Goal: Use online tool/utility: Utilize a website feature to perform a specific function

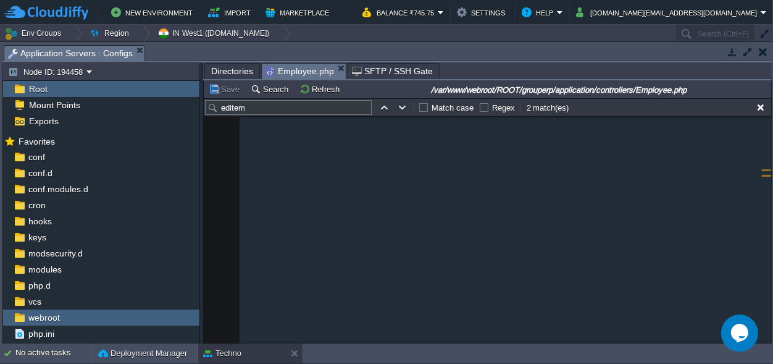
scroll to position [18243, 0]
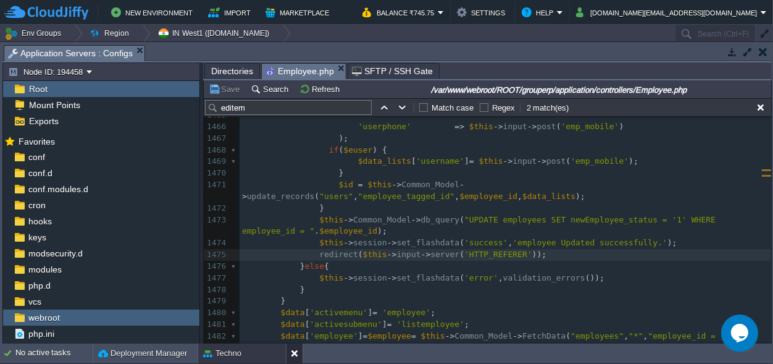
click at [289, 353] on div at bounding box center [294, 353] width 17 height 20
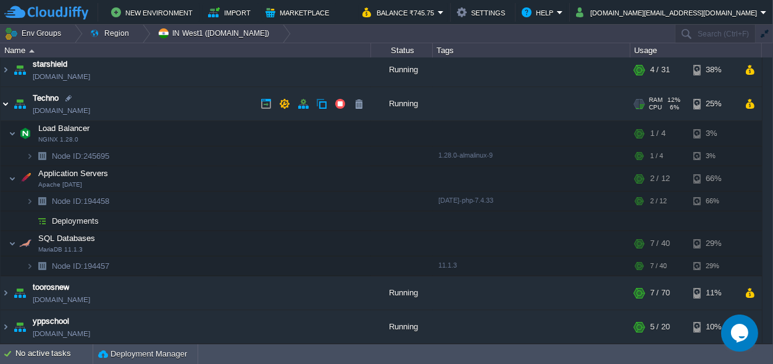
click at [4, 106] on img at bounding box center [6, 103] width 10 height 33
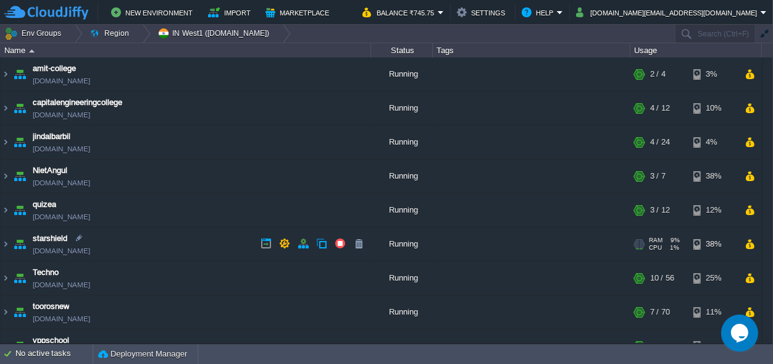
scroll to position [20, 0]
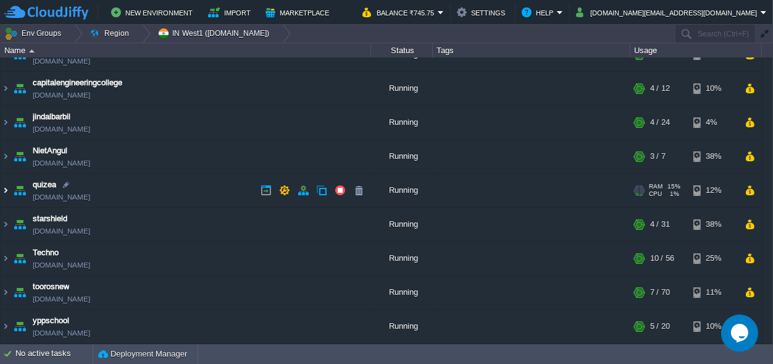
click at [2, 188] on img at bounding box center [6, 190] width 10 height 33
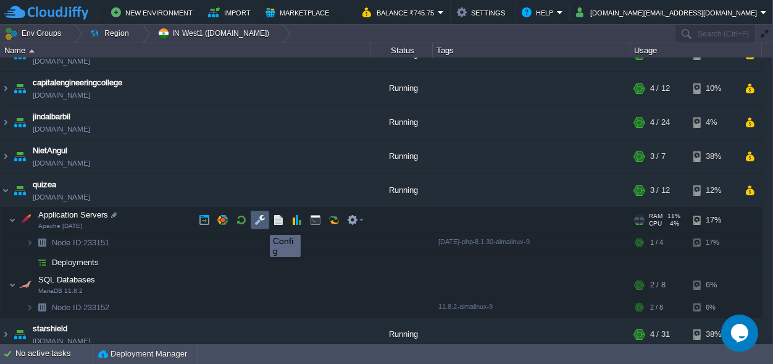
click at [261, 224] on button "button" at bounding box center [260, 219] width 11 height 11
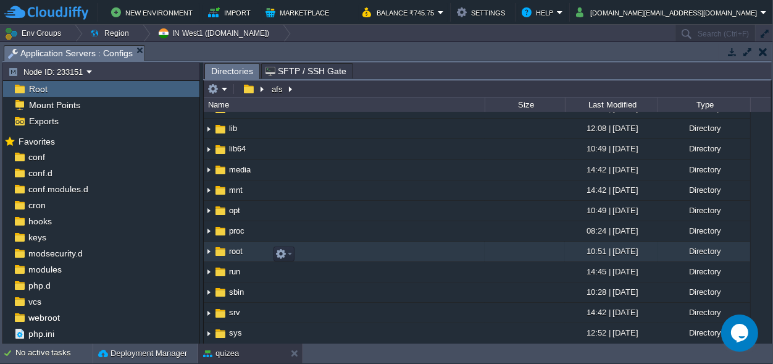
scroll to position [0, 0]
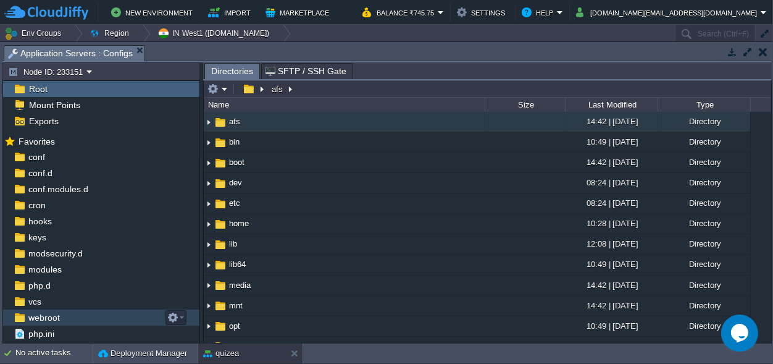
click at [38, 316] on span "webroot" at bounding box center [44, 317] width 36 height 11
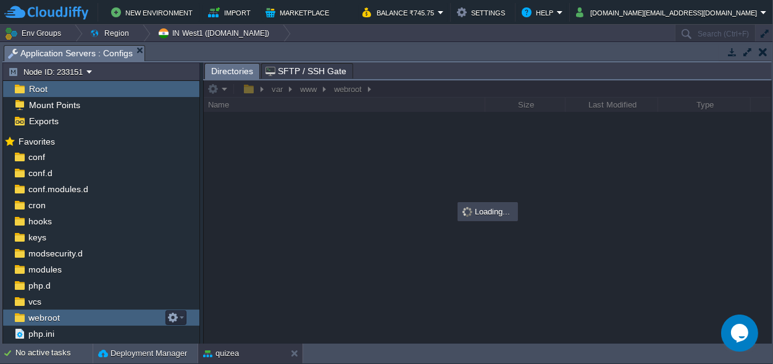
click at [38, 316] on span "webroot" at bounding box center [44, 317] width 36 height 11
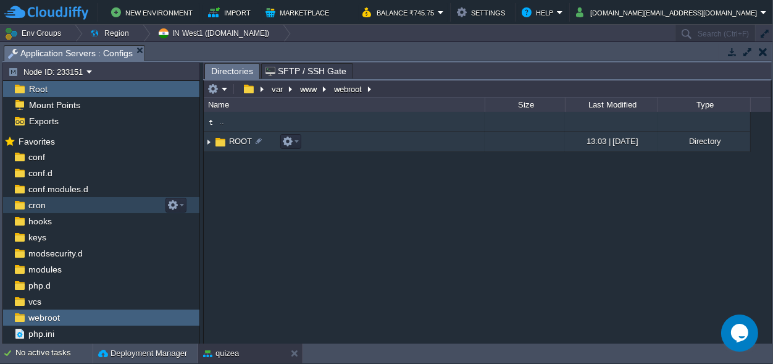
click at [242, 142] on span "ROOT" at bounding box center [240, 141] width 27 height 11
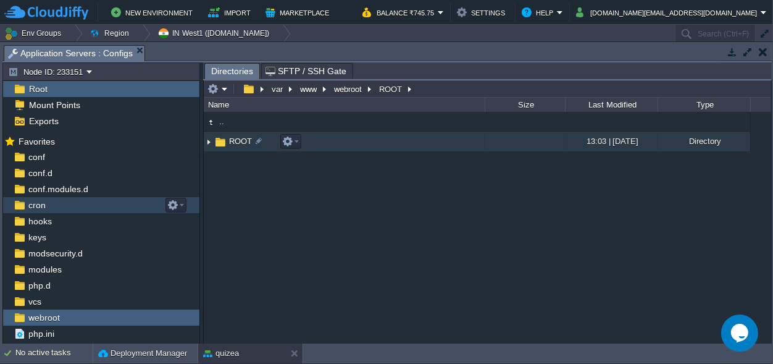
click at [242, 142] on span "ROOT" at bounding box center [240, 141] width 27 height 11
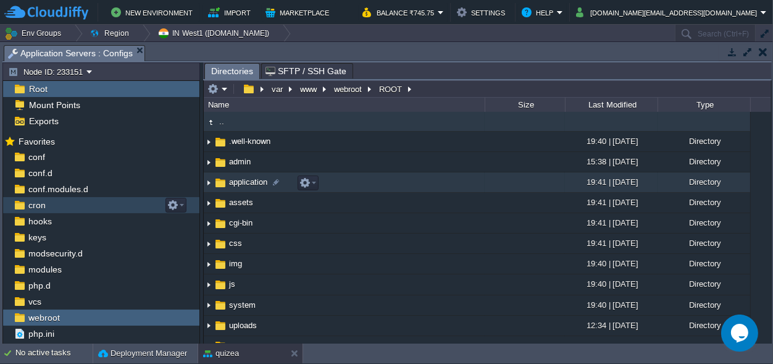
click at [235, 183] on span "application" at bounding box center [248, 182] width 42 height 11
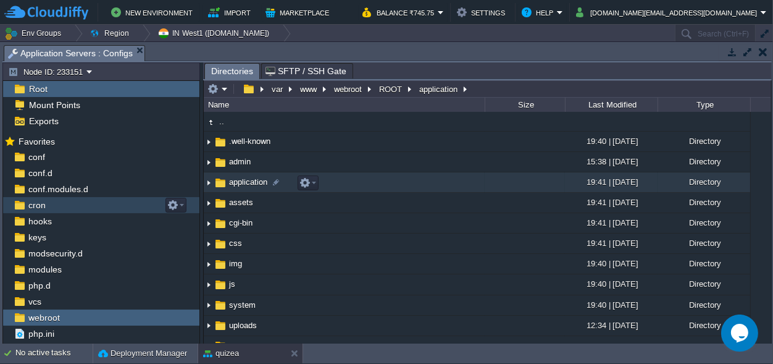
click at [235, 183] on span "application" at bounding box center [248, 182] width 42 height 11
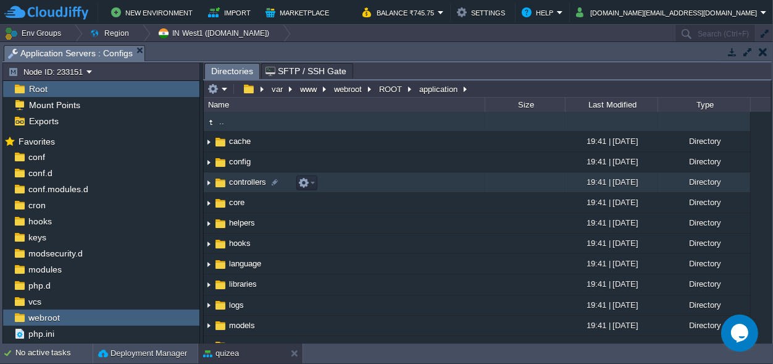
click at [248, 180] on span "controllers" at bounding box center [247, 182] width 41 height 11
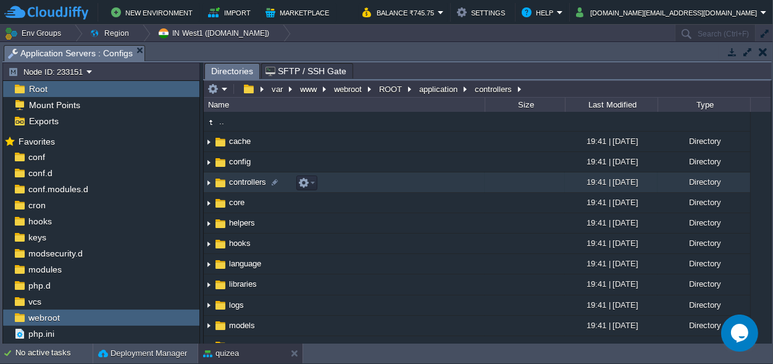
click at [248, 180] on span "controllers" at bounding box center [247, 182] width 41 height 11
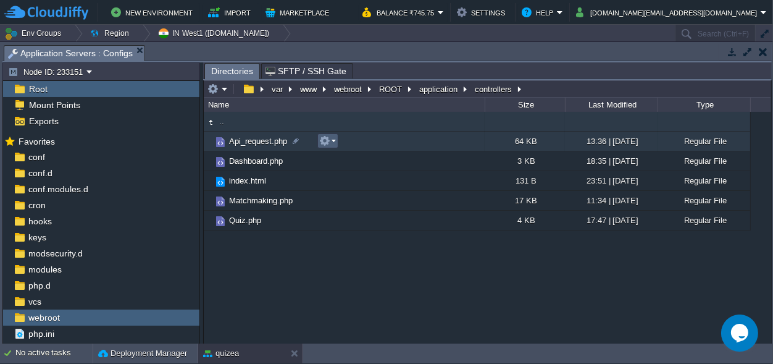
click at [323, 143] on button "button" at bounding box center [324, 140] width 11 height 11
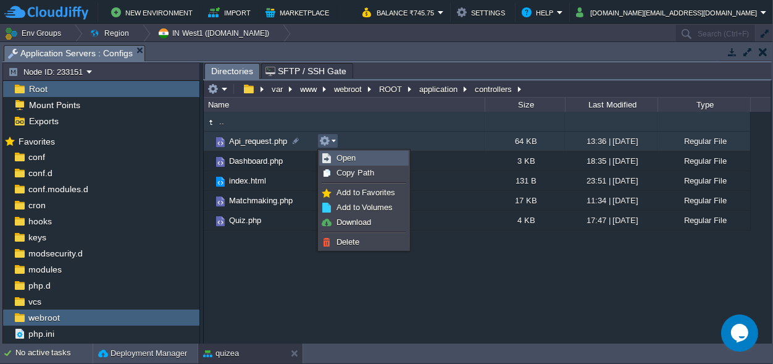
click at [337, 153] on link "Open" at bounding box center [364, 158] width 88 height 14
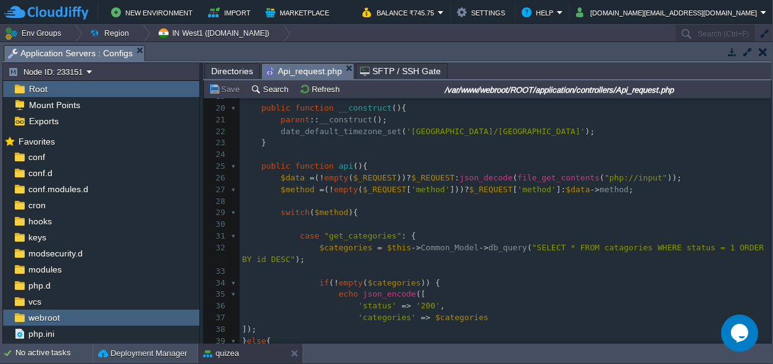
scroll to position [174, 0]
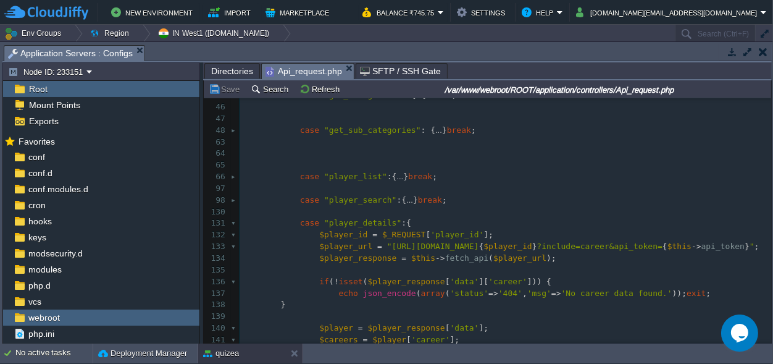
scroll to position [404, 0]
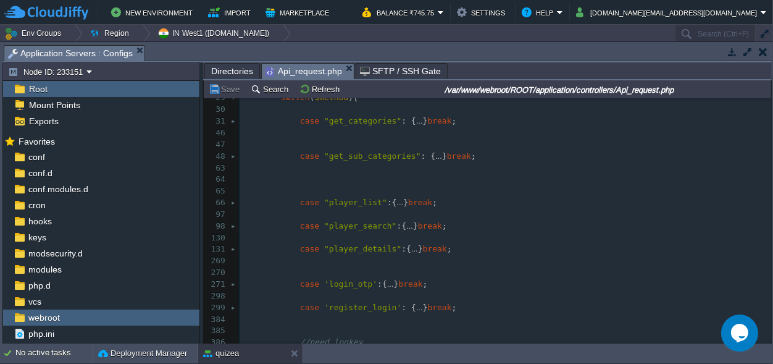
scroll to position [0, 0]
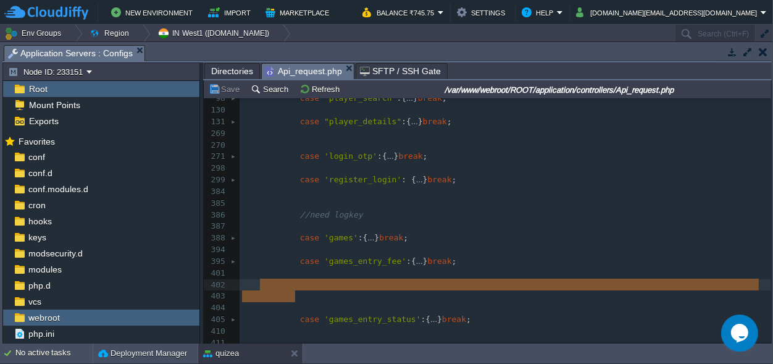
type textarea "case 'games_entry_fee':{ $game_id = $_REQUEST['game_id']; $sql = "SELECT id as …"
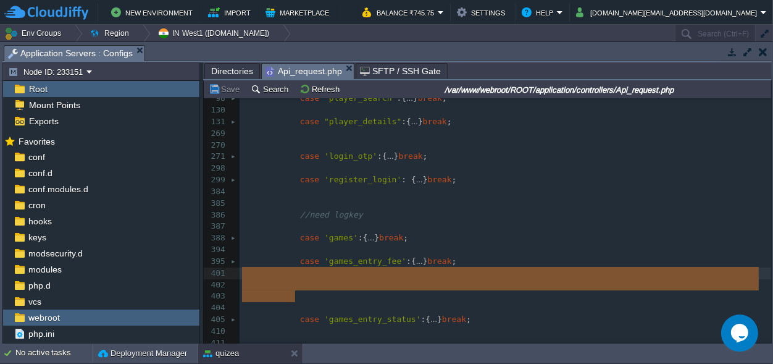
drag, startPoint x: 310, startPoint y: 300, endPoint x: 229, endPoint y: 274, distance: 85.2
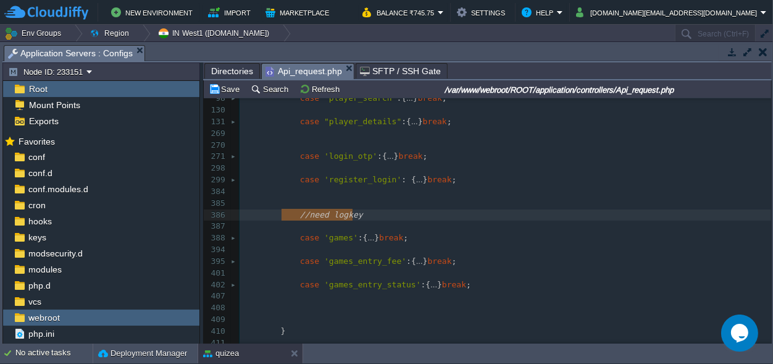
type textarea "//need logkey"
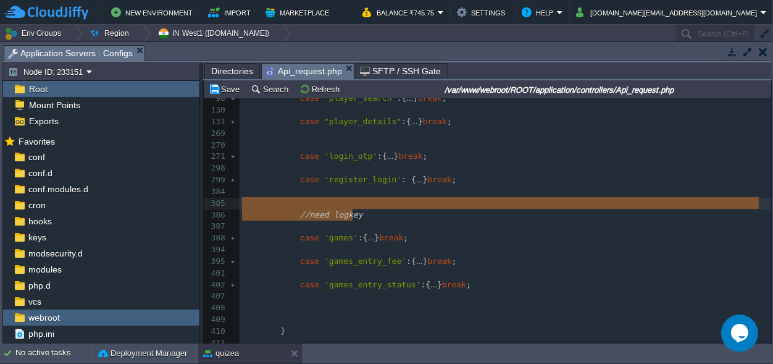
drag, startPoint x: 363, startPoint y: 212, endPoint x: 245, endPoint y: 208, distance: 118.7
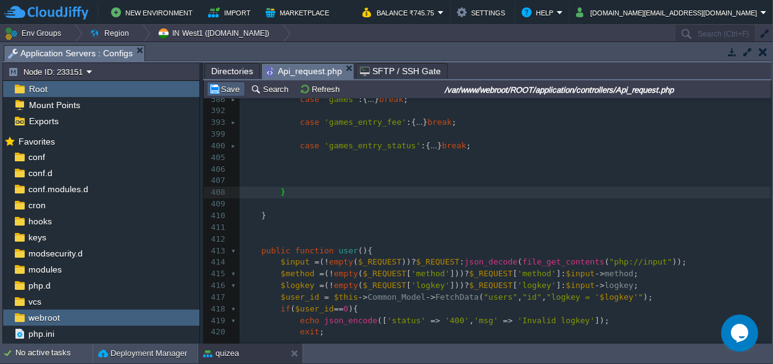
click at [230, 86] on button "Save" at bounding box center [226, 88] width 35 height 11
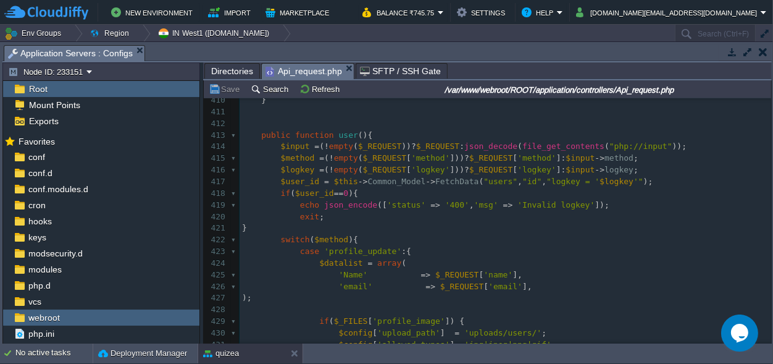
scroll to position [635, 0]
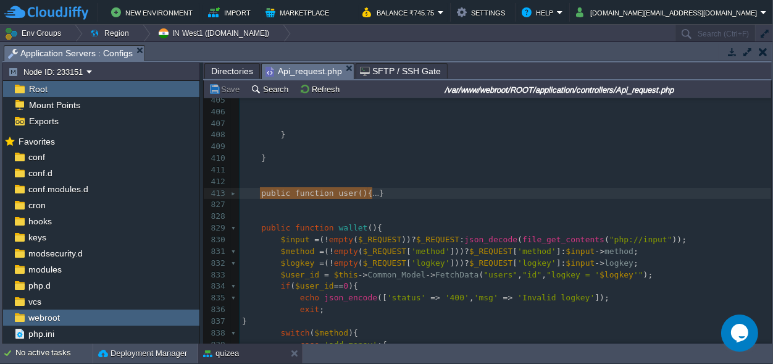
drag, startPoint x: 381, startPoint y: 194, endPoint x: 259, endPoint y: 194, distance: 122.3
type textarea "public function user(){ $input = (!empty($_REQUEST))?$_REQUEST:json_decode(file…"
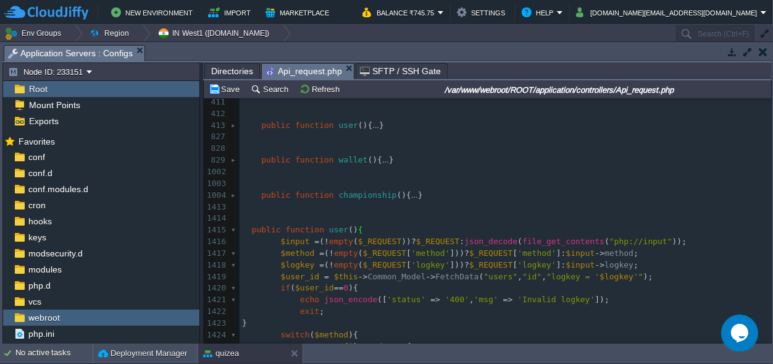
scroll to position [741, 0]
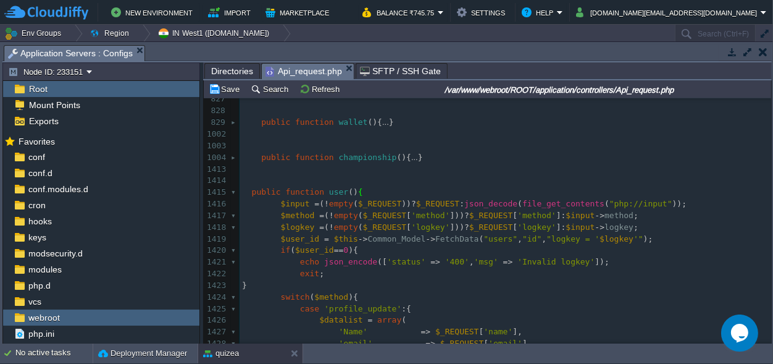
click at [334, 186] on pre at bounding box center [506, 181] width 532 height 12
click at [331, 190] on div "xxxxxxxxxx } 413 public function user (){ ... } 827 828 829 public function wal…" at bounding box center [506, 268] width 532 height 373
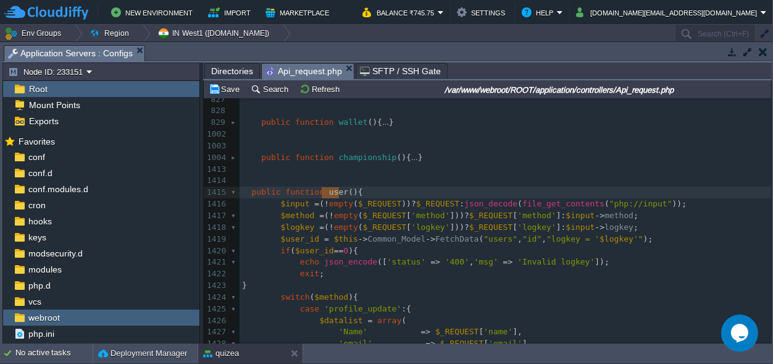
scroll to position [0, 17]
type textarea "pra c"
type textarea "ctice"
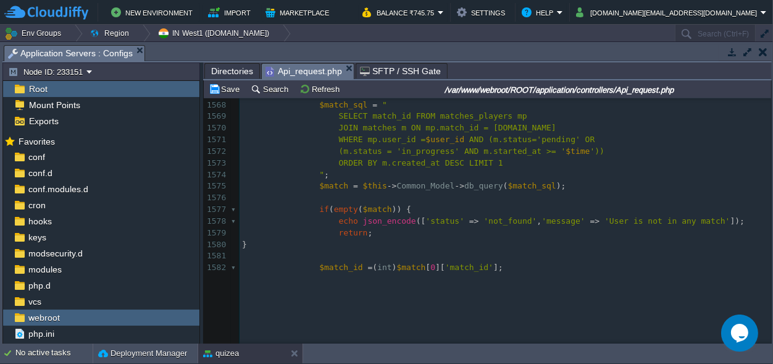
scroll to position [125, 83]
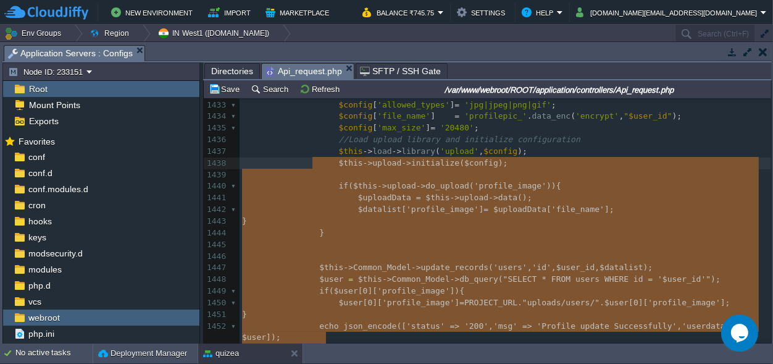
type textarea "-"
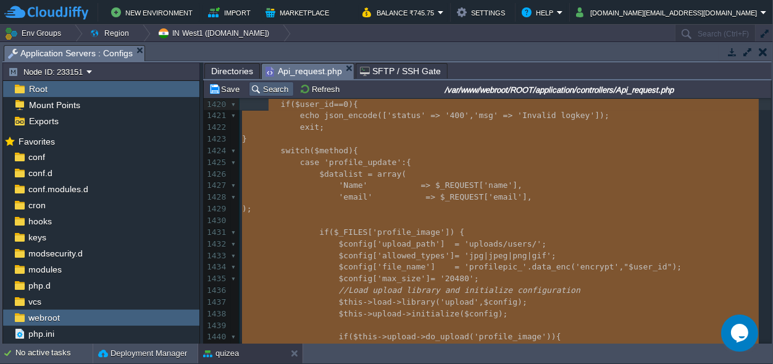
scroll to position [759, 0]
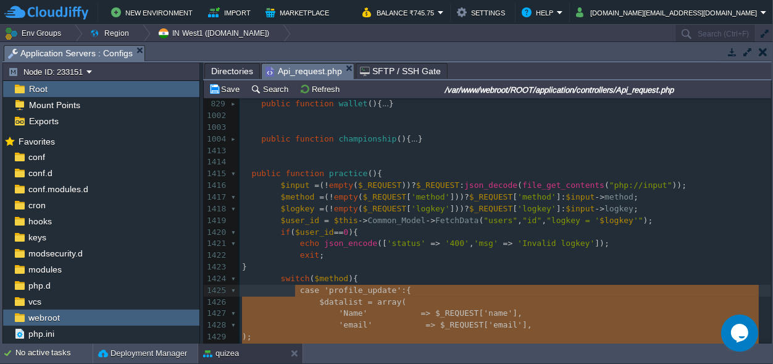
drag, startPoint x: 437, startPoint y: 193, endPoint x: 297, endPoint y: 289, distance: 170.7
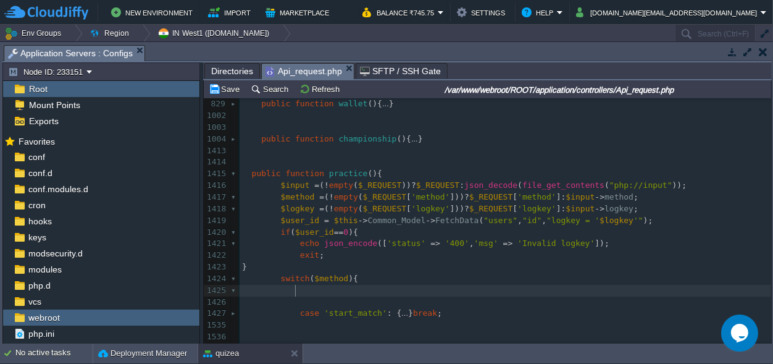
scroll to position [0, 0]
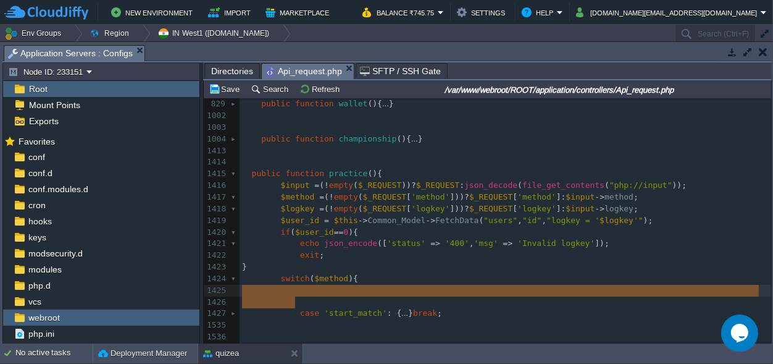
drag, startPoint x: 302, startPoint y: 304, endPoint x: 242, endPoint y: 289, distance: 62.5
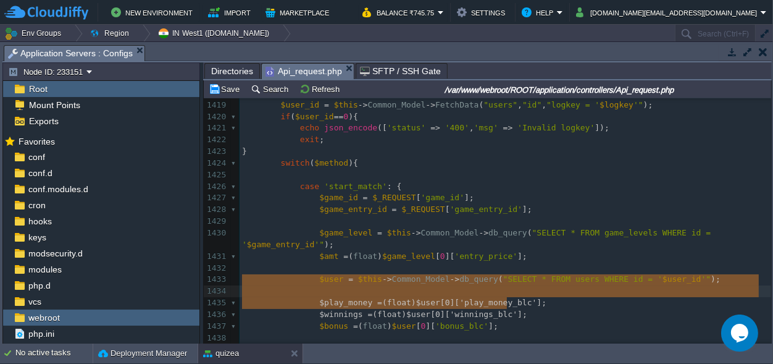
scroll to position [19, 265]
type textarea "$play_money = (float)$user[0]['play_money_blc']; $winnings = (float)$user[0]['w…"
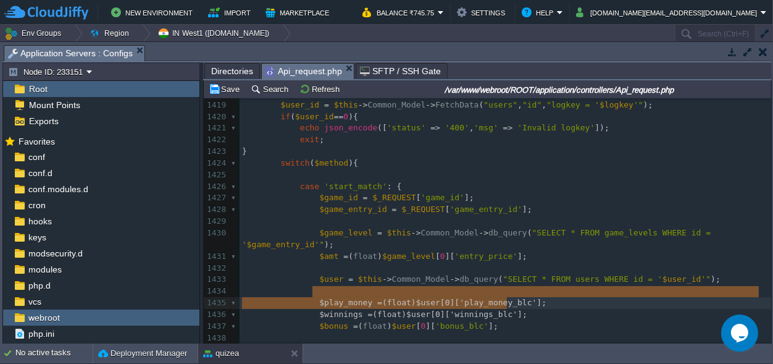
drag, startPoint x: 510, startPoint y: 303, endPoint x: 311, endPoint y: 287, distance: 199.0
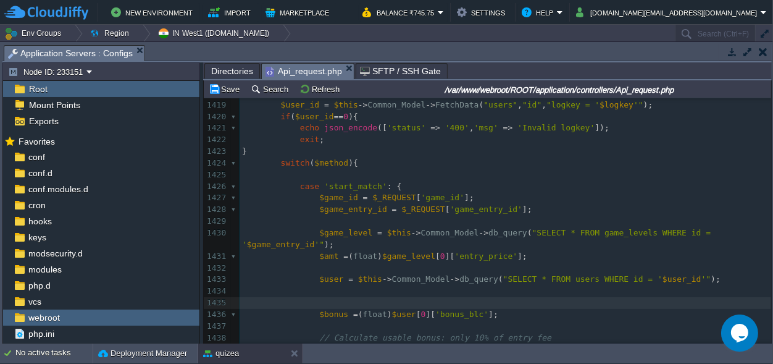
scroll to position [9, 70]
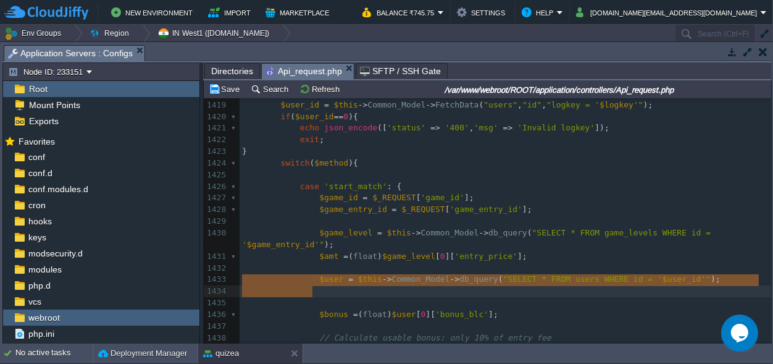
drag, startPoint x: 318, startPoint y: 289, endPoint x: 246, endPoint y: 282, distance: 72.0
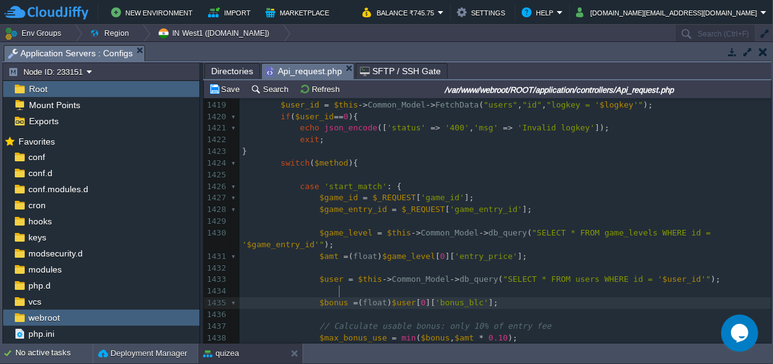
click at [338, 298] on span "$bonus" at bounding box center [333, 302] width 29 height 9
type textarea "coin"
click at [449, 298] on span "'bonus_blc'" at bounding box center [457, 302] width 53 height 9
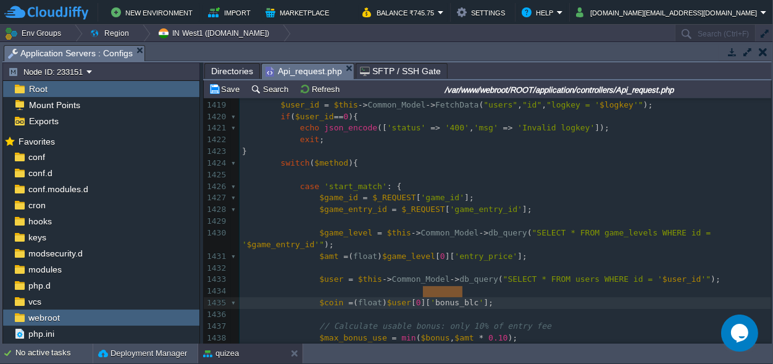
type textarea "bonus_blc"
click at [445, 292] on div "xxxxxxxxxx } 1004 public function championship (){ ... } 1413 1414 1415 public …" at bounding box center [506, 239] width 532 height 442
type textarea "]"
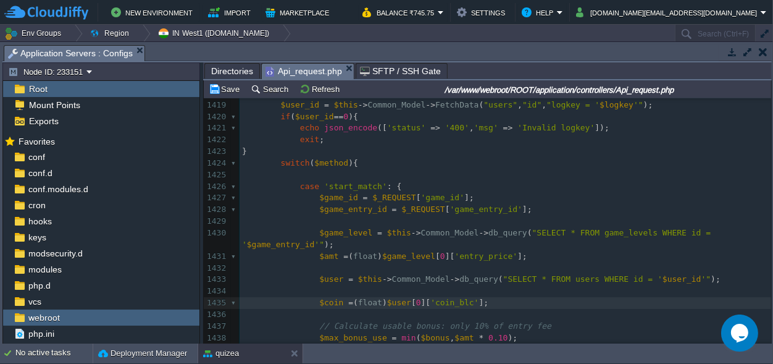
click at [439, 298] on span "'coin_blc'" at bounding box center [455, 302] width 48 height 9
type textarea "coin_blc"
type textarea "$coin"
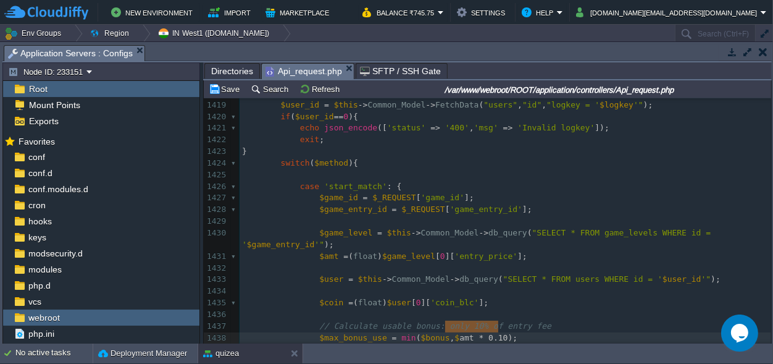
scroll to position [0, 137]
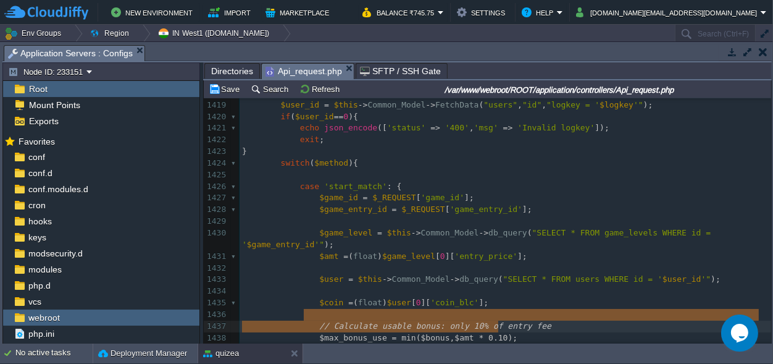
type textarea "// Calculate usable bonus: only 10% of entry fee $max_bonus_use = min($bonus, $…"
drag, startPoint x: 515, startPoint y: 324, endPoint x: 306, endPoint y: 312, distance: 209.2
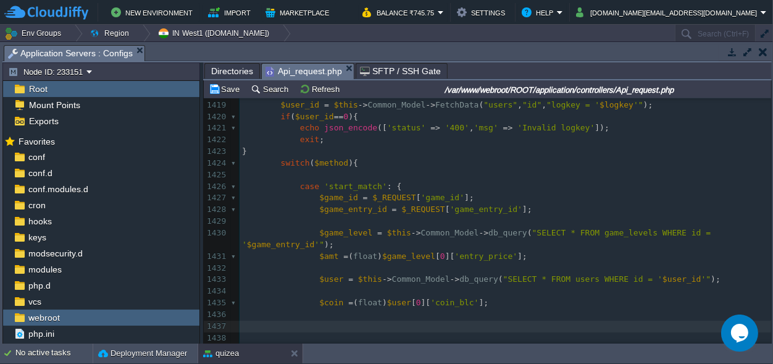
scroll to position [0, 70]
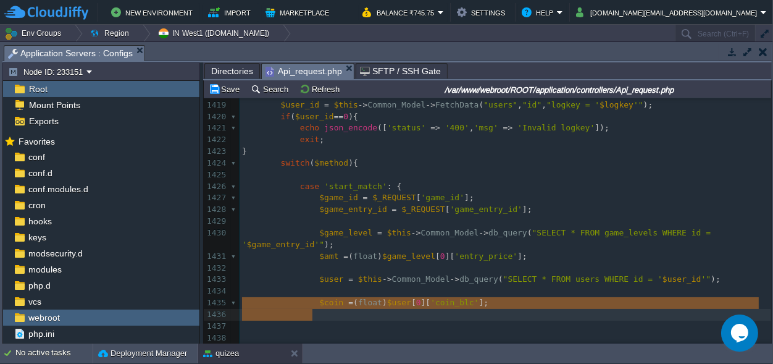
drag, startPoint x: 316, startPoint y: 316, endPoint x: 211, endPoint y: 308, distance: 105.9
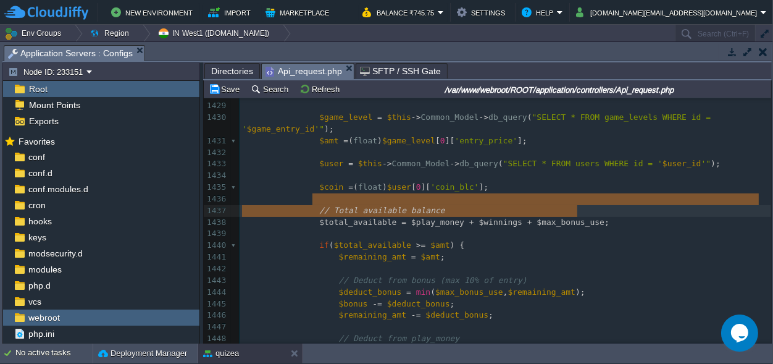
scroll to position [0, 260]
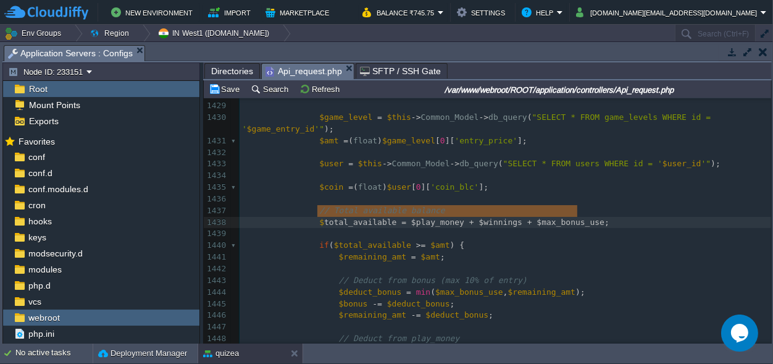
type textarea "// Total available balance $total_available = $play_money + $winnings + $max_bo…"
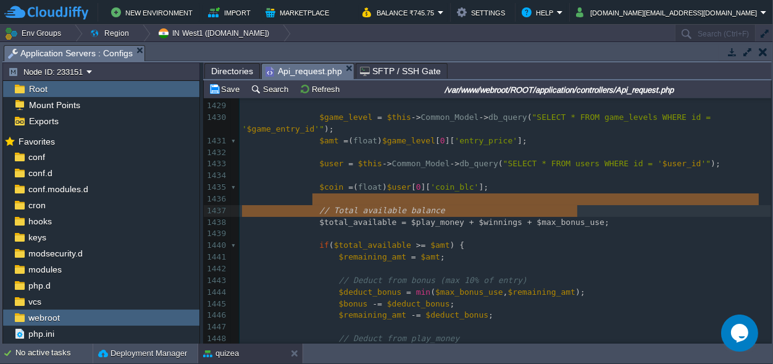
drag, startPoint x: 588, startPoint y: 210, endPoint x: 314, endPoint y: 203, distance: 273.2
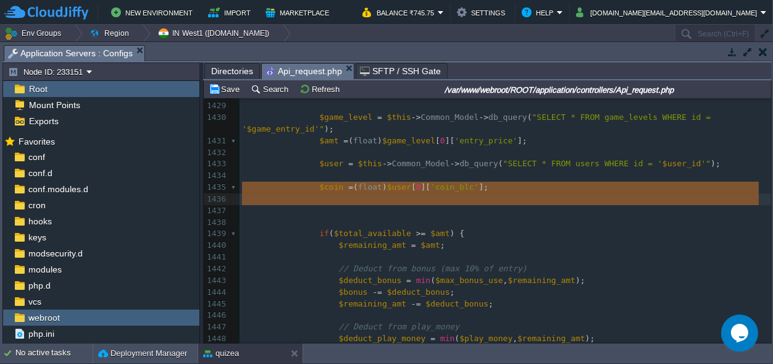
scroll to position [19, 0]
drag, startPoint x: 332, startPoint y: 208, endPoint x: 244, endPoint y: 190, distance: 90.3
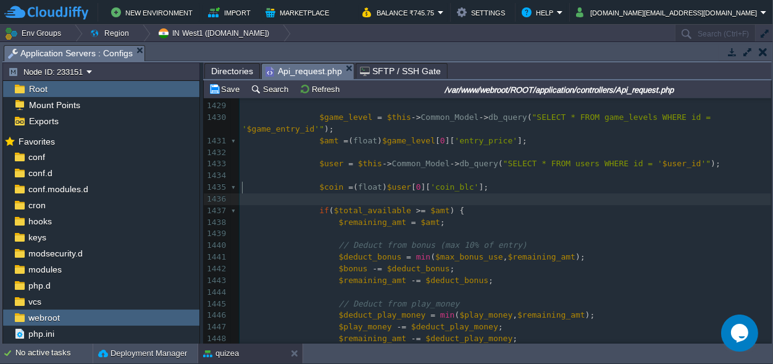
scroll to position [0, 0]
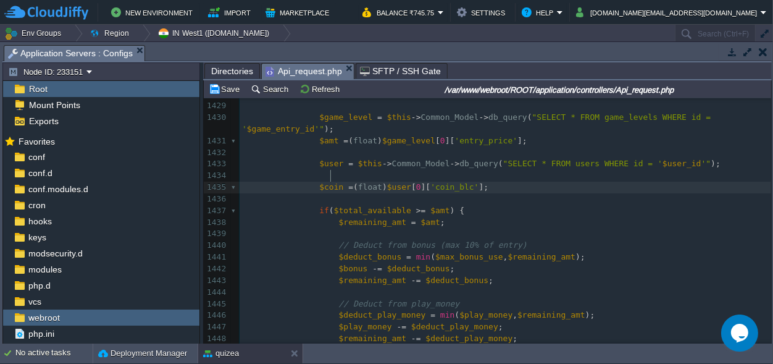
click at [332, 179] on div "xxxxxxxxxx } 1418 $logkey = ( ! empty ( $_REQUEST [ 'logkey' ])) ? $_REQUEST [ …" at bounding box center [506, 216] width 532 height 489
type textarea "$coin"
click at [360, 206] on span "$total_available" at bounding box center [372, 210] width 77 height 9
type textarea "$total_available"
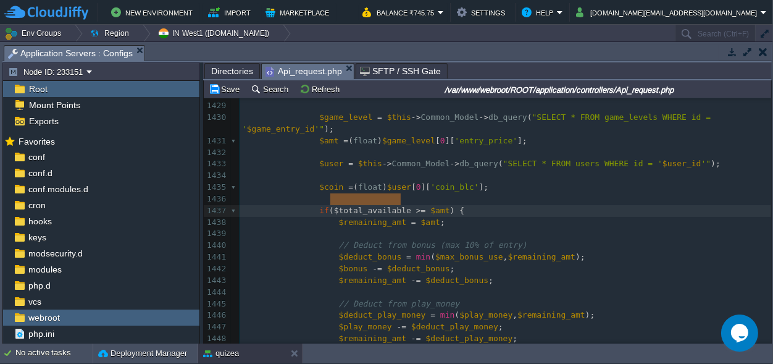
paste textarea
click at [436, 182] on span "'coin_blc'" at bounding box center [455, 186] width 48 height 9
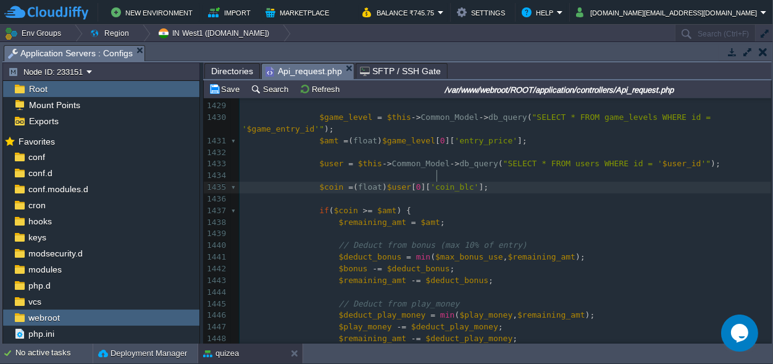
type textarea "coin_blc"
type textarea "$coin"
paste textarea
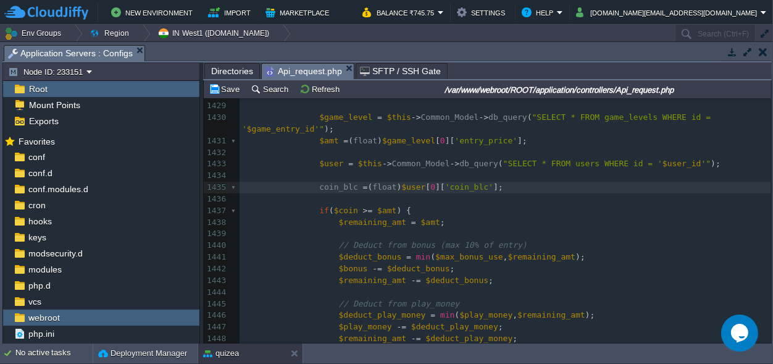
click at [314, 177] on div "xxxxxxxxxx } 1418 $logkey = ( ! empty ( $_REQUEST [ 'logkey' ])) ? $_REQUEST [ …" at bounding box center [506, 216] width 532 height 489
type textarea "$"
click at [343, 195] on div "xxxxxxxxxx } 1418 $logkey = ( ! empty ( $_REQUEST [ 'logkey' ])) ? $_REQUEST [ …" at bounding box center [506, 216] width 532 height 489
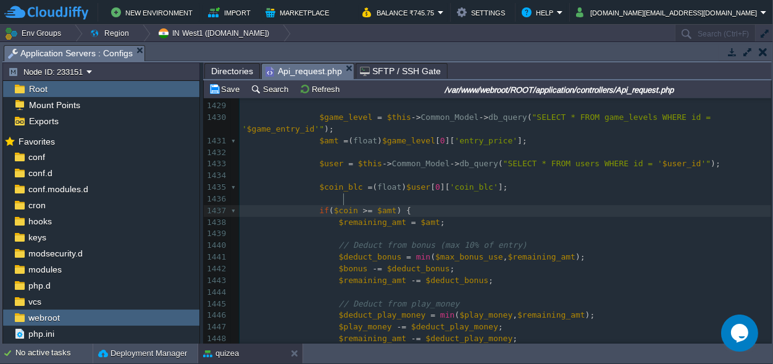
scroll to position [0, 22]
type textarea "$"
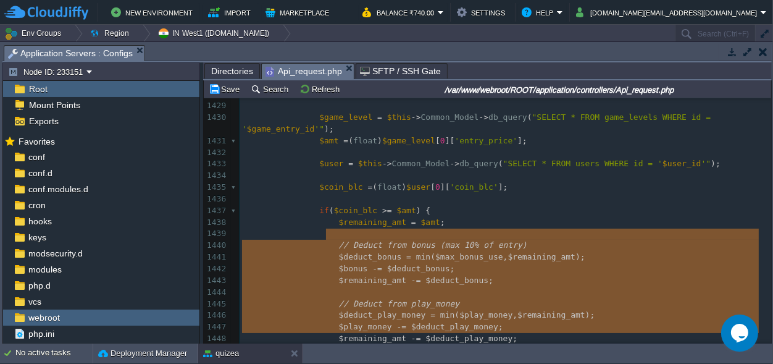
scroll to position [1038, 0]
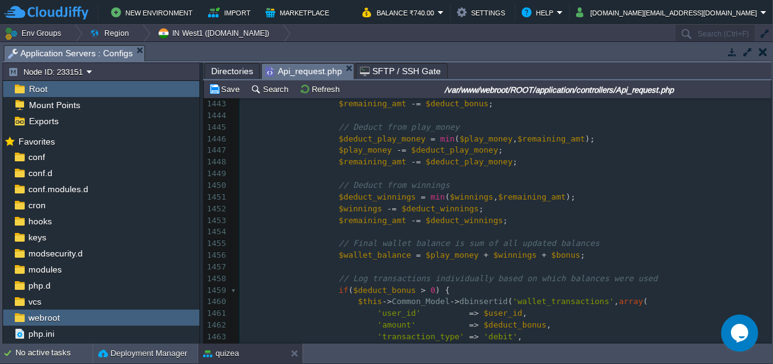
type textarea "// Deduct from bonus (max 10% of"
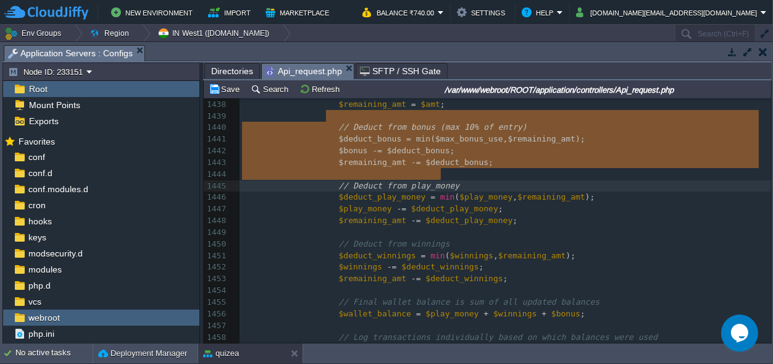
type textarea "// Deduct from bonus (max 10% of entry) $deduct_bonus = min($max_bonus_use, $re…"
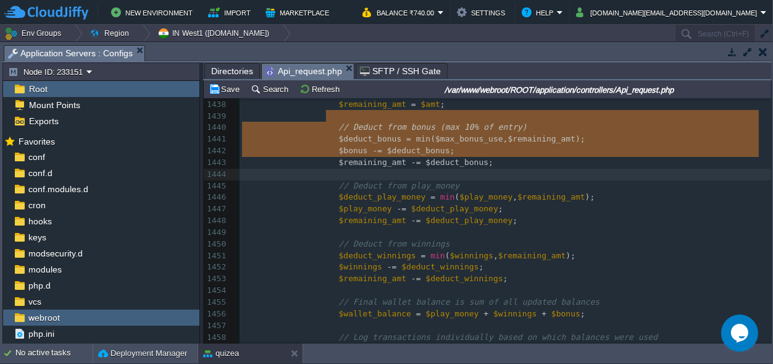
drag, startPoint x: 326, startPoint y: 230, endPoint x: 507, endPoint y: 168, distance: 192.1
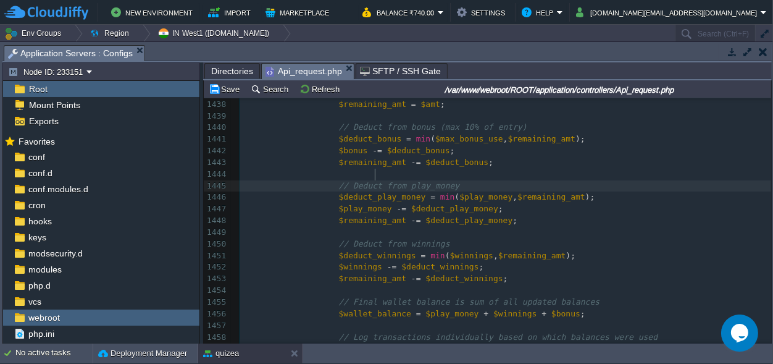
click at [376, 172] on div "xxxxxxxxxx } 1428 $game_entry_id = $_REQUEST [ 'game_entry_id' ]; 1429 ​ 1430 $…" at bounding box center [506, 272] width 532 height 605
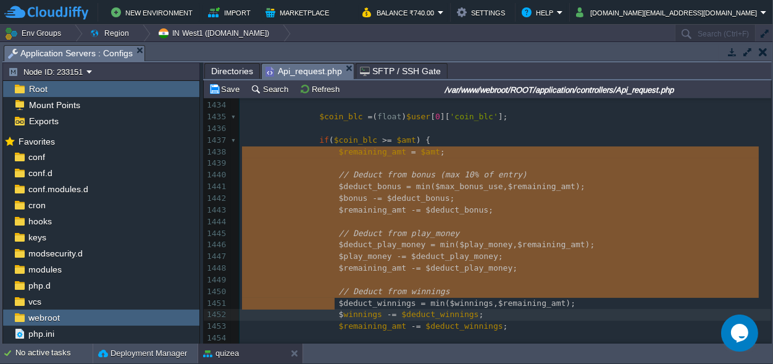
scroll to position [1119, 0]
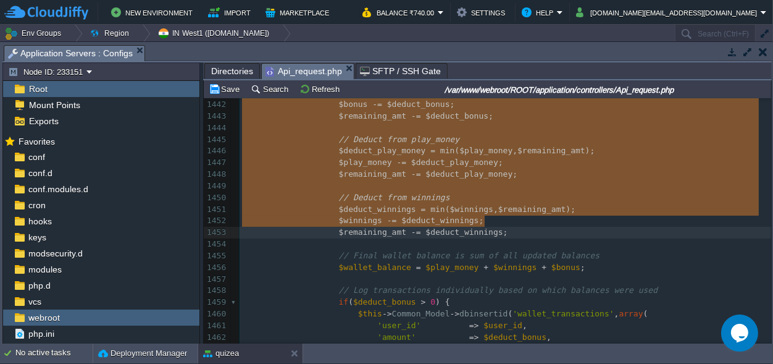
type textarea "// Deduct from bonus (max 10% of entry) $deduct_bonus = min($max_bonus_use, $re…"
drag, startPoint x: 329, startPoint y: 219, endPoint x: 505, endPoint y: 221, distance: 175.5
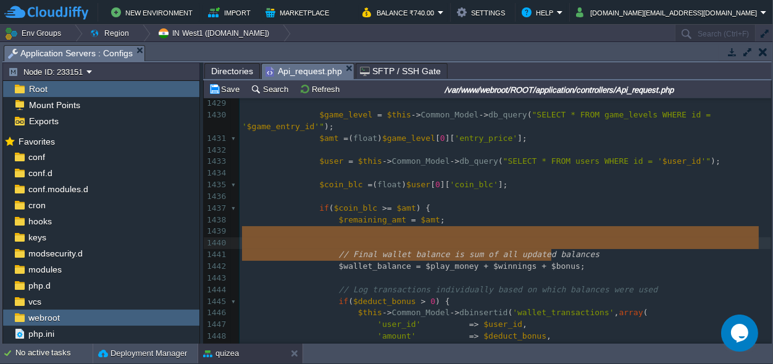
type textarea "// Final wallet balance is sum of all updated balances $wallet_balance = $play_…"
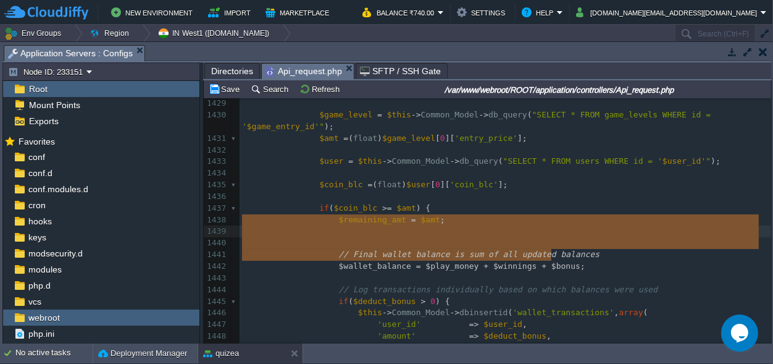
drag, startPoint x: 550, startPoint y: 252, endPoint x: 330, endPoint y: 221, distance: 222.8
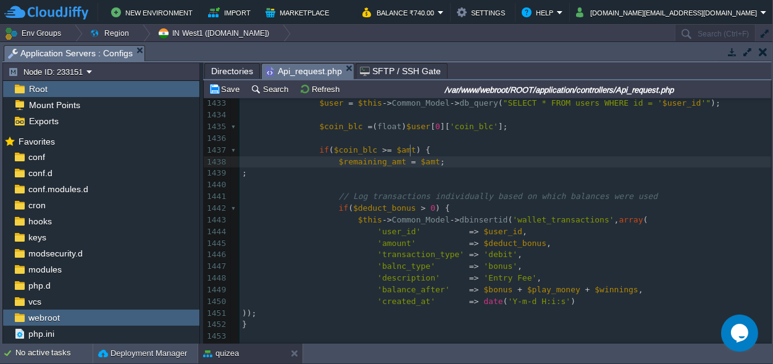
click at [421, 157] on span "$amt" at bounding box center [430, 161] width 19 height 9
type textarea "$amt"
click at [515, 238] on span "$deduct_bonus" at bounding box center [515, 242] width 63 height 9
type textarea "$deduct_bonus"
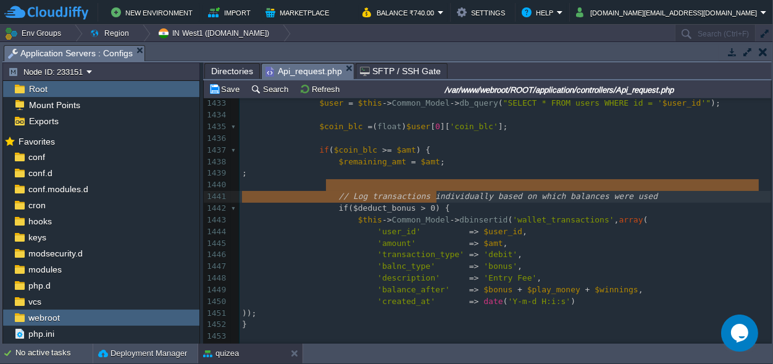
type textarea "if ($deduct_bonus > 0) {"
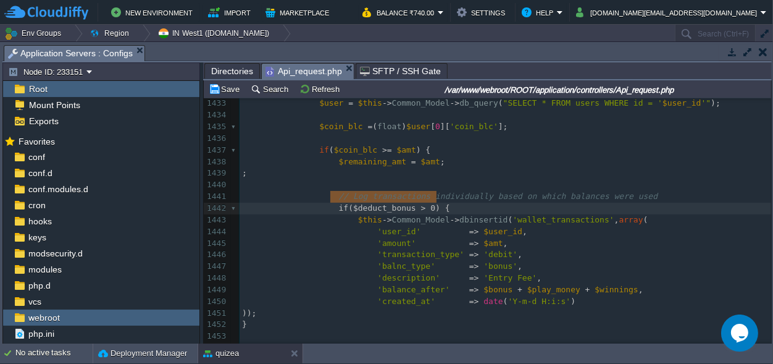
drag, startPoint x: 447, startPoint y: 197, endPoint x: 331, endPoint y: 195, distance: 116.2
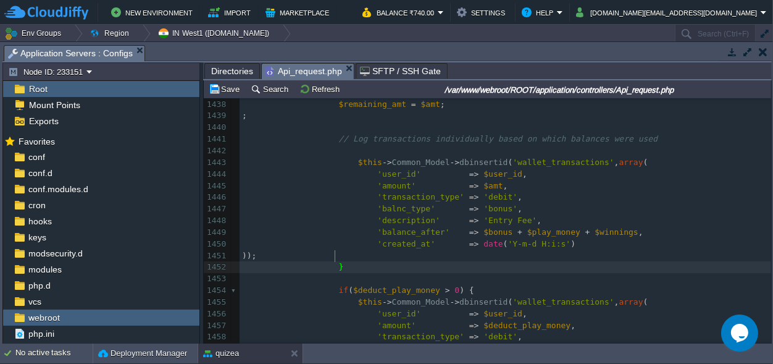
type textarea "}"
drag, startPoint x: 343, startPoint y: 253, endPoint x: 329, endPoint y: 253, distance: 13.6
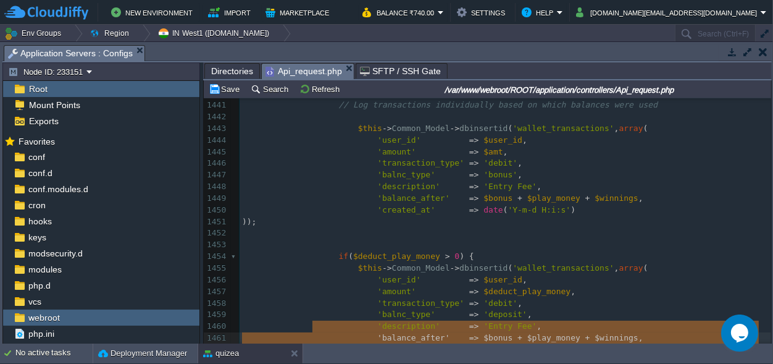
type textarea "-"
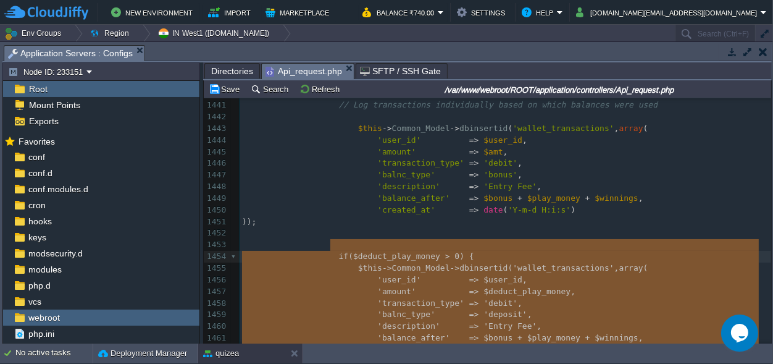
drag, startPoint x: 352, startPoint y: 249, endPoint x: 319, endPoint y: 247, distance: 32.8
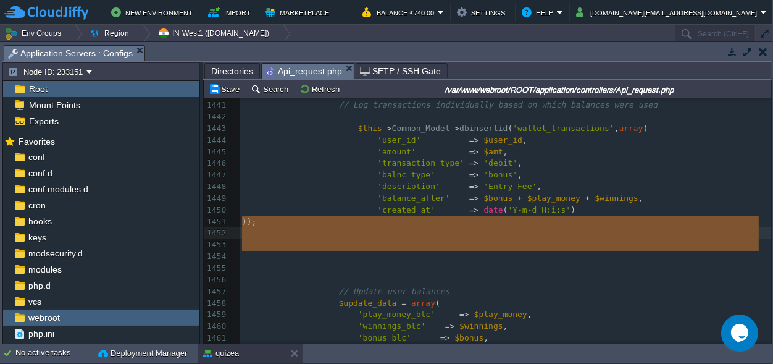
drag, startPoint x: 352, startPoint y: 256, endPoint x: 241, endPoint y: 221, distance: 116.6
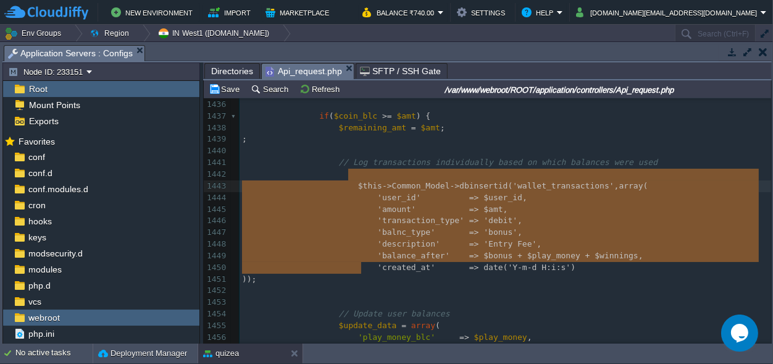
drag, startPoint x: 377, startPoint y: 267, endPoint x: 347, endPoint y: 175, distance: 96.5
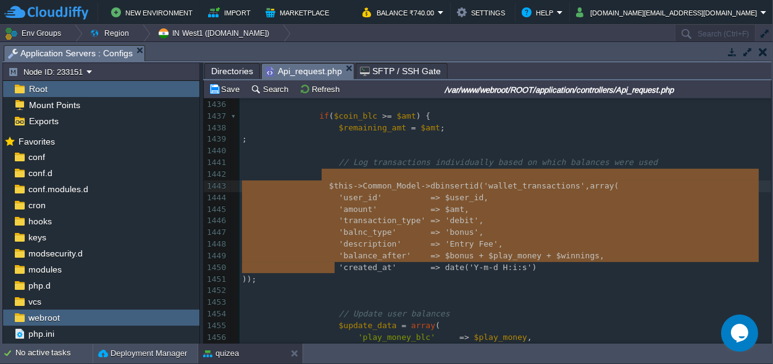
type textarea "$this->Common_Model->dbinsertid('wallet_transactions', array( 'user_id' => $use…"
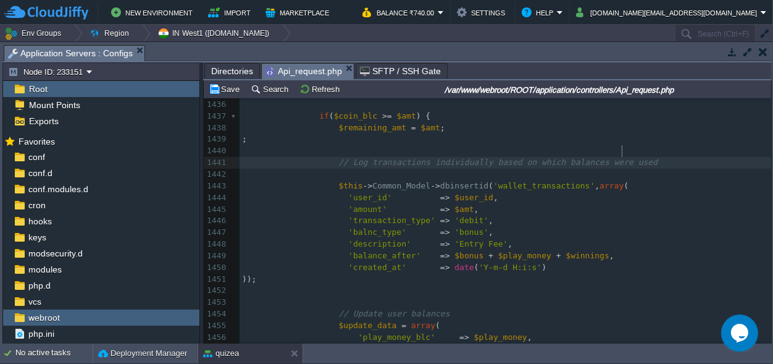
click at [637, 157] on pre "// Log transactions individually based on which balances were used" at bounding box center [506, 163] width 532 height 12
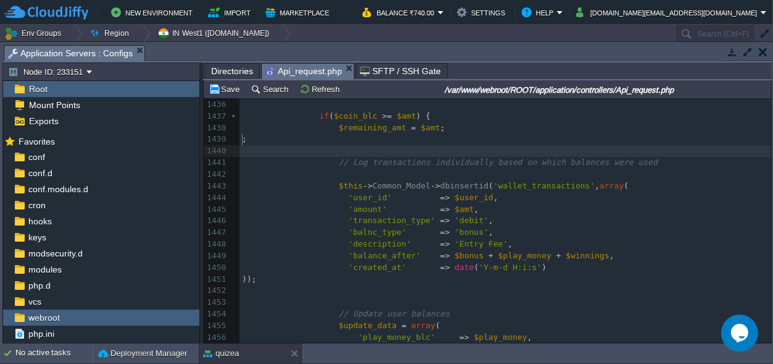
click at [345, 145] on pre "​" at bounding box center [506, 151] width 532 height 12
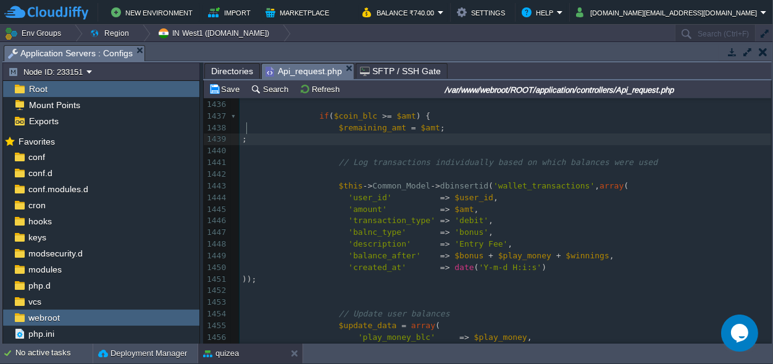
click at [252, 133] on pre ";" at bounding box center [506, 139] width 532 height 12
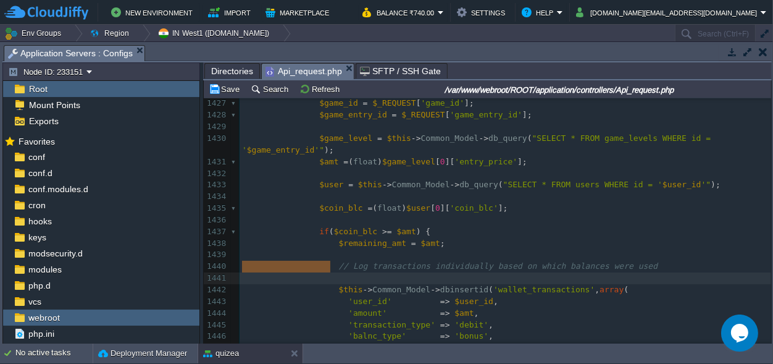
drag, startPoint x: 338, startPoint y: 266, endPoint x: 207, endPoint y: 266, distance: 131.0
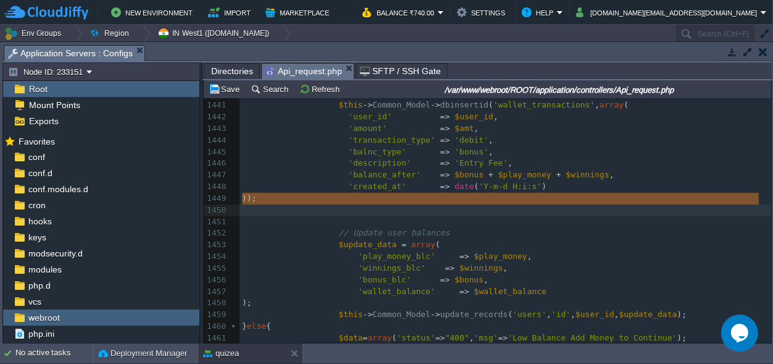
drag, startPoint x: 337, startPoint y: 206, endPoint x: 228, endPoint y: 195, distance: 109.2
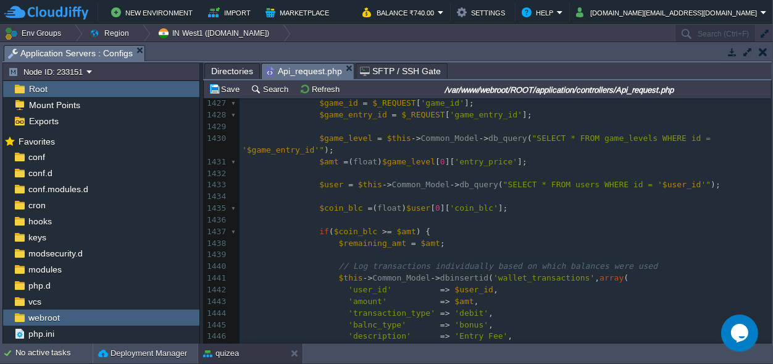
scroll to position [1026, 0]
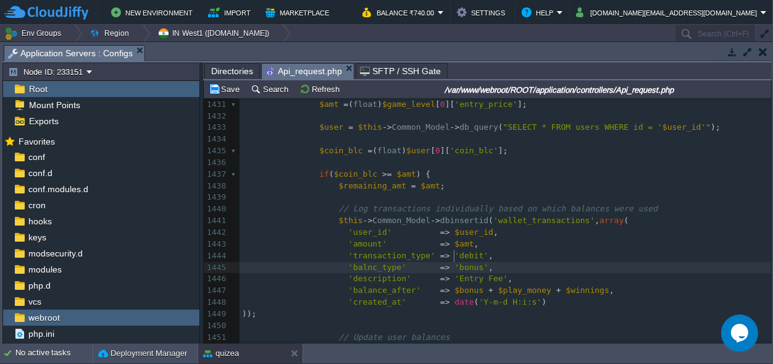
click at [455, 263] on span "'bonus'" at bounding box center [472, 267] width 34 height 9
type textarea "coin"
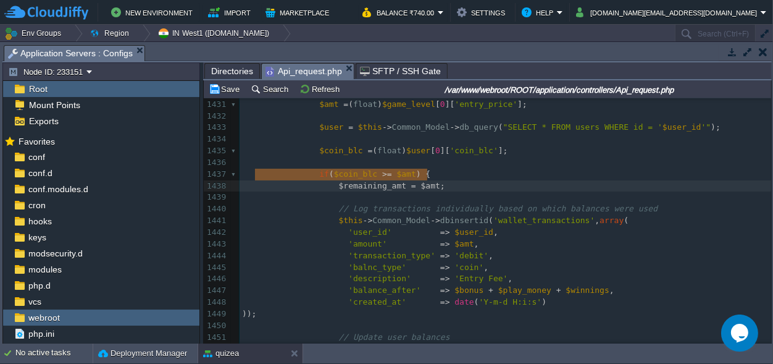
type textarea "$remaining_amt = $amt;"
drag, startPoint x: 438, startPoint y: 175, endPoint x: 235, endPoint y: 172, distance: 202.7
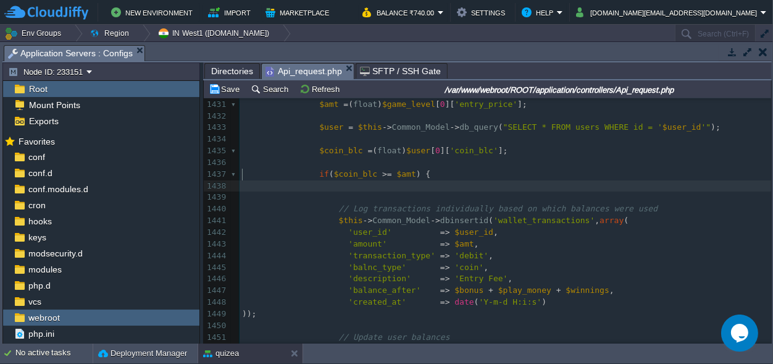
scroll to position [0, 0]
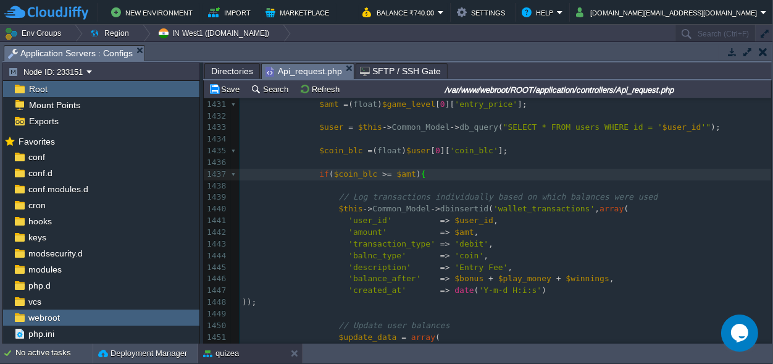
click at [330, 192] on span at bounding box center [290, 196] width 97 height 9
click at [329, 180] on pre "​" at bounding box center [506, 186] width 532 height 12
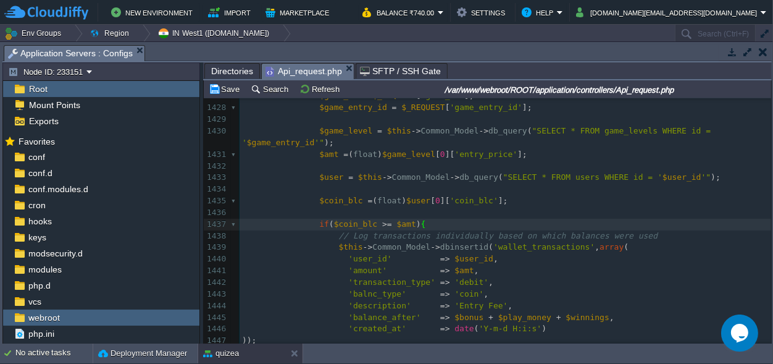
scroll to position [969, 0]
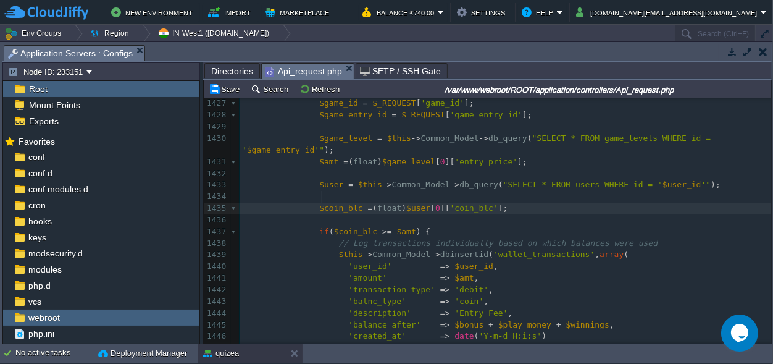
click at [321, 203] on span "$coin_blc" at bounding box center [340, 207] width 43 height 9
type textarea "$coin_blc"
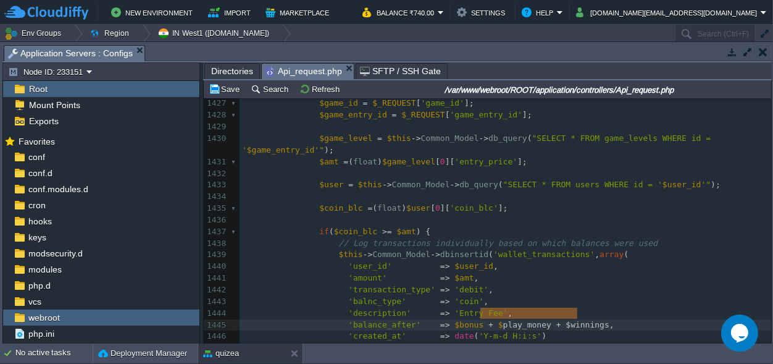
type textarea "$play_money + $winnings"
drag, startPoint x: 578, startPoint y: 313, endPoint x: 478, endPoint y: 314, distance: 100.7
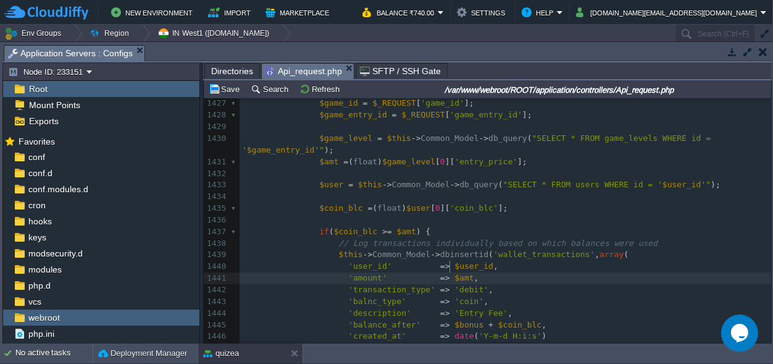
scroll to position [0, 0]
click at [450, 264] on div "xxxxxxxxxx } 1416 $input = ( ! empty ( $_REQUEST )) ? $_REQUEST : json_decode (…" at bounding box center [506, 319] width 532 height 699
type textarea "$amt"
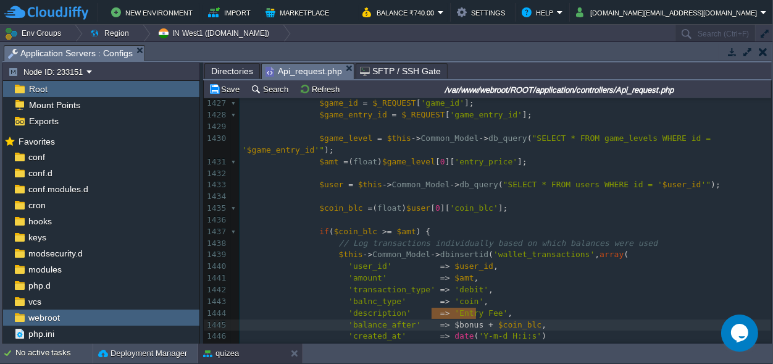
type textarea "$bonus +"
drag, startPoint x: 475, startPoint y: 311, endPoint x: 437, endPoint y: 313, distance: 38.3
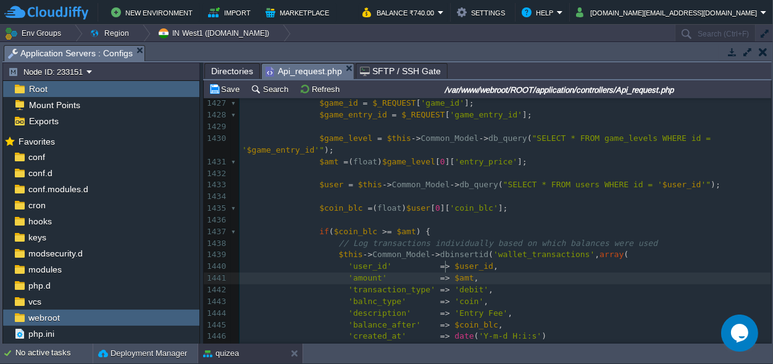
click at [455, 273] on span "$amt" at bounding box center [464, 277] width 19 height 9
type textarea "$amt"
click at [477, 312] on div "xxxxxxxxxx } 1416 $input = ( ! empty ( $_REQUEST )) ? $_REQUEST : json_decode (…" at bounding box center [506, 319] width 532 height 699
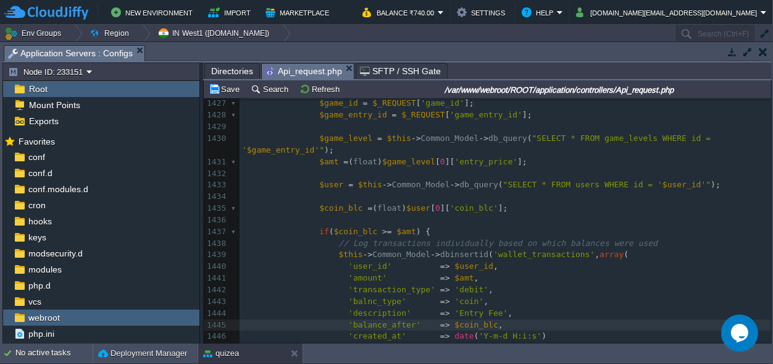
type textarea "-"
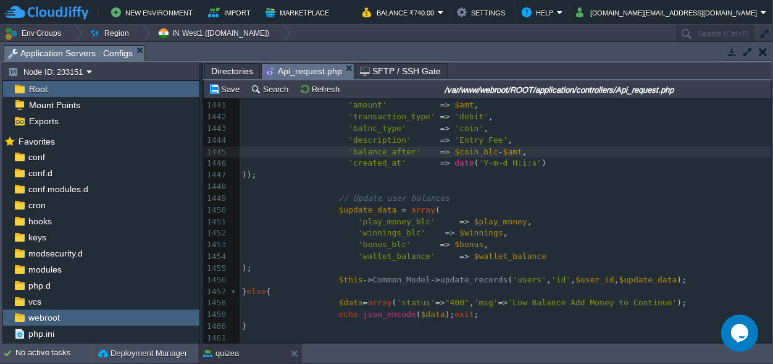
click at [459, 140] on div "xxxxxxxxxx } 1416 $input = ( ! empty ( $_REQUEST )) ? $_REQUEST : json_decode (…" at bounding box center [506, 146] width 532 height 699
type textarea "$coin_blc"
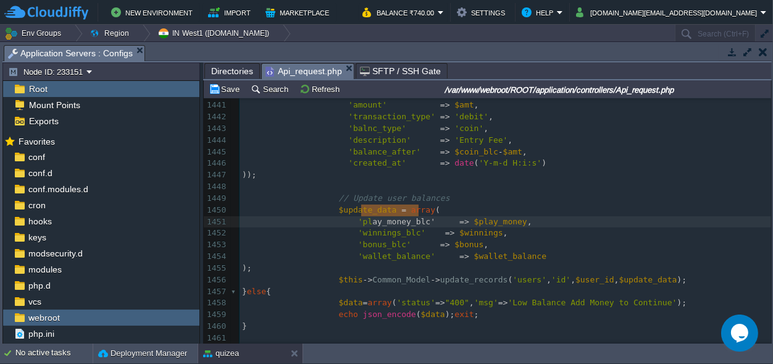
type textarea "ay_money_blc'"
type textarea "play_money_blc"
paste textarea
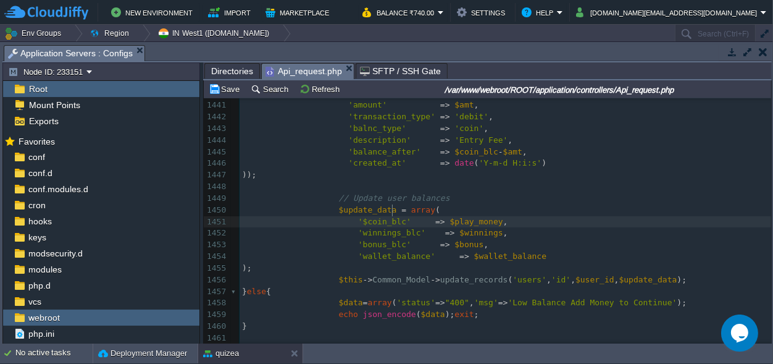
click at [357, 208] on div "xxxxxxxxxx } 1416 $input = ( ! empty ( $_REQUEST )) ? $_REQUEST : json_decode (…" at bounding box center [506, 146] width 532 height 699
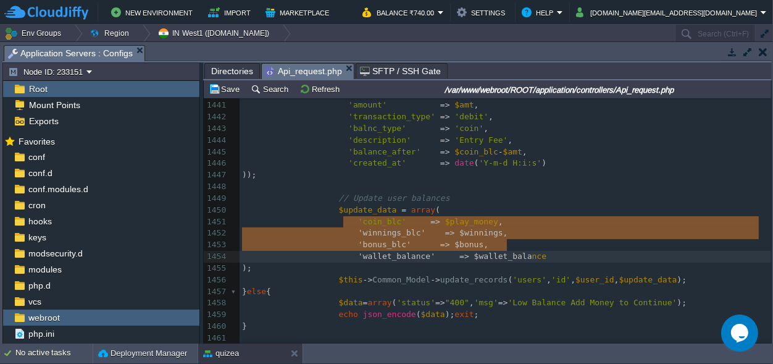
scroll to position [19, 278]
type textarea "'winnings_blc' => $winnings, 'bonus_blc' => $bonus, 'wallet_balance' => $wallet…"
drag, startPoint x: 345, startPoint y: 219, endPoint x: 532, endPoint y: 242, distance: 188.0
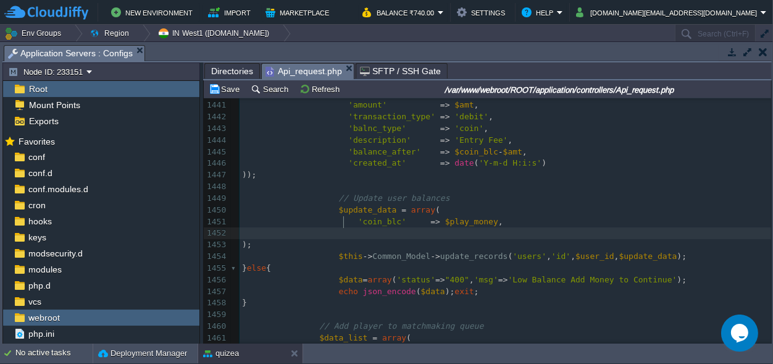
scroll to position [0, 26]
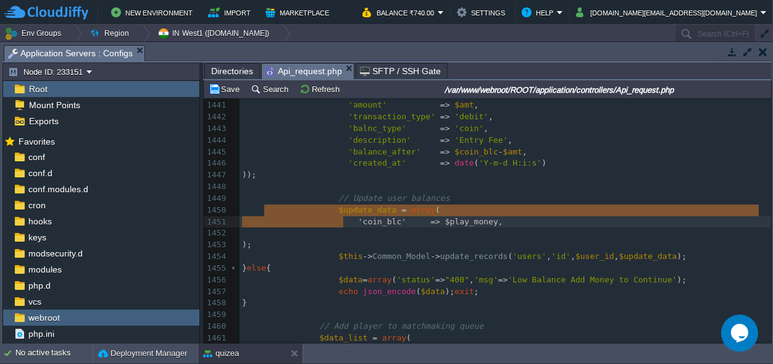
type textarea "'coin_blc' => $play_money,"
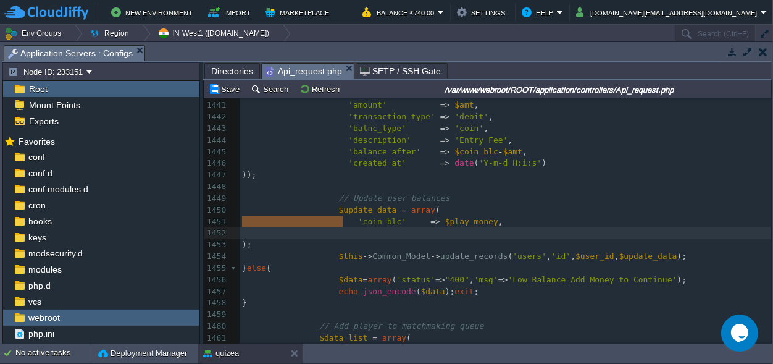
drag, startPoint x: 363, startPoint y: 220, endPoint x: 238, endPoint y: 216, distance: 124.8
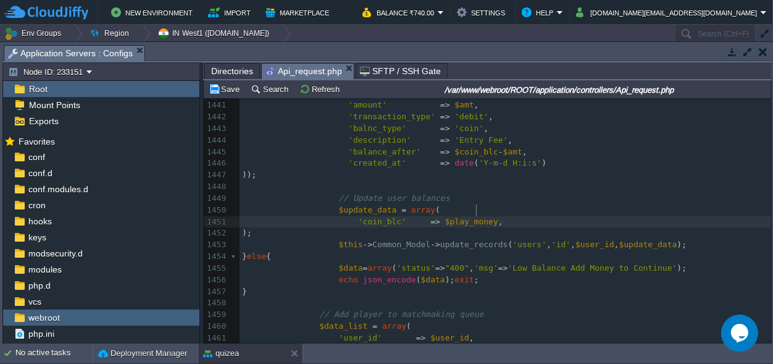
click at [476, 211] on div "xxxxxxxxxx } 1416 $input = ( ! empty ( $_REQUEST )) ? $_REQUEST : json_decode (…" at bounding box center [506, 129] width 532 height 664
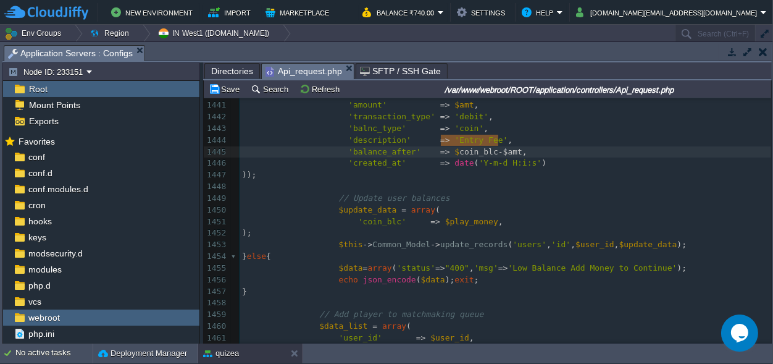
type textarea "$coin_blc-$amt"
drag, startPoint x: 500, startPoint y: 138, endPoint x: 437, endPoint y: 140, distance: 62.4
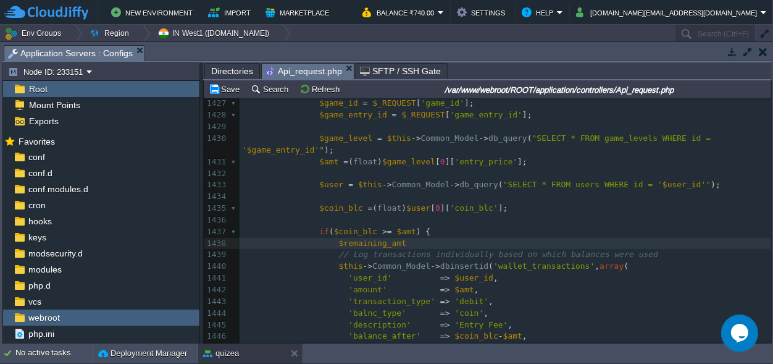
scroll to position [0, 66]
paste textarea ";"
type textarea "$remaining_amt=;"
click at [378, 238] on span "$remaining_amt" at bounding box center [373, 242] width 68 height 9
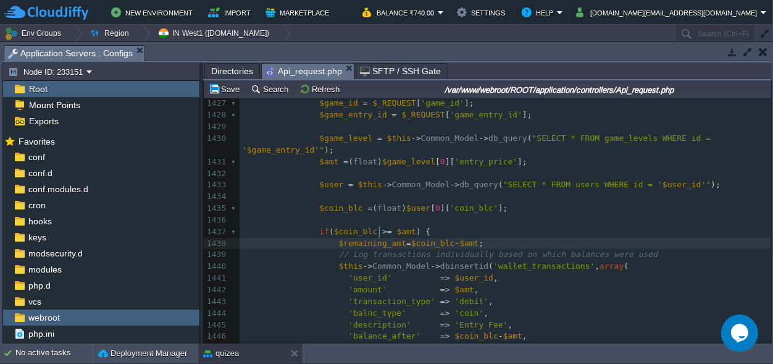
type textarea "$remaining_amt"
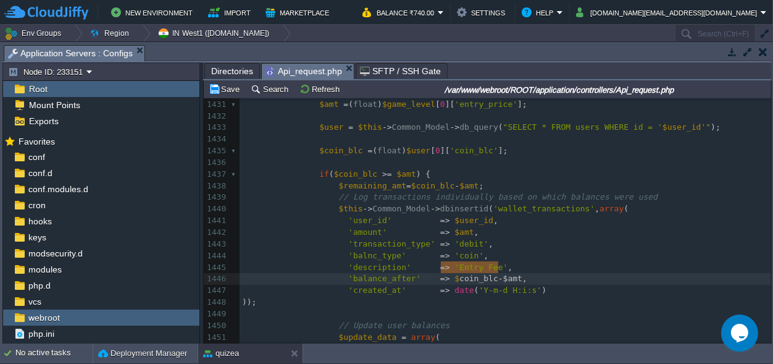
type textarea "$coin_blc-$amt"
drag, startPoint x: 500, startPoint y: 268, endPoint x: 436, endPoint y: 270, distance: 63.7
paste textarea
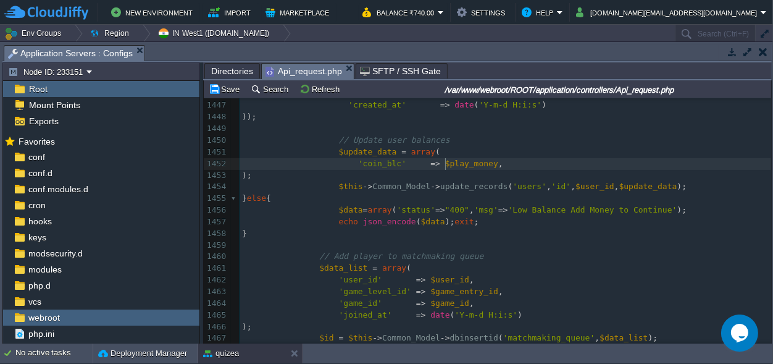
click at [445, 166] on span "$play_money" at bounding box center [471, 163] width 53 height 9
type textarea "$play_money"
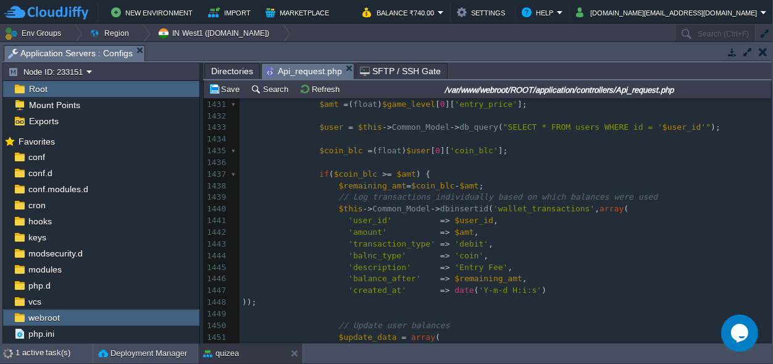
scroll to position [1142, 0]
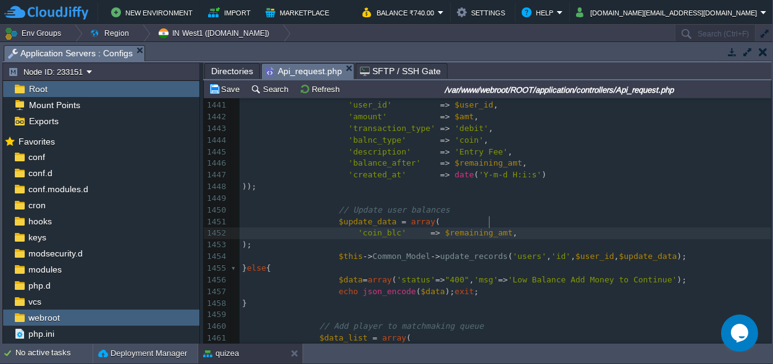
type textarea "}"
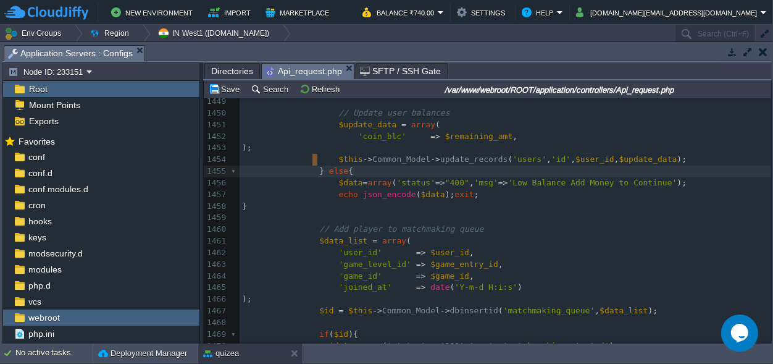
scroll to position [1257, 0]
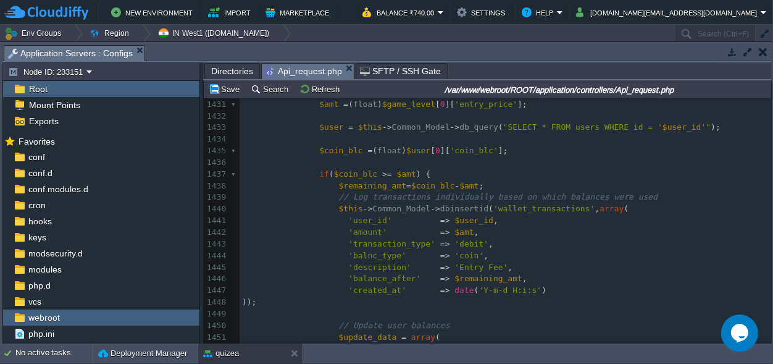
click at [229, 70] on span "Directories" at bounding box center [232, 71] width 42 height 15
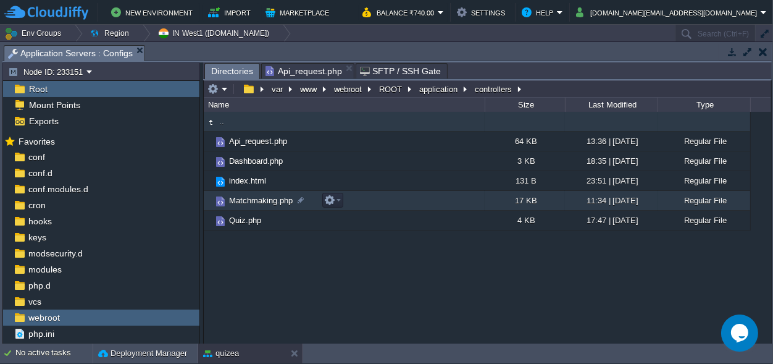
click at [264, 198] on span "Matchmaking.php" at bounding box center [260, 200] width 67 height 11
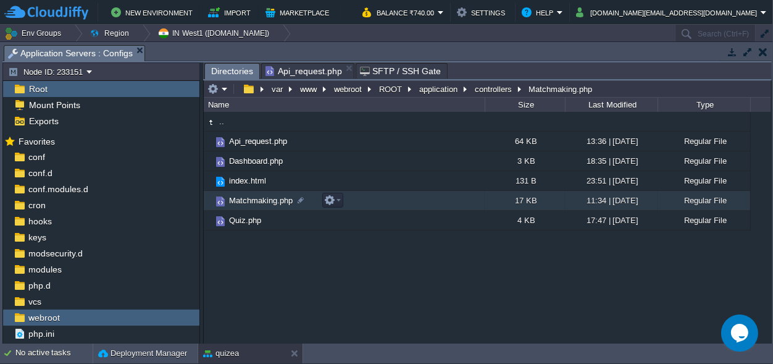
click at [264, 198] on span "Matchmaking.php" at bounding box center [260, 200] width 67 height 11
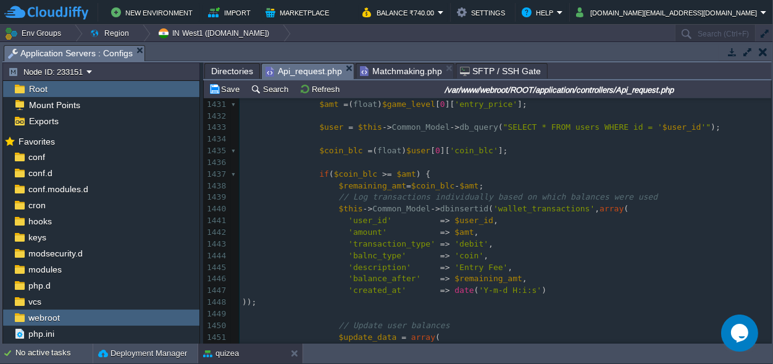
scroll to position [1027, 0]
click at [295, 70] on span "Api_request.php" at bounding box center [304, 71] width 77 height 15
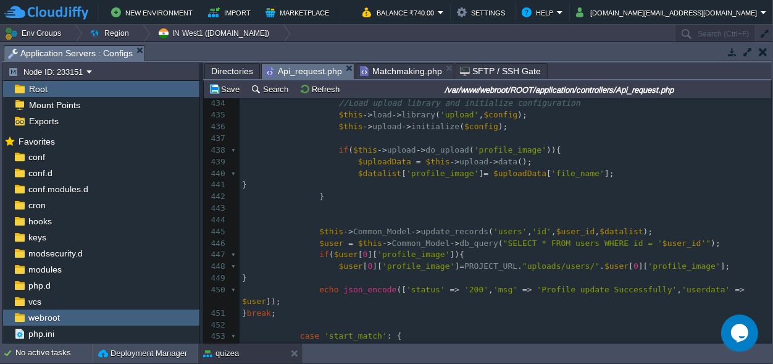
scroll to position [883, 0]
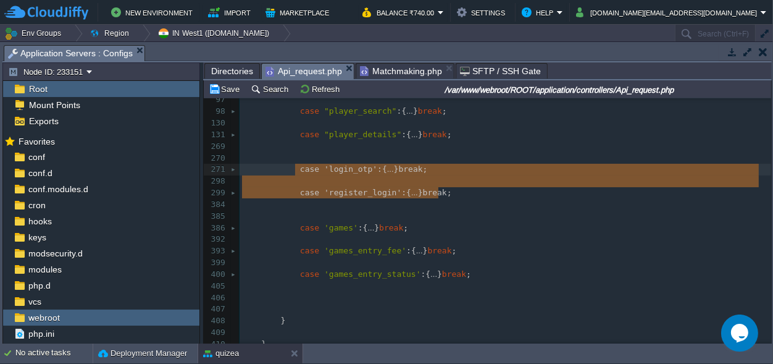
drag, startPoint x: 446, startPoint y: 193, endPoint x: 291, endPoint y: 168, distance: 157.1
type textarea "case 'login_otp':{ if($_REQUEST['mobile']){ $otp=rand(100000,999999); $data_lis…"
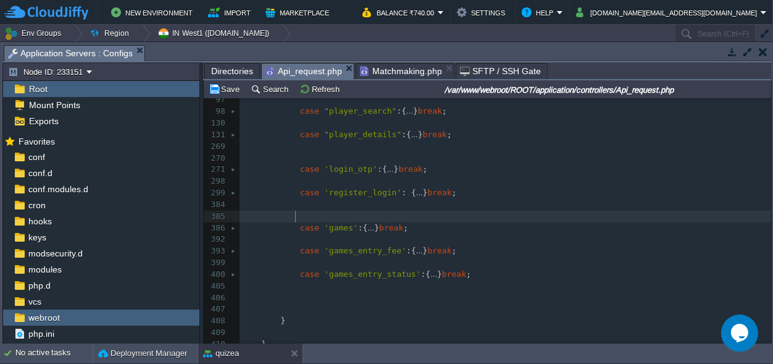
click at [457, 221] on pre at bounding box center [506, 217] width 532 height 12
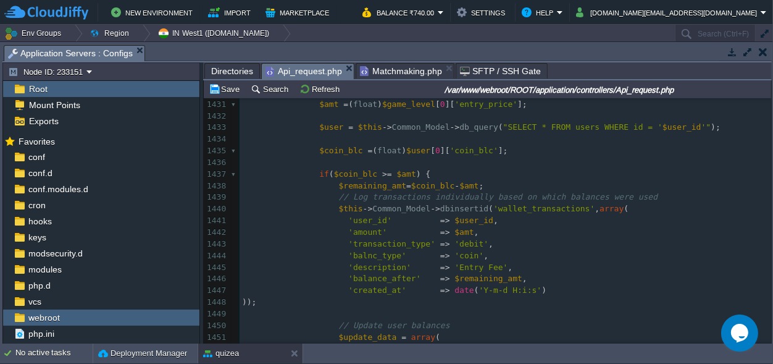
click at [389, 65] on span "Matchmaking.php" at bounding box center [401, 71] width 82 height 15
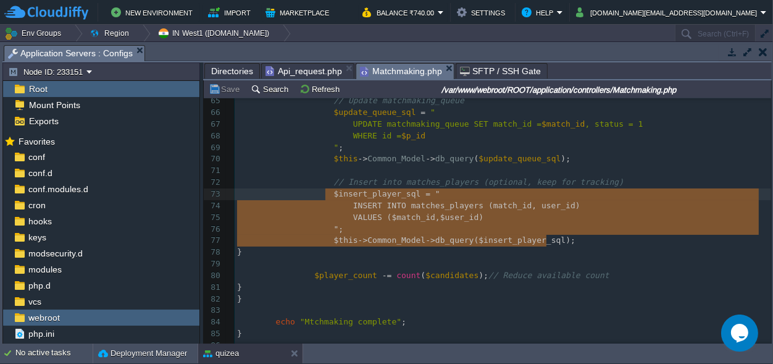
drag, startPoint x: 561, startPoint y: 240, endPoint x: 326, endPoint y: 193, distance: 239.3
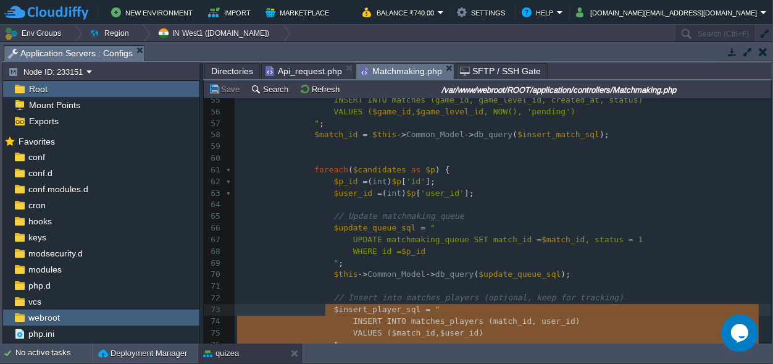
type textarea "$insert_player_sql = " INSERT INTO matches_players (match_id, user_id) VALUES (…"
click at [491, 295] on span "// Insert into matches_players (optional, keep for tracking)" at bounding box center [479, 297] width 290 height 9
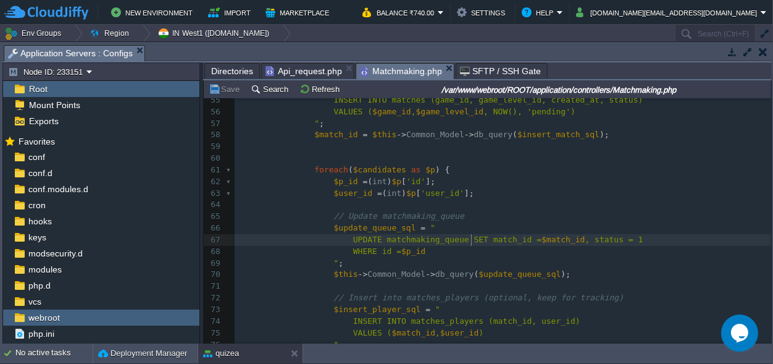
click at [473, 242] on div "x <?php 45 GROUP BY user_id 46 ORDER BY id ASC LIMIT $max_players 47 ​ 48 " ; 4…" at bounding box center [503, 275] width 537 height 594
click at [404, 254] on span "$p_id" at bounding box center [414, 251] width 24 height 9
click at [431, 255] on pre "WHERE id = $p_id" at bounding box center [503, 252] width 537 height 12
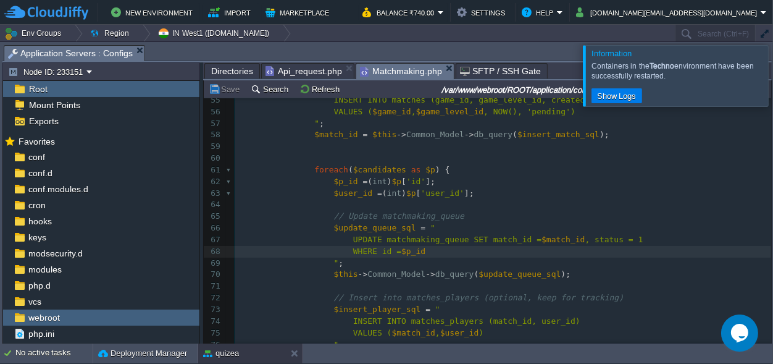
click at [773, 76] on div at bounding box center [788, 75] width 0 height 61
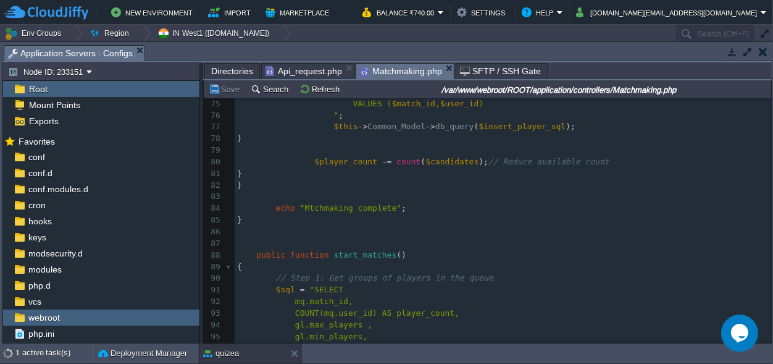
scroll to position [866, 0]
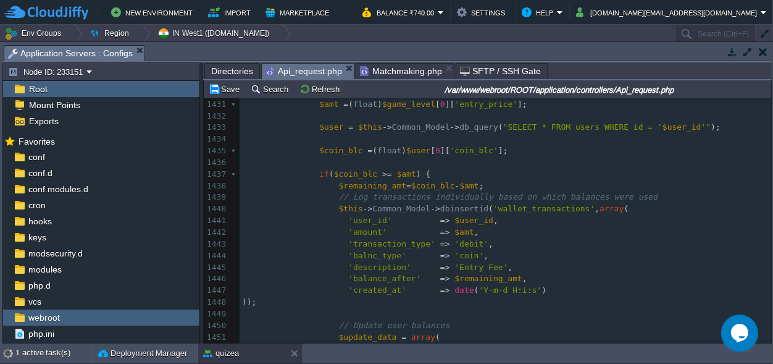
click at [287, 72] on span "Api_request.php" at bounding box center [304, 71] width 77 height 15
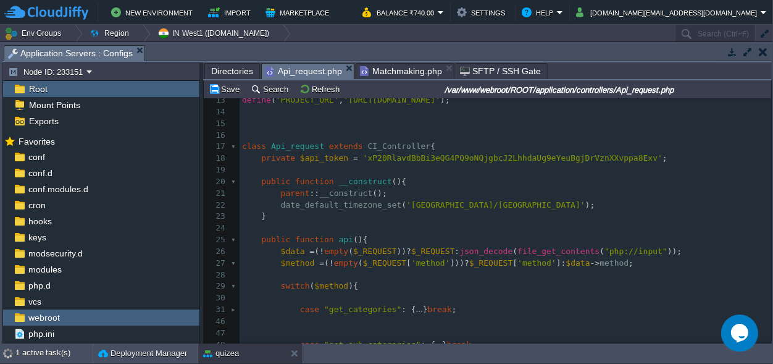
scroll to position [173, 0]
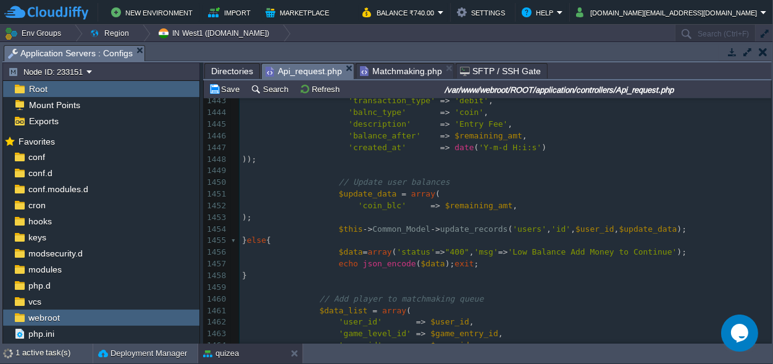
scroll to position [808, 0]
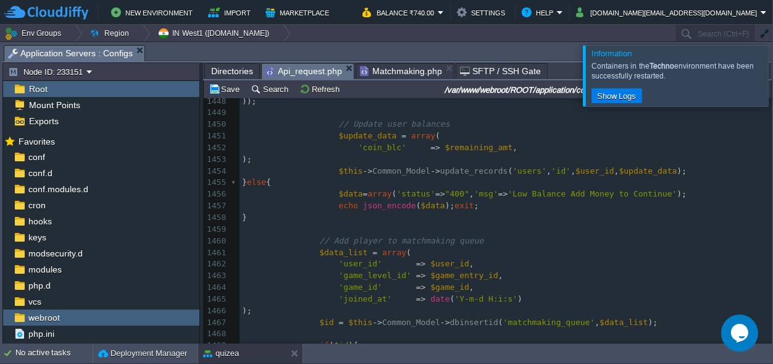
click at [773, 72] on div at bounding box center [788, 75] width 0 height 61
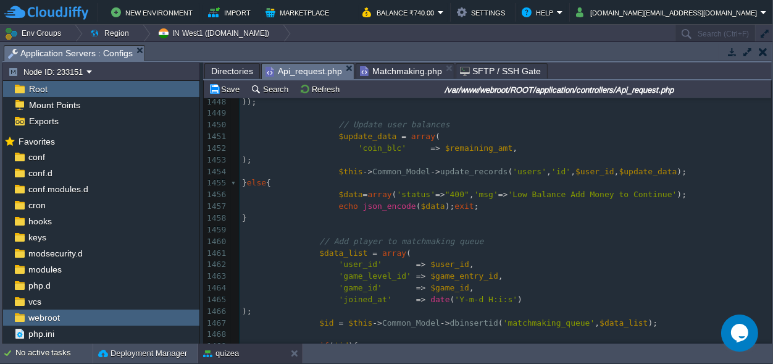
scroll to position [809, 0]
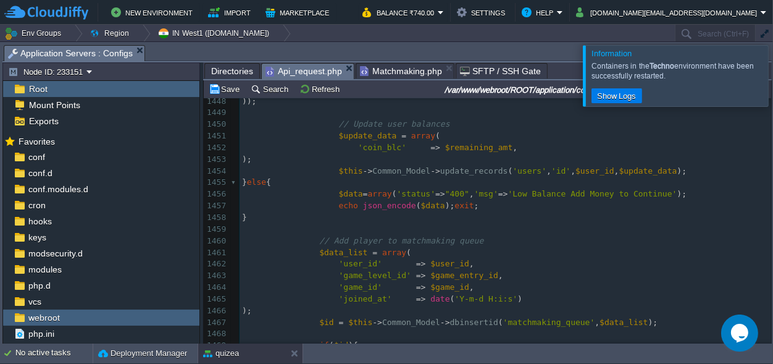
click at [773, 83] on div at bounding box center [788, 75] width 0 height 61
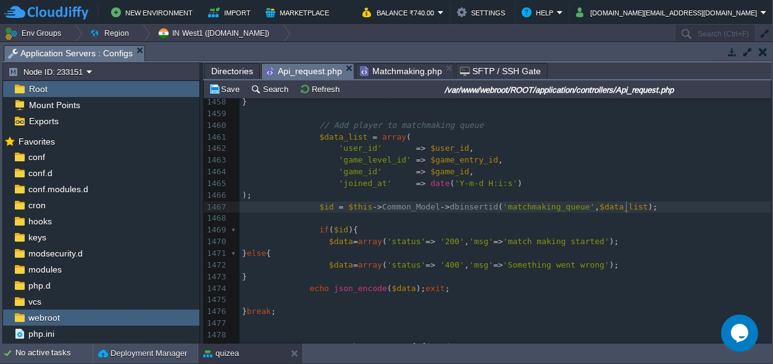
scroll to position [4, 0]
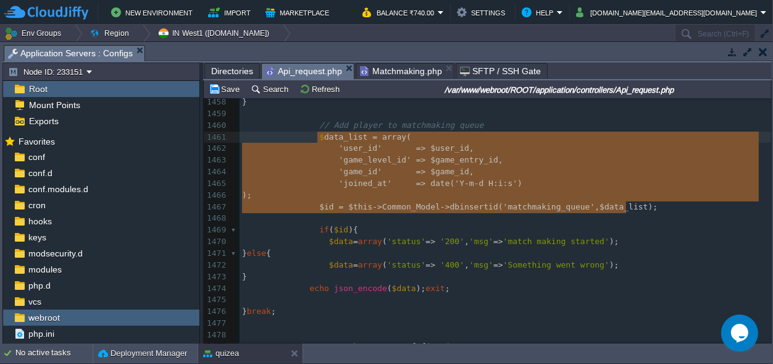
type textarea "$data_list = array( 'user_id' => $user_id, 'game_level_id' => $game_entry_id, '…"
drag, startPoint x: 655, startPoint y: 205, endPoint x: 314, endPoint y: 142, distance: 346.8
click at [381, 67] on span "Matchmaking.php" at bounding box center [401, 71] width 82 height 15
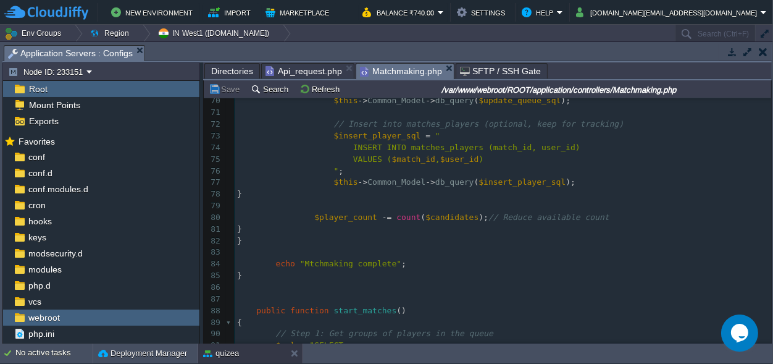
scroll to position [846, 0]
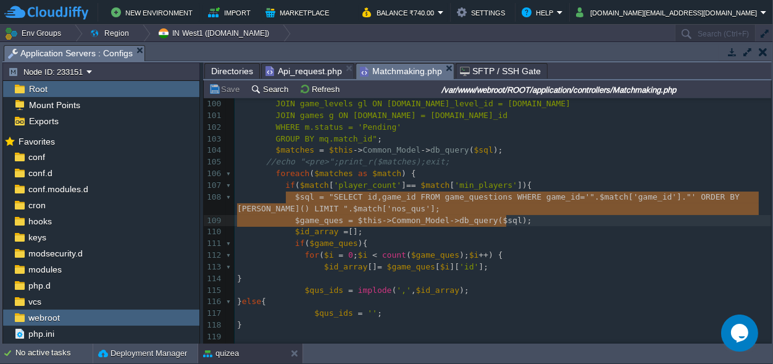
drag, startPoint x: 284, startPoint y: 195, endPoint x: 533, endPoint y: 222, distance: 249.9
type textarea "$sql = "SELECT id,game_id FROM game_questions WHERE game_id='".$match['game_id'…"
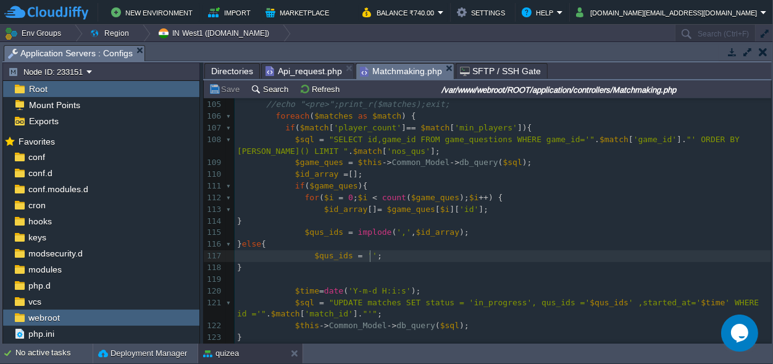
click at [505, 256] on pre "$qus_ids = '' ;" at bounding box center [503, 256] width 537 height 12
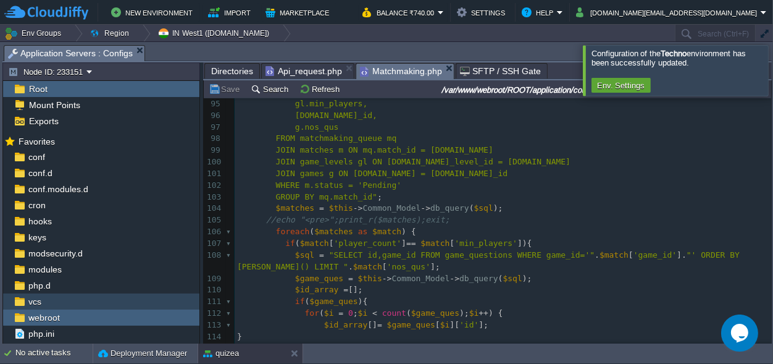
scroll to position [183, 0]
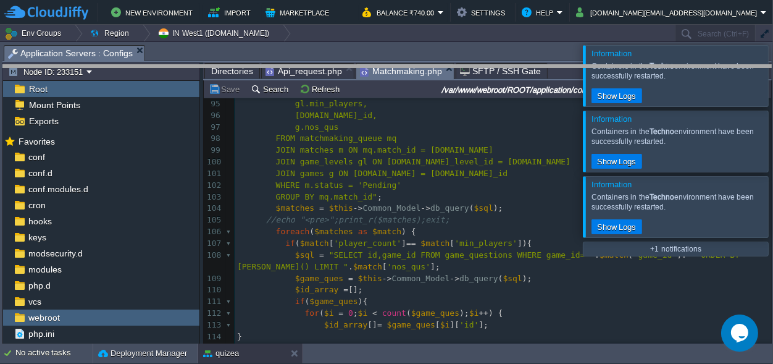
drag, startPoint x: 353, startPoint y: 49, endPoint x: 318, endPoint y: 377, distance: 329.3
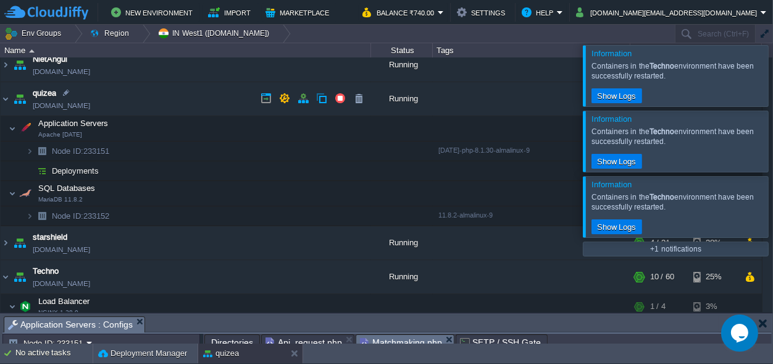
scroll to position [68, 0]
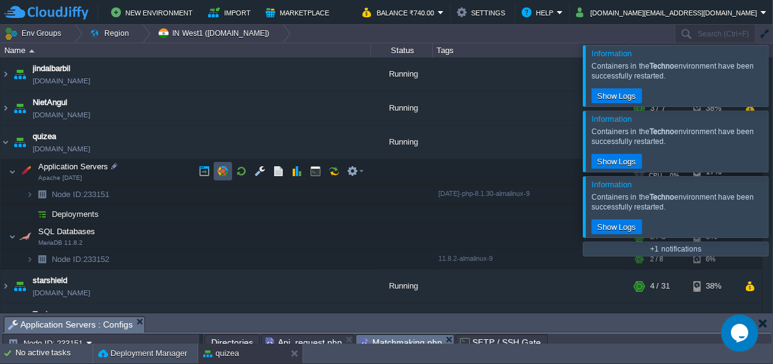
click at [218, 169] on button "button" at bounding box center [222, 171] width 11 height 11
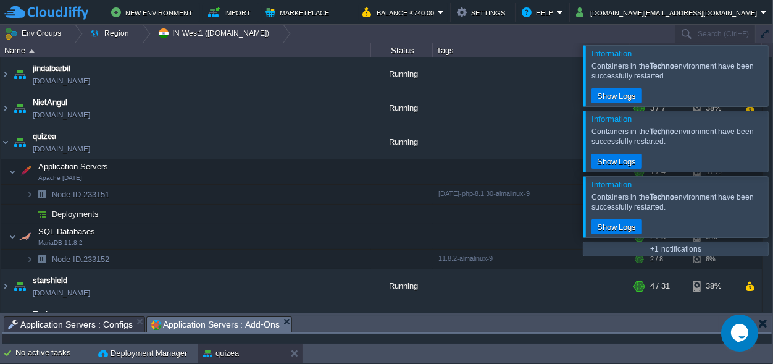
click at [276, 322] on em "Application Servers : Add-Ons" at bounding box center [221, 324] width 141 height 15
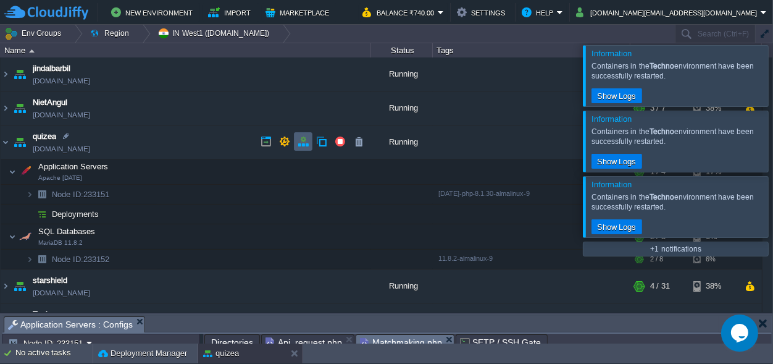
click at [303, 144] on button "button" at bounding box center [303, 141] width 11 height 11
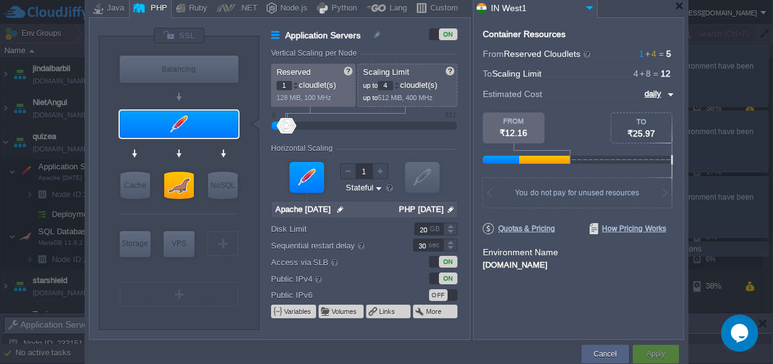
click at [289, 83] on input "1" at bounding box center [284, 85] width 15 height 9
type input "2"
click at [250, 272] on div "VM Balancing VM Application Servers VM Cache VM SQL VM NoSQL VM Storage VM VPS …" at bounding box center [179, 182] width 161 height 293
click at [187, 302] on div "VM" at bounding box center [179, 294] width 119 height 25
type input "Select Image"
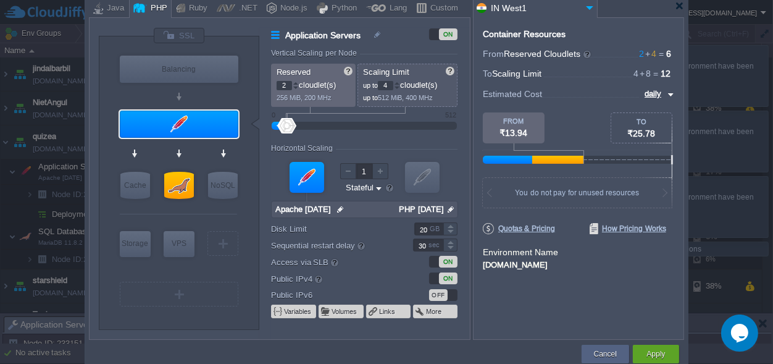
click at [228, 311] on div at bounding box center [178, 316] width 117 height 14
type input "MariaDB 11.8.2"
click at [609, 354] on button "Cancel" at bounding box center [605, 354] width 23 height 12
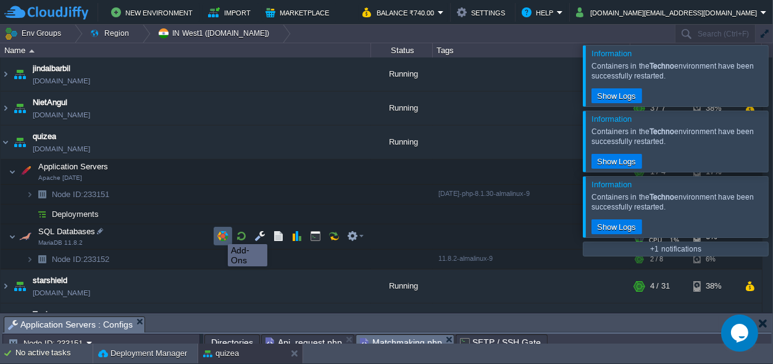
click at [219, 233] on button "button" at bounding box center [222, 235] width 11 height 11
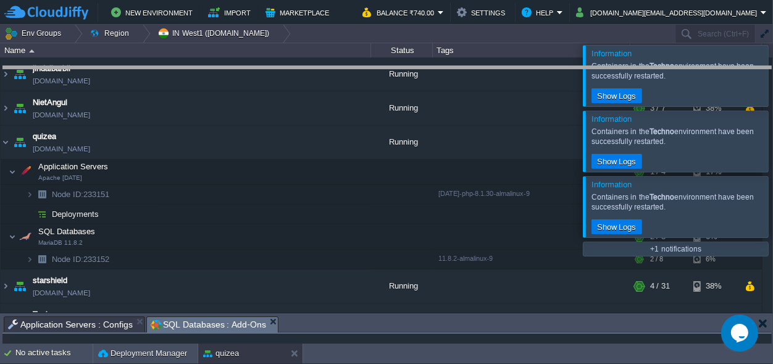
drag, startPoint x: 305, startPoint y: 321, endPoint x: 245, endPoint y: 36, distance: 291.0
click at [245, 36] on body "New Environment Import Marketplace Bonus ₹0.00 Upgrade Account Balance ₹740.00 …" at bounding box center [386, 182] width 773 height 364
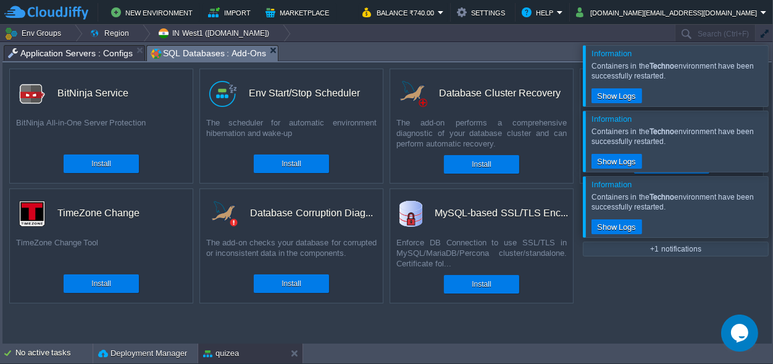
click at [773, 80] on div at bounding box center [788, 75] width 0 height 61
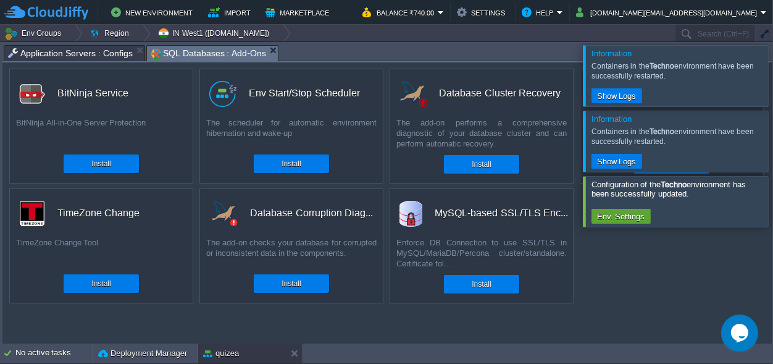
click at [773, 78] on div at bounding box center [788, 75] width 0 height 61
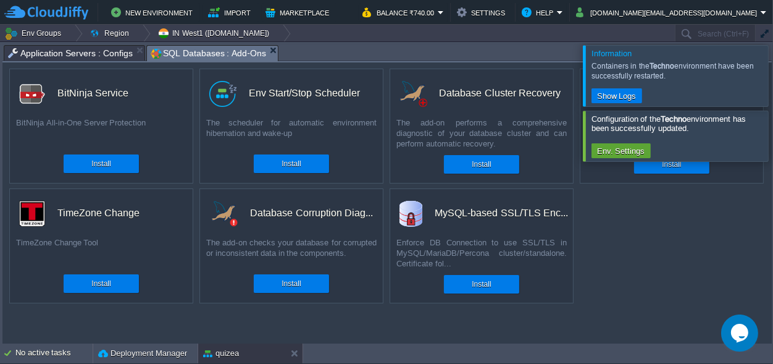
click at [773, 90] on div at bounding box center [788, 75] width 0 height 61
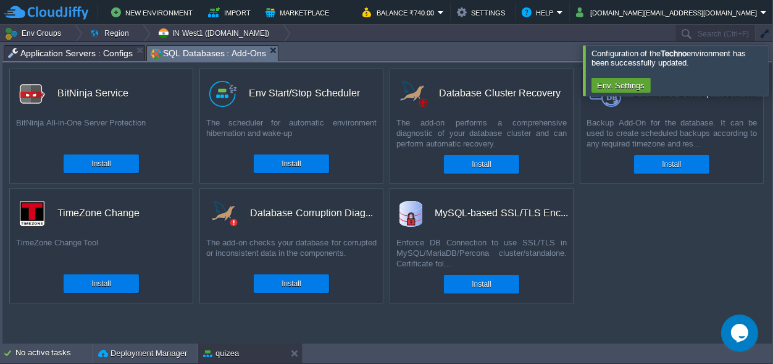
click at [773, 67] on div at bounding box center [788, 70] width 0 height 50
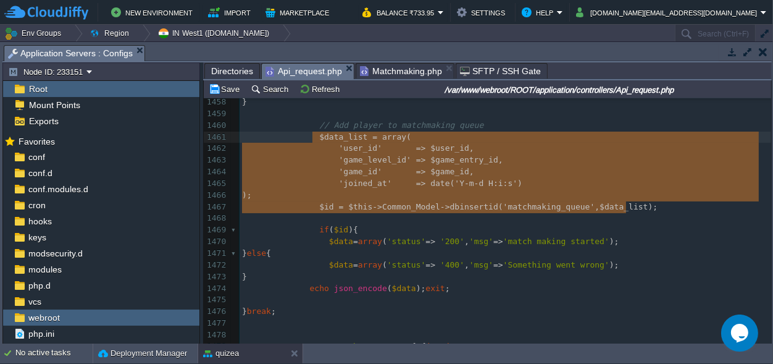
scroll to position [924, 0]
click at [288, 68] on span "Api_request.php" at bounding box center [304, 71] width 77 height 15
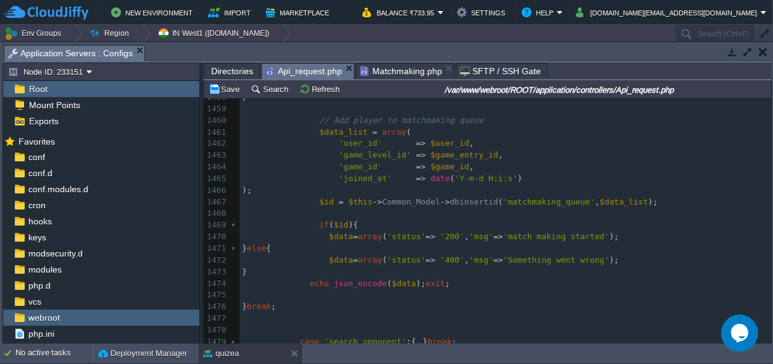
scroll to position [872, 0]
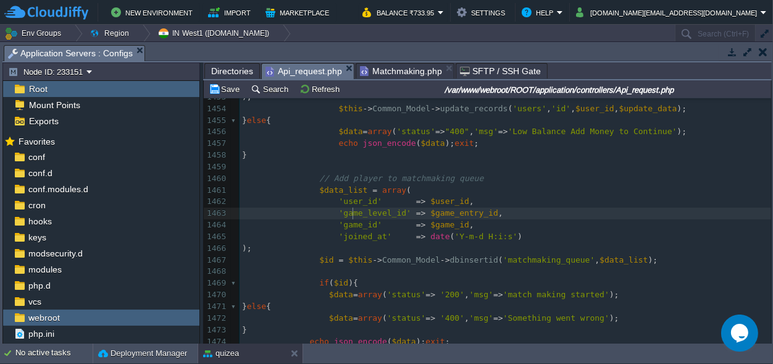
click at [351, 212] on span "'game_level_id'" at bounding box center [375, 212] width 72 height 9
type textarea "game_level_id"
click at [352, 226] on span "'game_id'" at bounding box center [360, 224] width 43 height 9
type textarea "game_id"
click at [337, 242] on pre "'joined_at' => date ( 'Y-m-d H:i:s' )" at bounding box center [506, 237] width 532 height 12
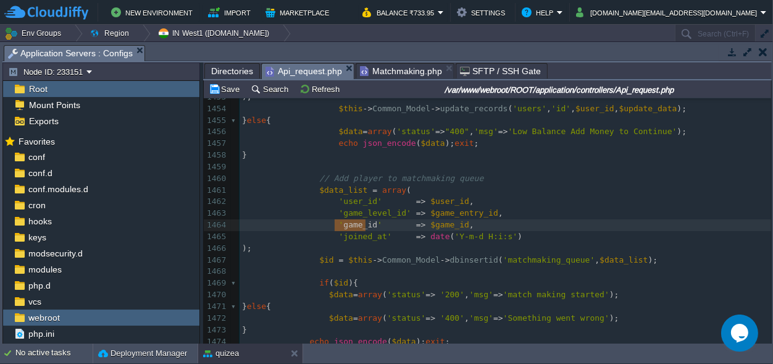
scroll to position [0, 0]
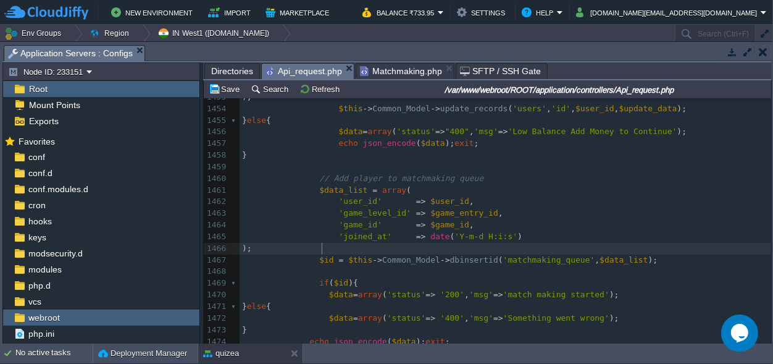
click at [332, 248] on pre ");" at bounding box center [506, 249] width 532 height 12
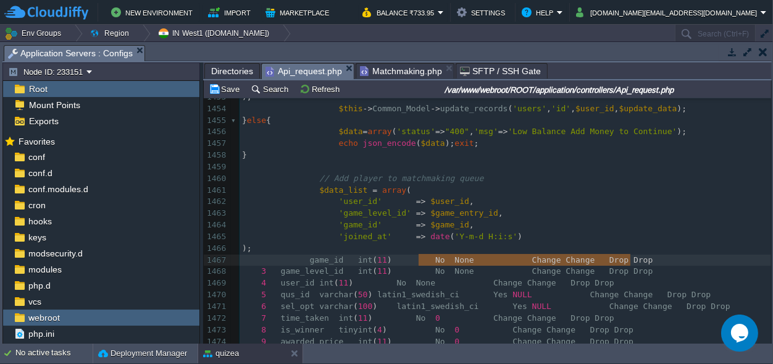
type textarea "No None Change Change Drop Drop"
drag, startPoint x: 416, startPoint y: 256, endPoint x: 620, endPoint y: 260, distance: 203.3
type textarea "int(11)"
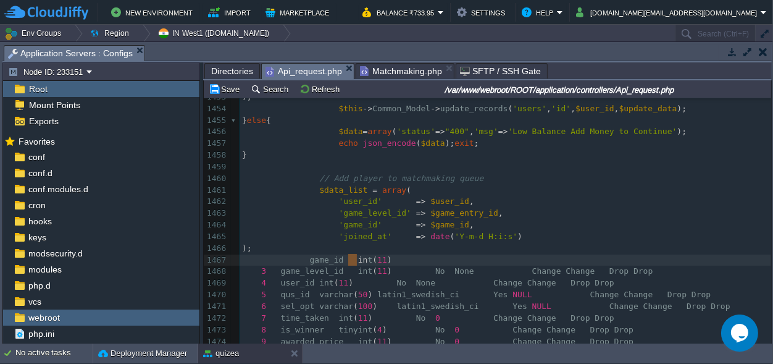
scroll to position [0, 141]
drag, startPoint x: 347, startPoint y: 259, endPoint x: 366, endPoint y: 259, distance: 19.8
click at [347, 271] on span at bounding box center [350, 272] width 14 height 12
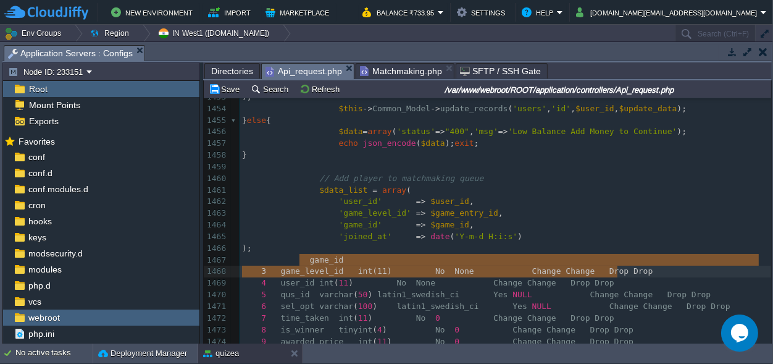
type textarea "game_id 3 game_level_id int(11) No None Change Change Drop Drop"
drag, startPoint x: 301, startPoint y: 261, endPoint x: 625, endPoint y: 269, distance: 324.4
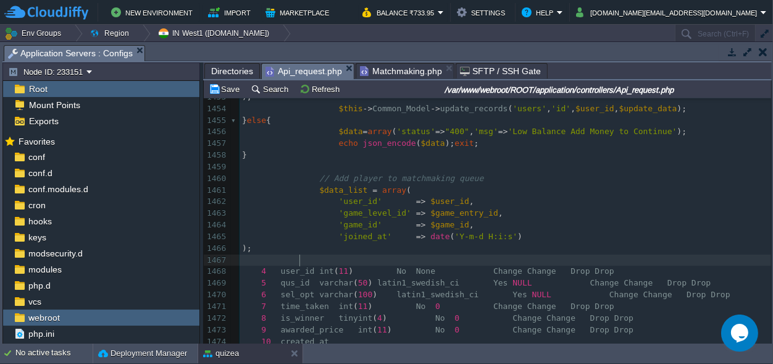
scroll to position [0, 0]
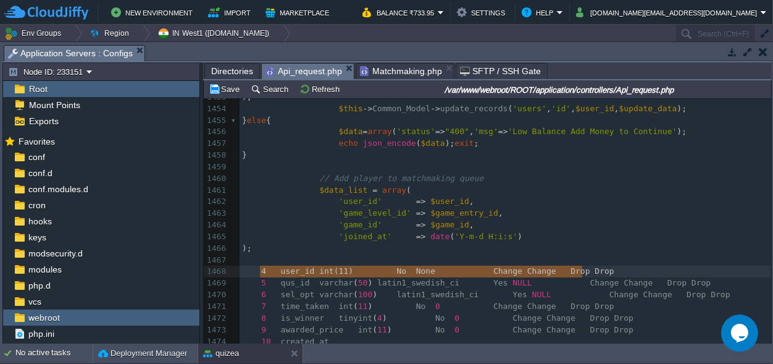
type textarea "4 user_id int(11) No None Change Change Drop Drop"
drag, startPoint x: 256, startPoint y: 270, endPoint x: 592, endPoint y: 271, distance: 336.1
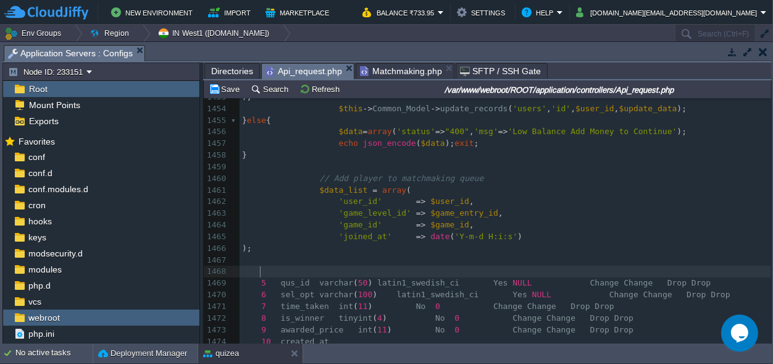
scroll to position [0, 0]
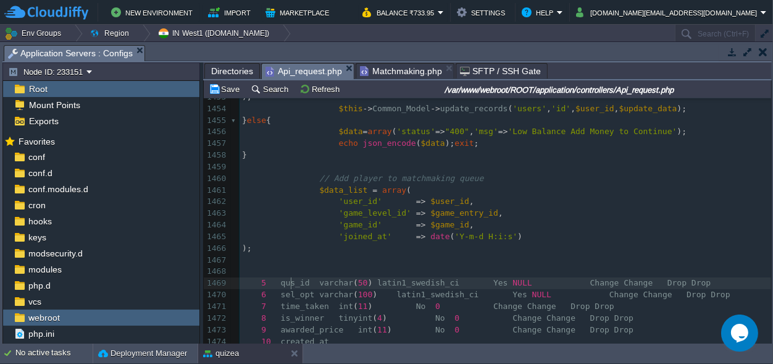
click at [289, 282] on span "qus_id" at bounding box center [295, 282] width 29 height 9
type textarea "qus_id"
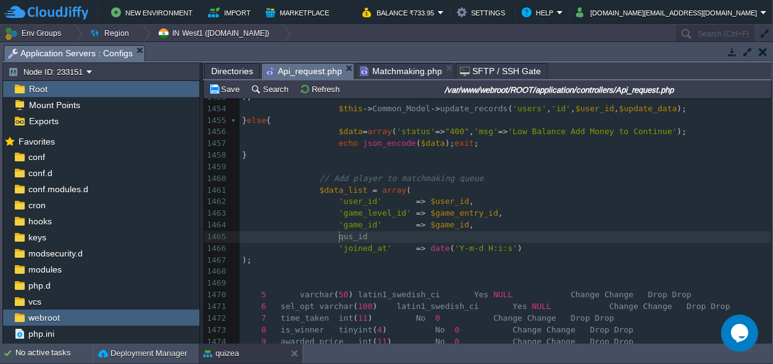
click at [341, 237] on div "xxxxxxxxxx public function wallet () { ... } 1443 'transaction_type' => 'debit'…" at bounding box center [506, 231] width 532 height 512
type textarea "qus_id"
click at [331, 237] on div "xxxxxxxxxx public function wallet () { ... } 1443 'transaction_type' => 'debit'…" at bounding box center [506, 231] width 532 height 512
type textarea "'"
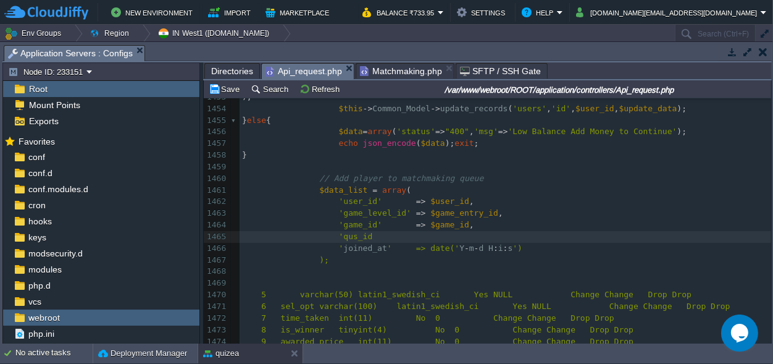
click at [363, 237] on div "xxxxxxxxxx public function wallet () { ... } 1443 'transaction_type' => 'debit'…" at bounding box center [506, 231] width 532 height 512
type textarea "'"
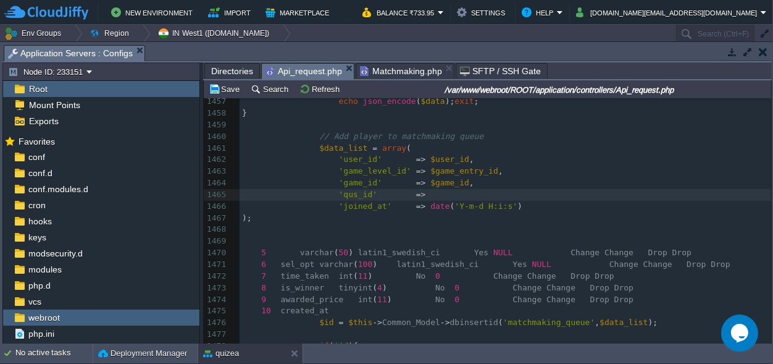
scroll to position [929, 0]
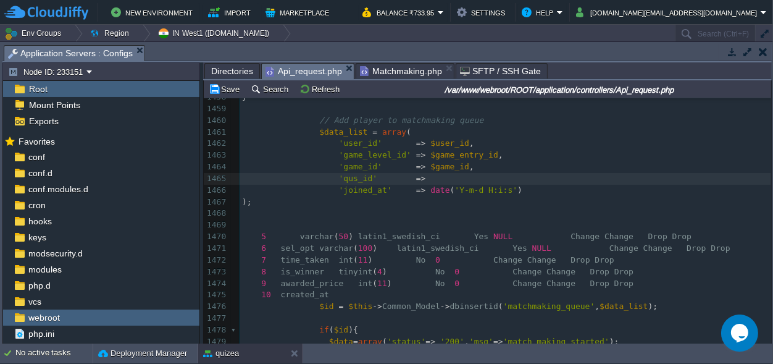
type textarea "=>,"
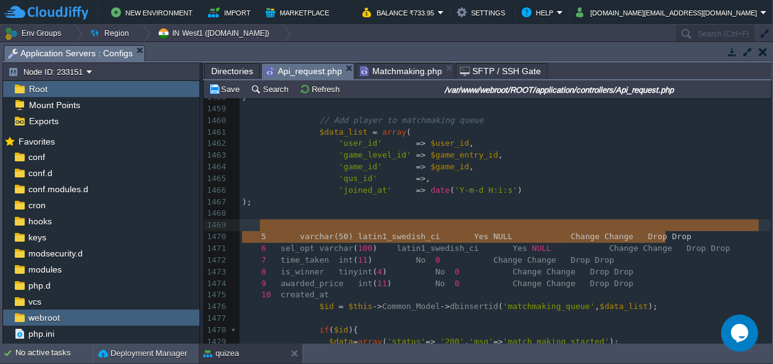
scroll to position [9, 600]
type textarea "5 varchar(50) latin1_swedish_ci Yes NULL Change Change Drop Drop"
drag, startPoint x: 676, startPoint y: 233, endPoint x: 245, endPoint y: 231, distance: 431.8
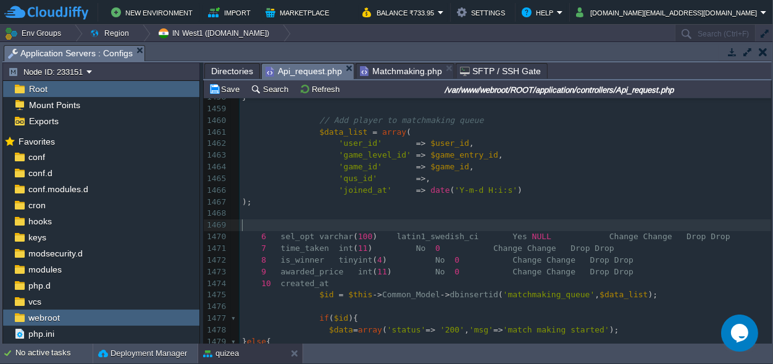
scroll to position [0, 0]
click at [411, 178] on div "xxxxxxxxxx public function wallet () { ... } 1443 'transaction_type' => 'debit'…" at bounding box center [506, 179] width 532 height 524
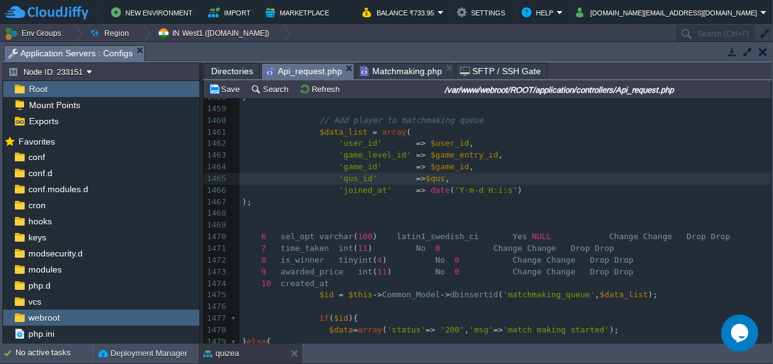
scroll to position [0, 22]
type textarea "$qus_id"
click at [411, 180] on div "xxxxxxxxxx public function wallet () { ... } 1443 'transaction_type' => 'debit'…" at bounding box center [506, 179] width 532 height 524
click at [461, 179] on pre "'qus_id' => $qus_id ," at bounding box center [506, 179] width 532 height 12
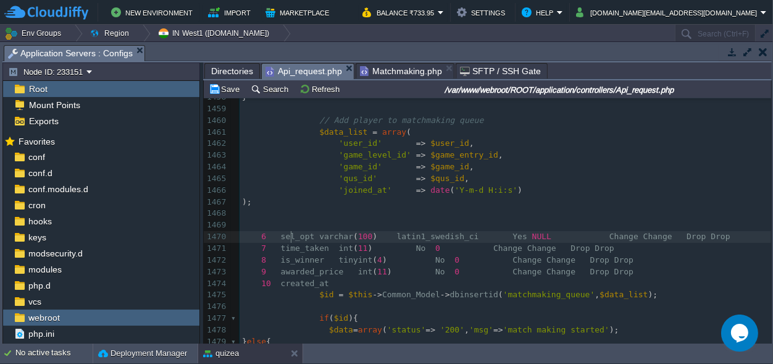
click at [290, 233] on span "sel_opt" at bounding box center [298, 236] width 34 height 9
type textarea "sel_opt"
click at [317, 245] on div "xxxxxxxxxx public function wallet () { ... } 1443 'transaction_type' => 'debit'…" at bounding box center [506, 179] width 532 height 524
click at [314, 250] on div "xxxxxxxxxx public function wallet () { ... } 1443 'transaction_type' => 'debit'…" at bounding box center [506, 179] width 532 height 524
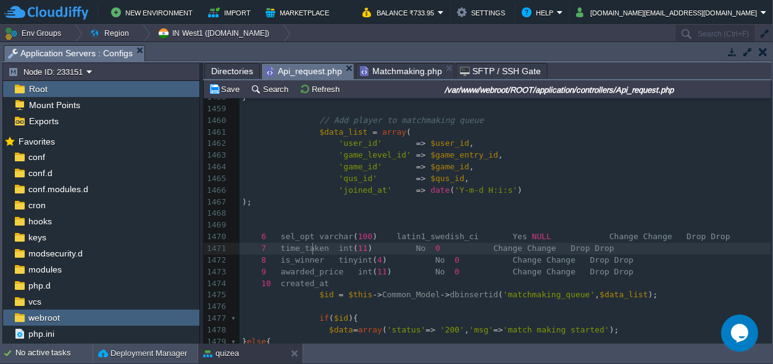
type textarea "time_taken"
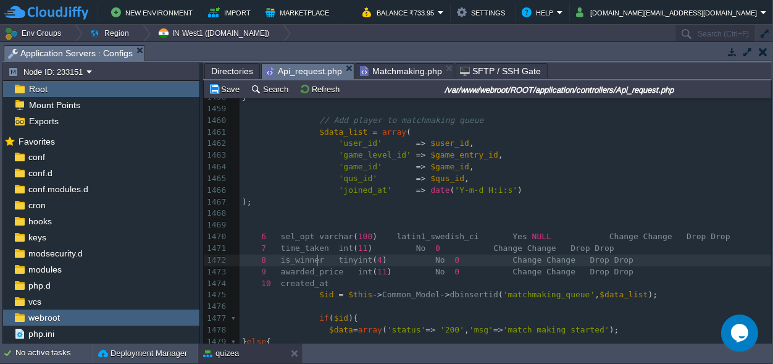
click at [316, 264] on span "is_winner" at bounding box center [302, 259] width 43 height 9
click at [310, 282] on div "xxxxxxxxxx public function wallet () { ... } 1443 'transaction_type' => 'debit'…" at bounding box center [506, 179] width 532 height 524
type textarea "created_at"
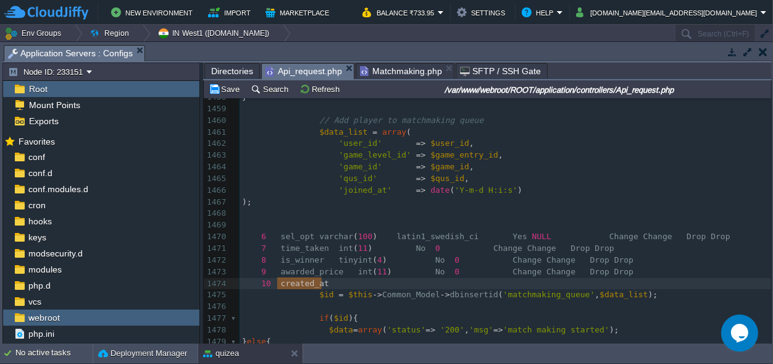
click at [356, 192] on span "'joined_at'" at bounding box center [365, 189] width 53 height 9
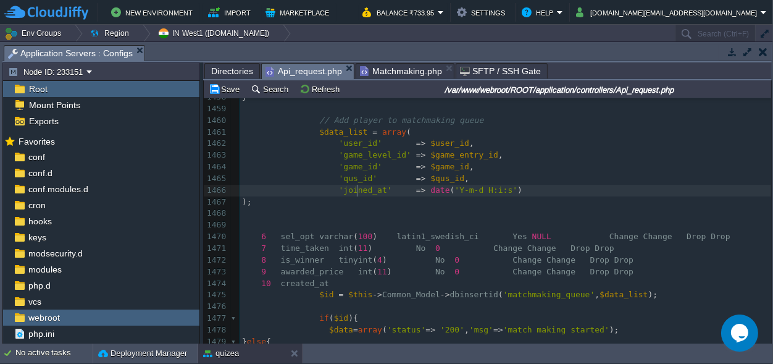
type textarea "joined_at"
paste textarea
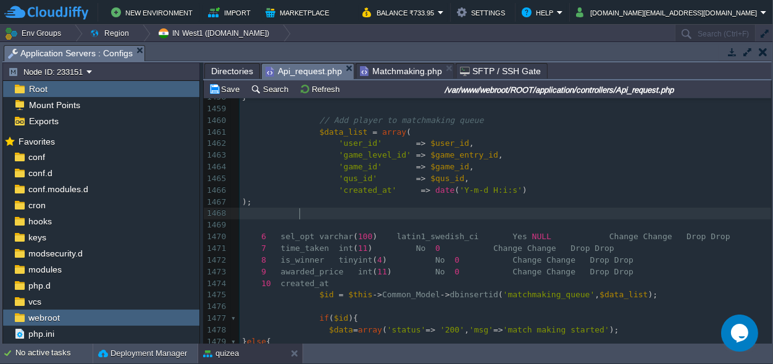
click at [488, 211] on pre at bounding box center [506, 214] width 532 height 12
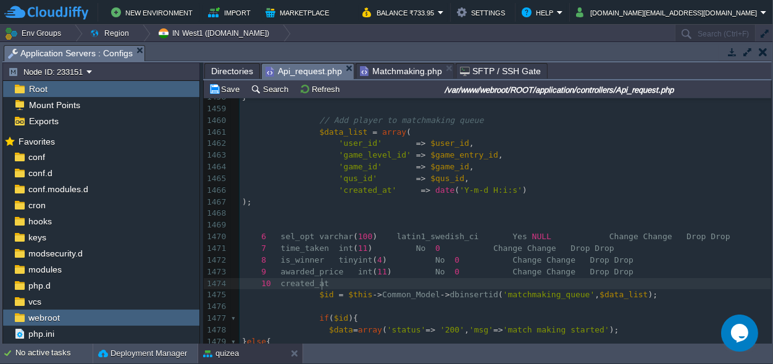
click at [332, 281] on pre "10 created_at" at bounding box center [506, 284] width 532 height 12
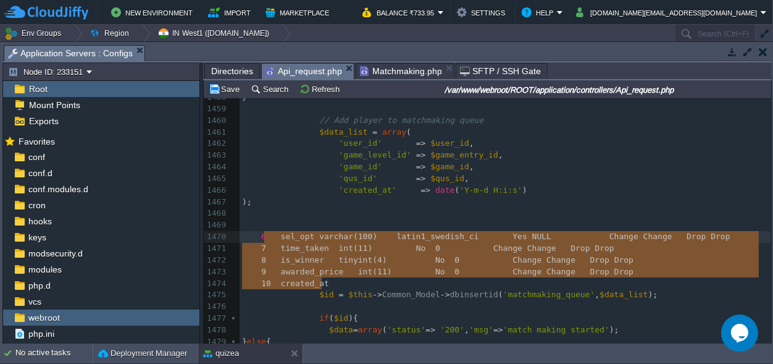
type textarea "6 sel_opt varchar(100) latin1_swedish_ci Yes NULL Change Change Drop Drop 7 tim…"
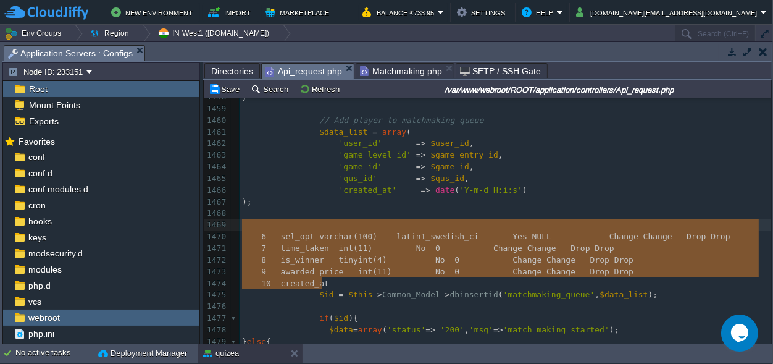
drag, startPoint x: 332, startPoint y: 281, endPoint x: 260, endPoint y: 231, distance: 87.9
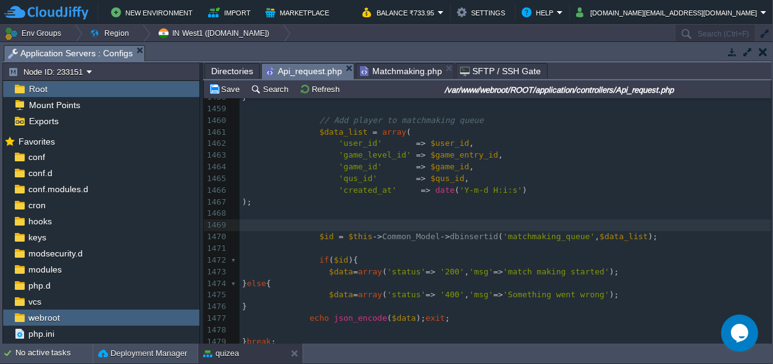
scroll to position [9, 0]
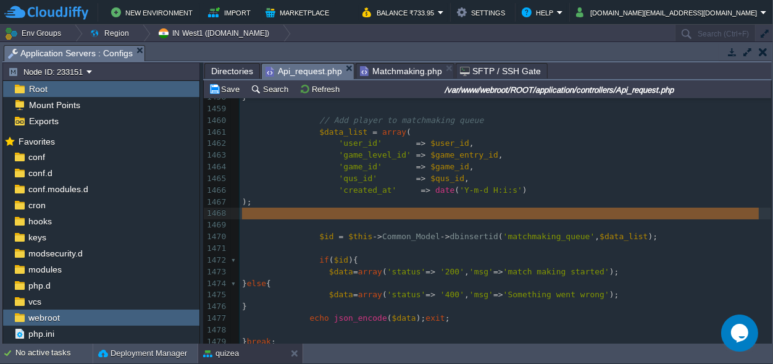
drag, startPoint x: 317, startPoint y: 226, endPoint x: 243, endPoint y: 214, distance: 74.5
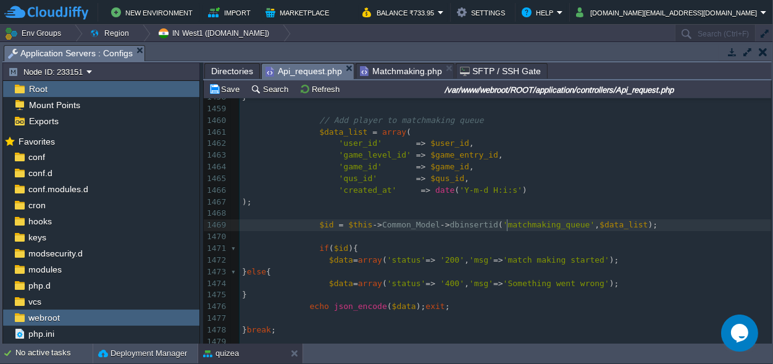
click at [507, 223] on span "'matchmaking_queue'" at bounding box center [550, 224] width 92 height 9
type textarea "matchmaking_queue"
click at [670, 229] on pre "$id = $this -> Common_Model -> dbinsertid ( 'prac_single_user_matches' , $data_…" at bounding box center [506, 225] width 532 height 12
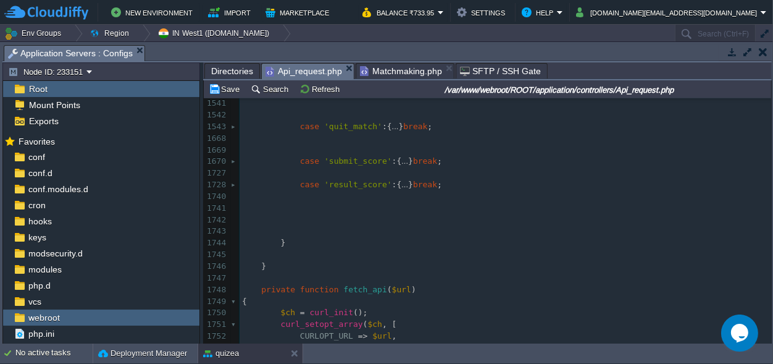
scroll to position [1160, 0]
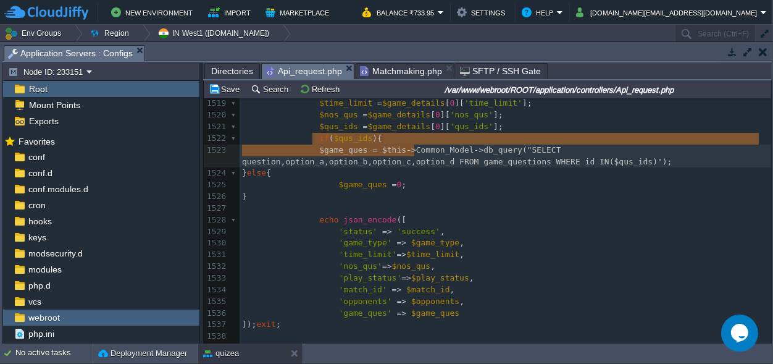
drag, startPoint x: 427, startPoint y: 150, endPoint x: 313, endPoint y: 138, distance: 114.3
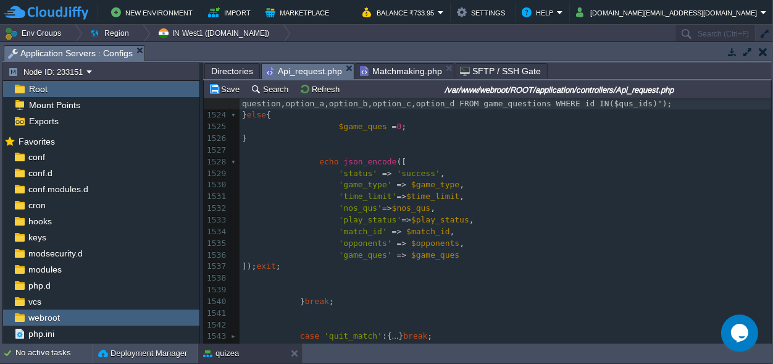
type textarea "$game_ques = $this->Common_Model->db_query("SELECT question,option_a,option_b,o…"
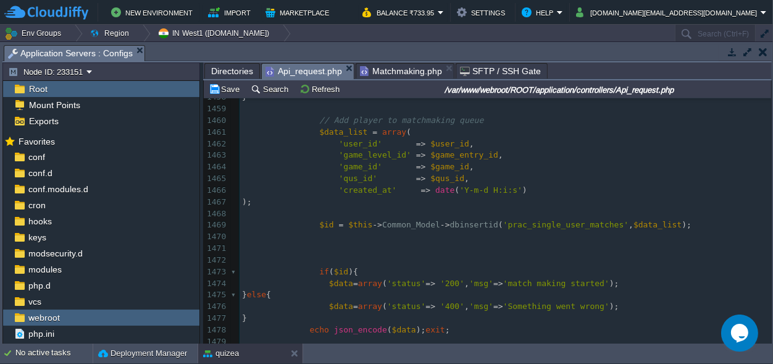
click at [316, 248] on div "xxxxxxxxxx $game_ques = $this -> Common_Model -> db_query ( "SELECT question,op…" at bounding box center [506, 277] width 532 height 419
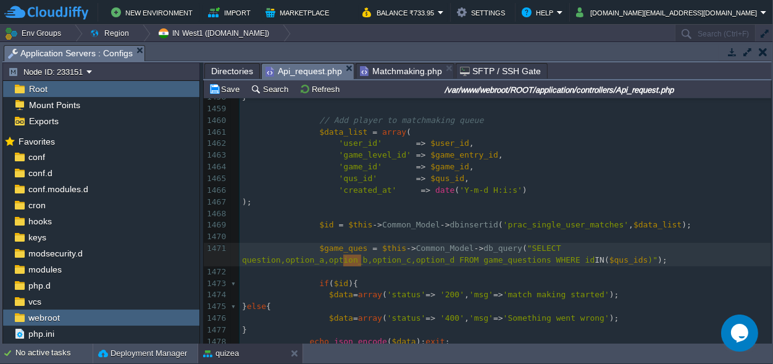
type textarea "IN("
drag, startPoint x: 361, startPoint y: 259, endPoint x: 348, endPoint y: 259, distance: 13.6
type textarea "='"
drag, startPoint x: 392, startPoint y: 261, endPoint x: 392, endPoint y: 271, distance: 9.3
click at [392, 261] on div "xxxxxxxxxx $game_ques = $this -> Common_Model -> db_query ( "SELECT question,op…" at bounding box center [506, 190] width 532 height 431
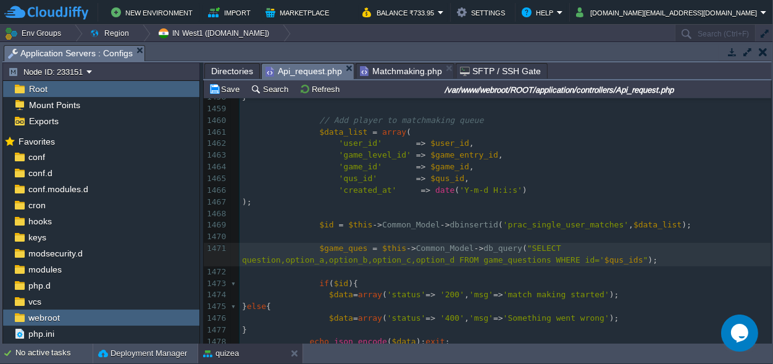
type textarea "'"
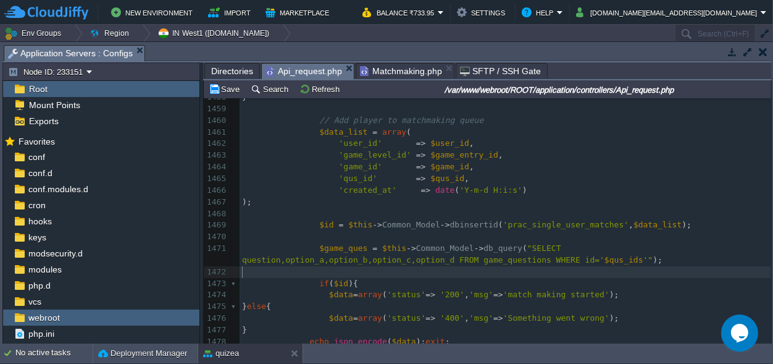
click at [420, 271] on pre "​" at bounding box center [506, 272] width 532 height 12
click at [423, 262] on pre "$game_ques = $this -> Common_Model -> db_query ( "SELECT question,option_a,opti…" at bounding box center [506, 254] width 532 height 23
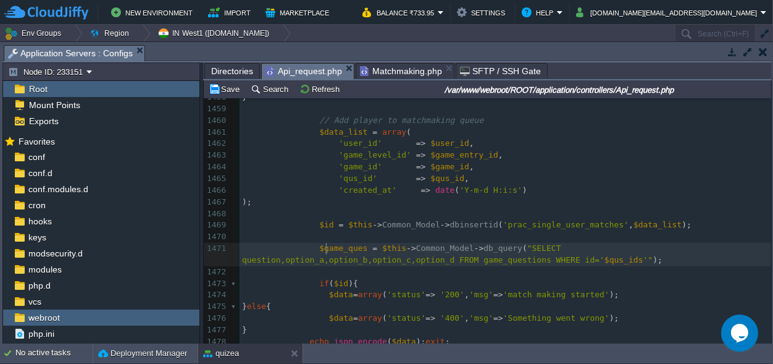
click at [327, 245] on div "xxxxxxxxxx $game_ques = $this -> Common_Model -> db_query ( "SELECT question,op…" at bounding box center [506, 190] width 532 height 431
type textarea "$game_ques"
click at [470, 295] on span "'msg'" at bounding box center [482, 294] width 24 height 9
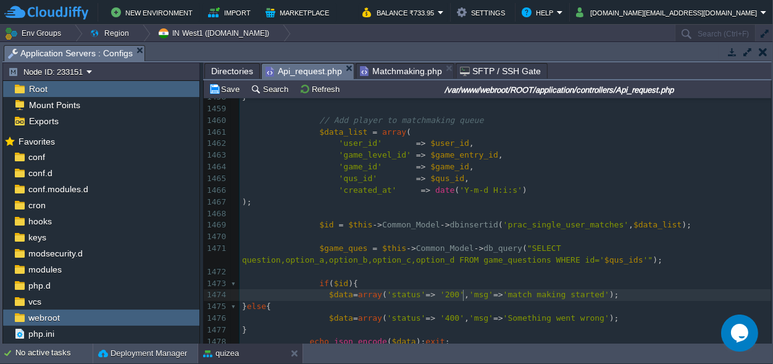
type textarea "msg"
paste textarea
click at [459, 298] on div "xxxxxxxxxx $game_ques = $this -> Common_Model -> db_query ( "SELECT question,op…" at bounding box center [506, 190] width 532 height 431
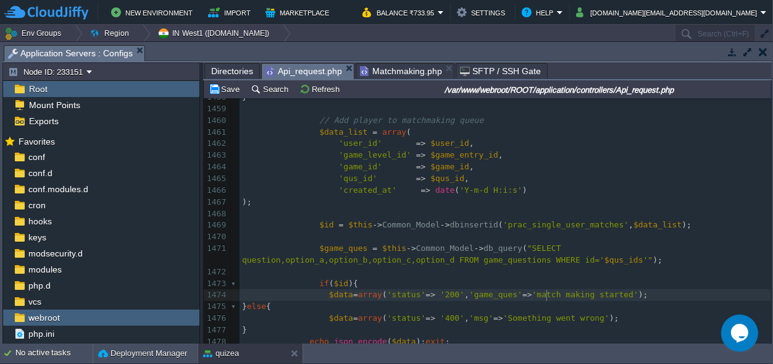
click at [547, 296] on div "xxxxxxxxxx $game_ques = $this -> Common_Model -> db_query ( "SELECT question,op…" at bounding box center [506, 190] width 532 height 431
type textarea "making"
type textarea "match making started"
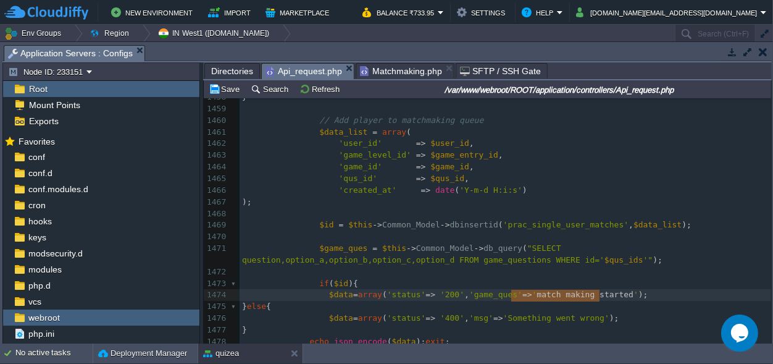
drag, startPoint x: 600, startPoint y: 297, endPoint x: 511, endPoint y: 295, distance: 89.0
paste textarea
click at [533, 295] on span "'$game_ques'" at bounding box center [562, 294] width 58 height 9
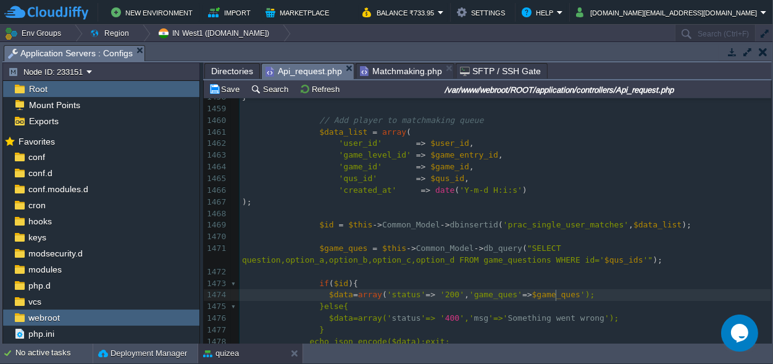
click at [556, 294] on div "xxxxxxxxxx $game_ques = $this -> Common_Model -> db_query ( "SELECT question,op…" at bounding box center [506, 190] width 532 height 431
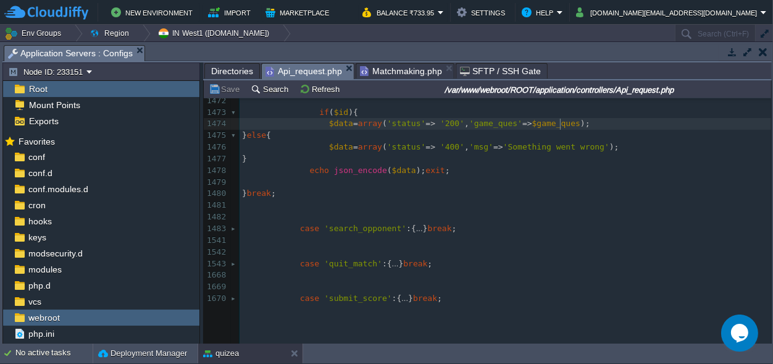
scroll to position [1102, 0]
click at [230, 227] on div at bounding box center [217, 27] width 27 height 2063
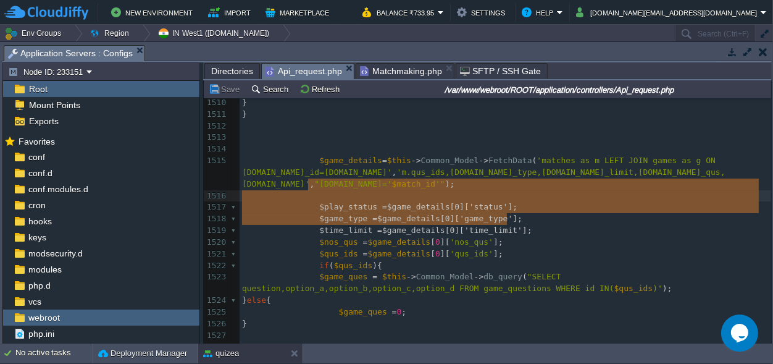
scroll to position [38, 265]
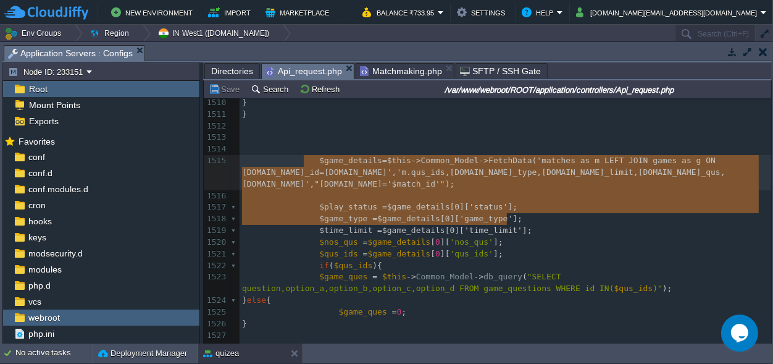
type textarea "$game_details=$this->Common_Model->FetchData('matches as m LEFT JOIN games as g…"
drag, startPoint x: 512, startPoint y: 221, endPoint x: 311, endPoint y: 161, distance: 209.1
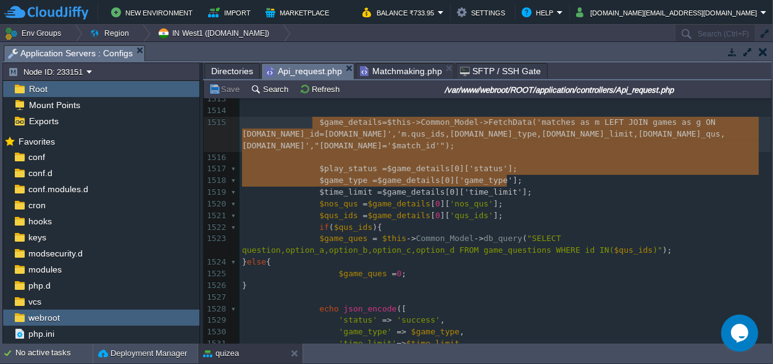
scroll to position [1654, 0]
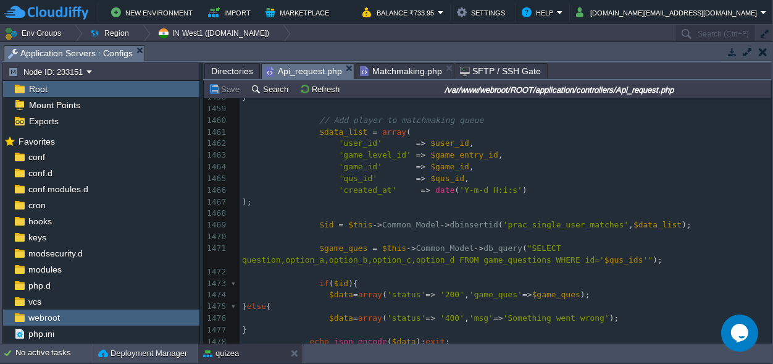
click at [420, 259] on pre "$game_ques = $this -> Common_Model -> db_query ( "SELECT question,option_a,opti…" at bounding box center [506, 254] width 532 height 23
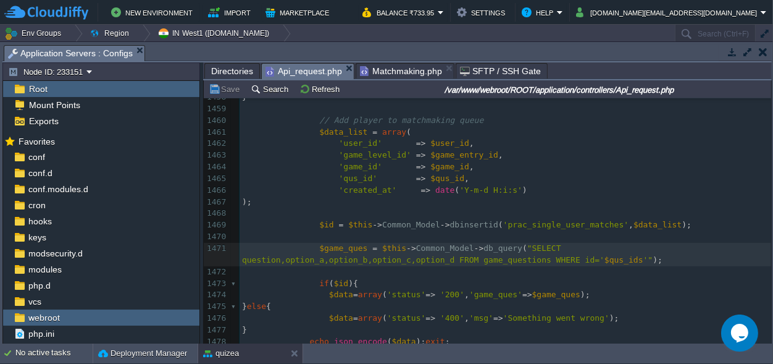
click at [423, 261] on pre "$game_ques = $this -> Common_Model -> db_query ( "SELECT question,option_a,opti…" at bounding box center [506, 254] width 532 height 23
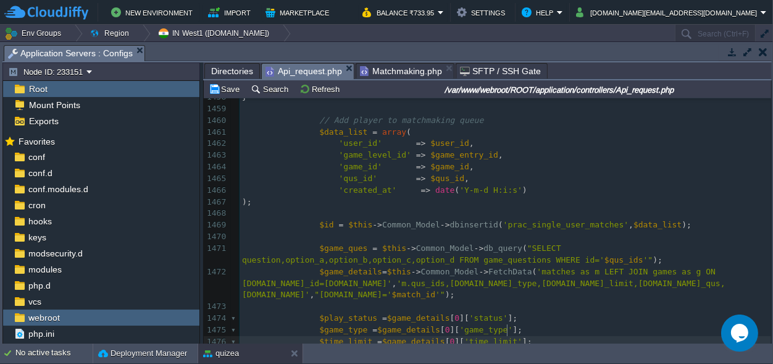
click at [417, 261] on pre "$game_ques = $this -> Common_Model -> db_query ( "SELECT question,option_a,opti…" at bounding box center [506, 254] width 532 height 23
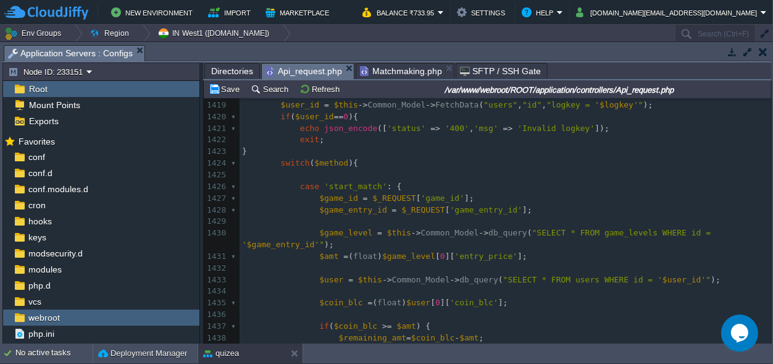
click at [332, 230] on div "xxxxxxxxxx 1004 public function championship (){ ... } 1413 1414 1415 public fu…" at bounding box center [506, 251] width 532 height 466
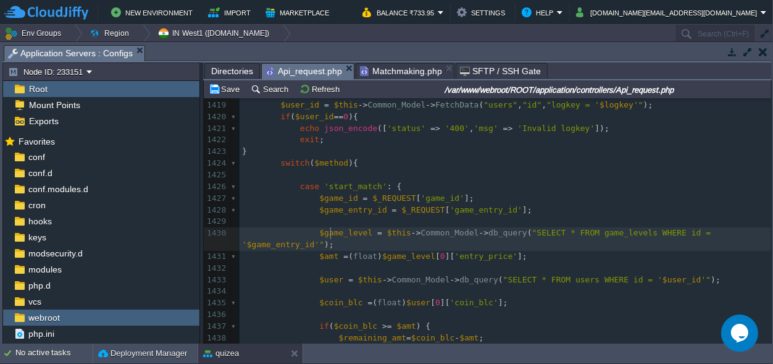
type textarea "$game_level"
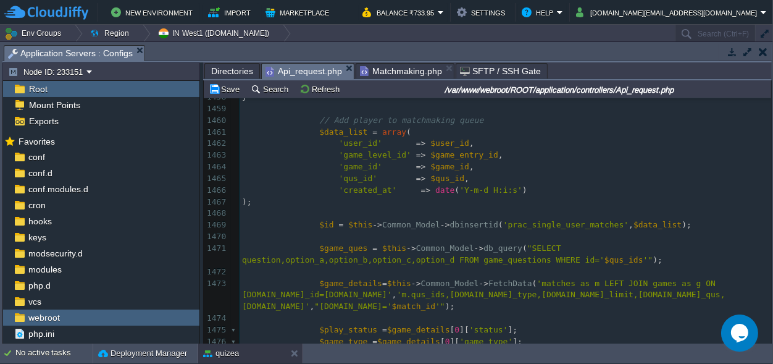
scroll to position [0, 0]
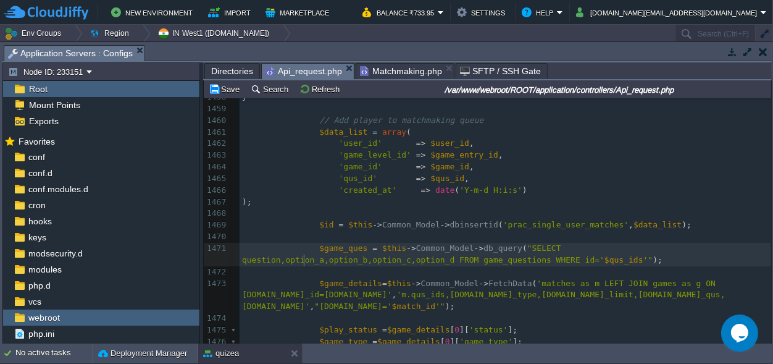
click at [304, 259] on div "xxxxxxxxxx $game_level = $this -> Common_Model -> db_query ( "SELECT * FROM gam…" at bounding box center [506, 214] width 532 height 594
type textarea "gs"
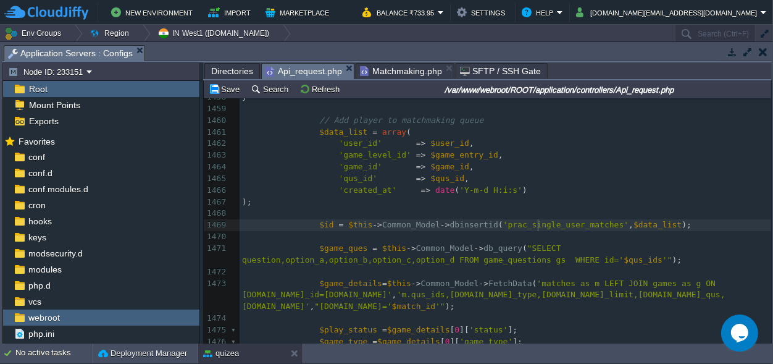
click at [539, 227] on div "xxxxxxxxxx $game_level = $this -> Common_Model -> db_query ( "SELECT * FROM gam…" at bounding box center [506, 214] width 532 height 594
type textarea "prac_single_user_matches"
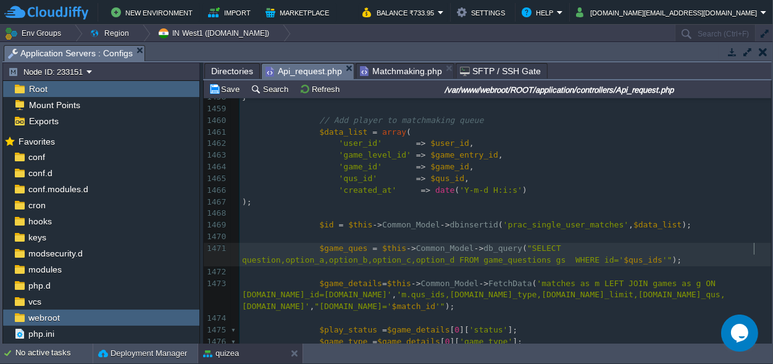
click at [756, 248] on div "xxxxxxxxxx $game_level = $this -> Common_Model -> db_query ( "SELECT * FROM gam…" at bounding box center [506, 214] width 532 height 594
paste textarea
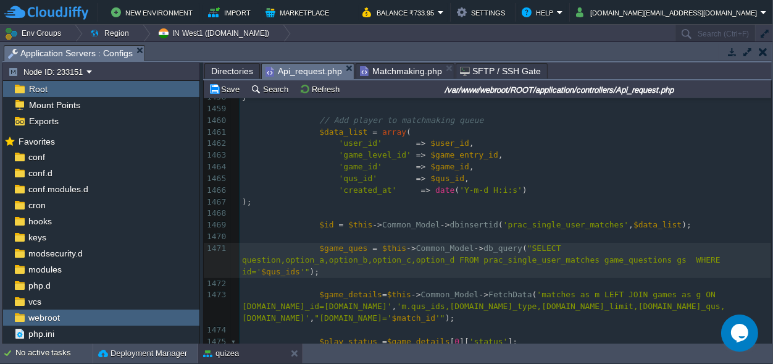
scroll to position [0, 9]
type textarea "JOIN"
click at [347, 257] on span ""SELECT question,option_a,option_b,option_c,option_d FROM prac_single_user_matc…" at bounding box center [496, 259] width 508 height 33
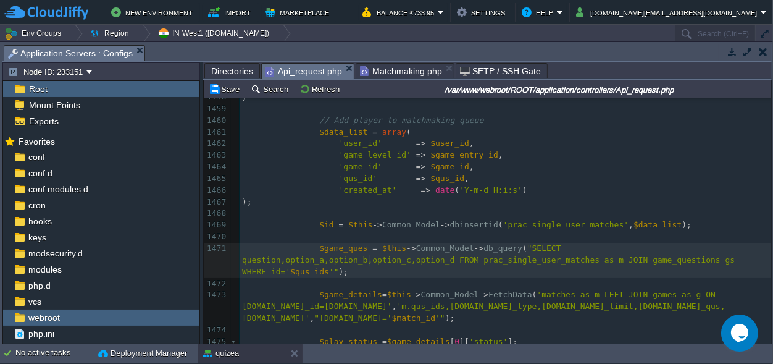
type textarea "as m"
click at [474, 260] on span ""SELECT question,option_a,option_b,option_c,option_d FROM prac_single_user_matc…" at bounding box center [493, 259] width 503 height 33
type textarea "ON"
click at [471, 257] on span ""SELECT question,option_a,option_b,option_c,option_d FROM prac_single_user_matc…" at bounding box center [498, 259] width 513 height 33
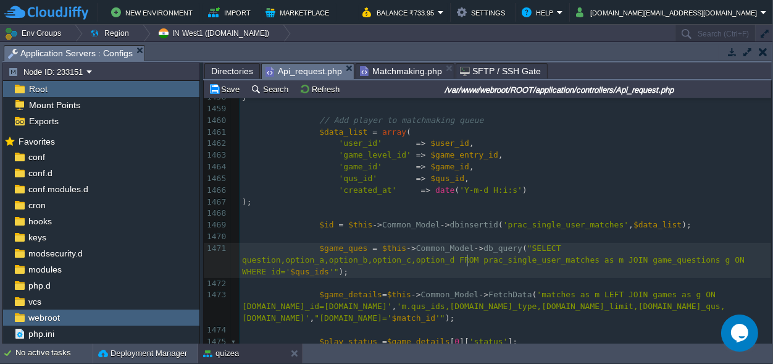
click at [481, 258] on div "xxxxxxxxxx $game_level = $this -> Common_Model -> db_query ( "SELECT * FROM gam…" at bounding box center [506, 219] width 532 height 605
type textarea "m."
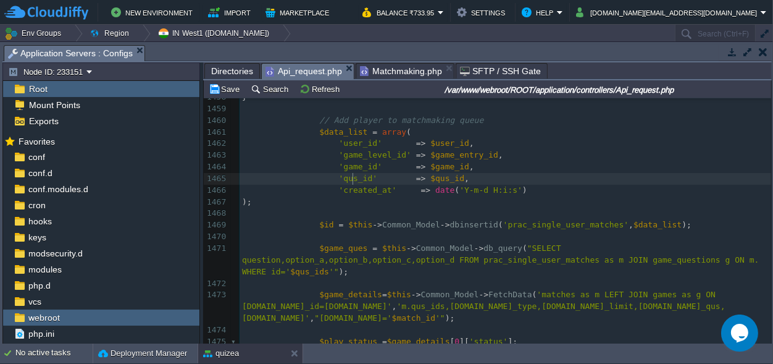
scroll to position [0, 0]
click at [350, 174] on span "'qus_id'" at bounding box center [358, 178] width 39 height 9
type textarea "qus_id"
click at [493, 256] on span ""SELECT question,option_a,option_b,option_c,option_d FROM prac_single_user_matc…" at bounding box center [503, 259] width 522 height 33
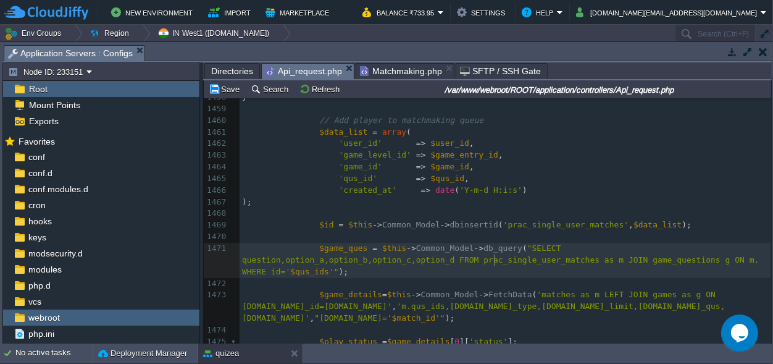
paste textarea "="
type textarea "="
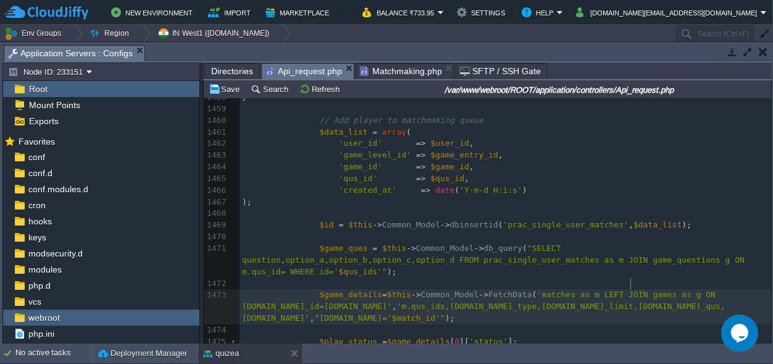
click at [630, 290] on span "'matches as m LEFT JOIN games as g ON [DOMAIN_NAME]_id=[DOMAIN_NAME]'" at bounding box center [481, 300] width 479 height 21
type textarea "games"
click at [284, 260] on div "xxxxxxxxxx $game_level = $this -> Common_Model -> db_query ( "SELECT * FROM gam…" at bounding box center [506, 219] width 532 height 605
type textarea "prac_single_user_matches"
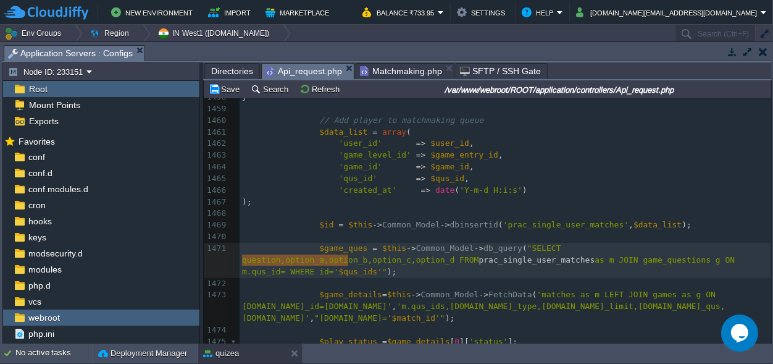
scroll to position [0, 106]
paste textarea
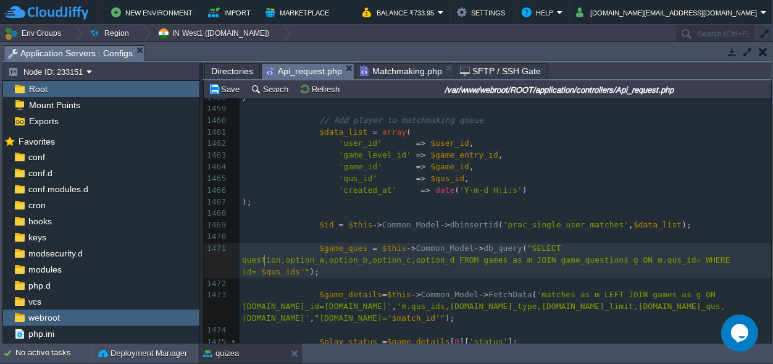
scroll to position [0, 0]
click at [285, 262] on span ""SELECT question,option_a,option_b,option_c,option_d FROM games as m JOIN game_…" at bounding box center [488, 259] width 493 height 33
type textarea "g"
click at [386, 261] on span ""SELECT question,option_a,option_b,option_c,option_d FROM games as g JOIN game_…" at bounding box center [488, 259] width 493 height 33
click at [384, 261] on div "xxxxxxxxxx $game_level = $this -> Common_Model -> db_query ( "SELECT * FROM gam…" at bounding box center [506, 219] width 532 height 605
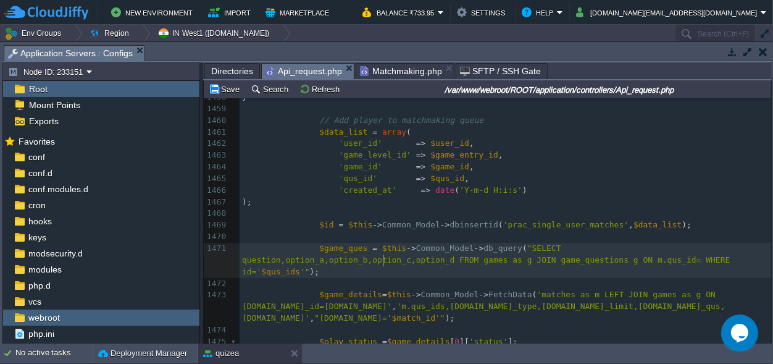
type textarea "q"
type textarea "qs"
click at [387, 261] on span ""SELECT question,option_a,option_b,option_c,option_d FROM games as g JOIN game_…" at bounding box center [493, 259] width 503 height 33
click at [408, 262] on span ""SELECT question,option_a,option_b,option_c,option_d FROM games as g JOIN game_…" at bounding box center [491, 259] width 498 height 33
type textarea "q"
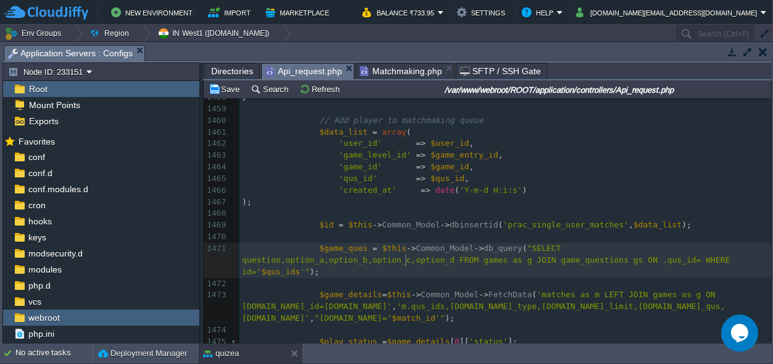
type textarea "g"
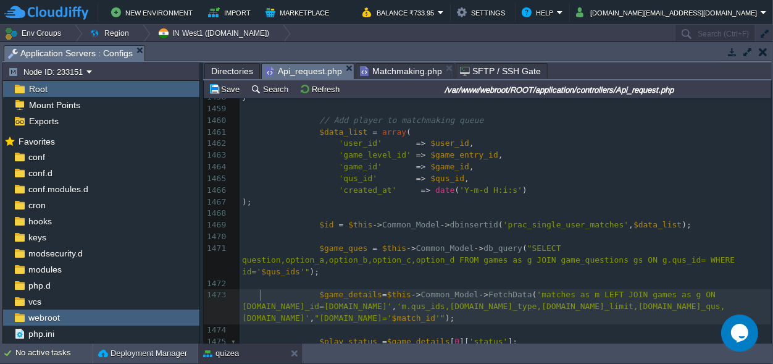
click at [259, 295] on span "'matches as m LEFT JOIN games as g ON [DOMAIN_NAME]_id=[DOMAIN_NAME]'" at bounding box center [481, 300] width 479 height 21
type textarea "game_id"
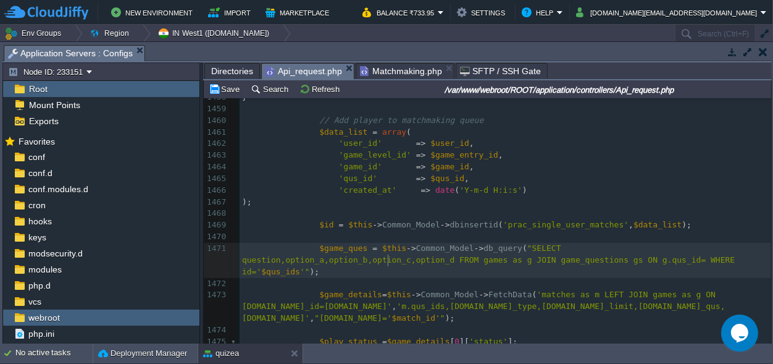
click at [386, 258] on span ""SELECT question,option_a,option_b,option_c,option_d FROM games as g JOIN game_…" at bounding box center [491, 259] width 498 height 33
type textarea ".=[DOMAIN_NAME]"
type textarea "ON g.qus_id="
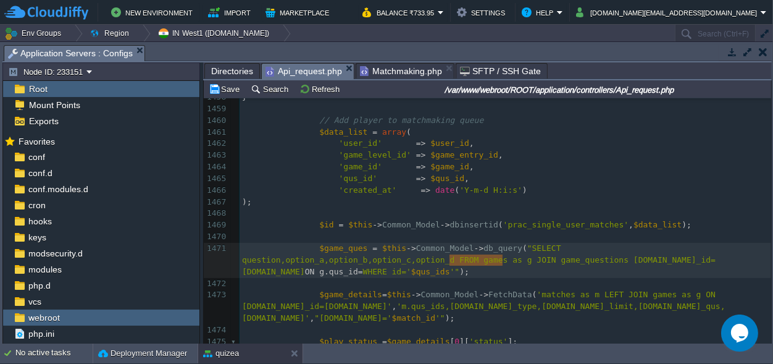
scroll to position [0, 53]
drag, startPoint x: 504, startPoint y: 261, endPoint x: 449, endPoint y: 261, distance: 54.4
click at [374, 259] on span ""SELECT question,option_a,option_b,option_c,option_d FROM games as g JOIN game_…" at bounding box center [479, 259] width 474 height 33
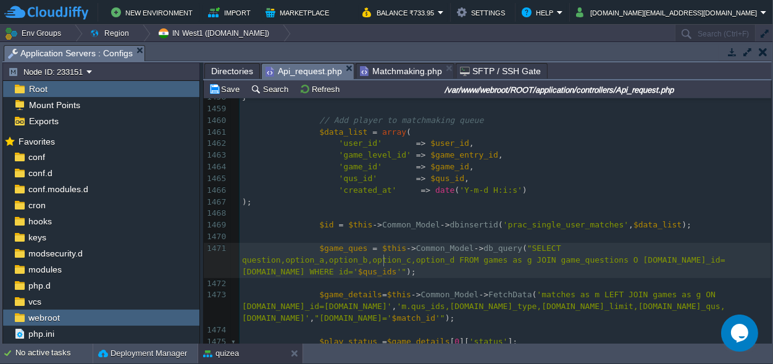
type textarea "ON"
click at [373, 258] on span ""SELECT question,option_a,option_b,option_c,option_d FROM games as g JOIN game_…" at bounding box center [486, 259] width 489 height 33
type textarea "as gs"
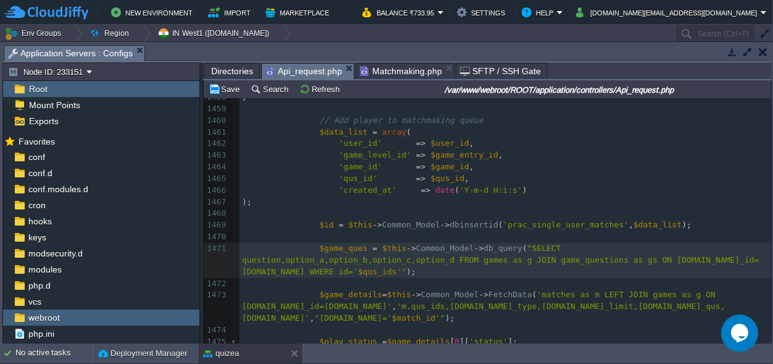
click at [445, 278] on pre at bounding box center [506, 284] width 532 height 12
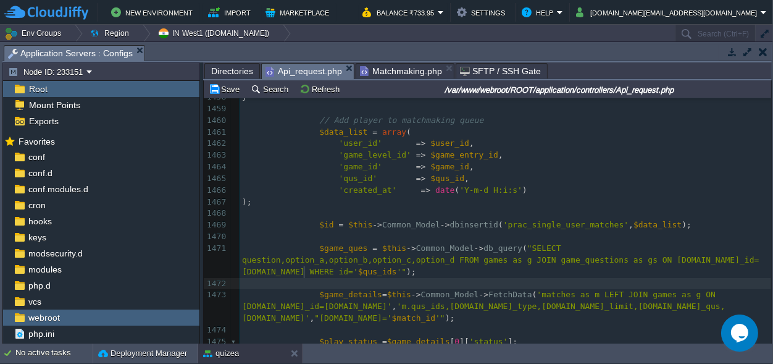
click at [515, 263] on span ""SELECT question,option_a,option_b,option_c,option_d FROM games as g JOIN game_…" at bounding box center [500, 259] width 517 height 33
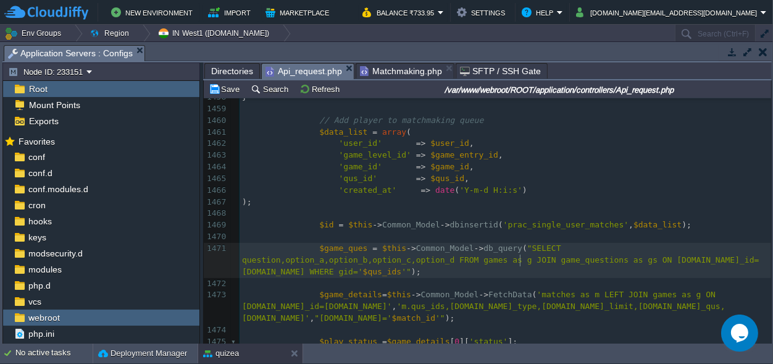
scroll to position [0, 9]
type textarea "gs."
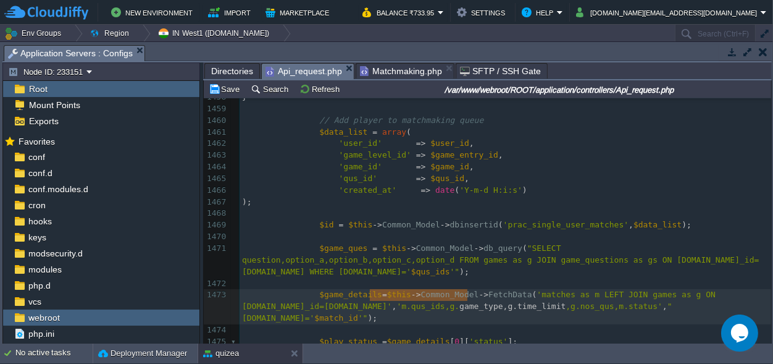
type textarea "[DOMAIN_NAME]_type,[DOMAIN_NAME]_limit"
drag, startPoint x: 467, startPoint y: 295, endPoint x: 367, endPoint y: 297, distance: 100.1
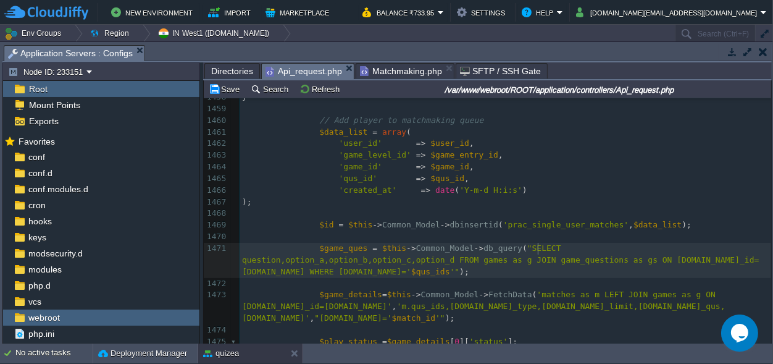
click at [537, 248] on span ""SELECT question,option_a,option_b,option_c,option_d FROM games as g JOIN game_…" at bounding box center [500, 259] width 517 height 33
type textarea ","
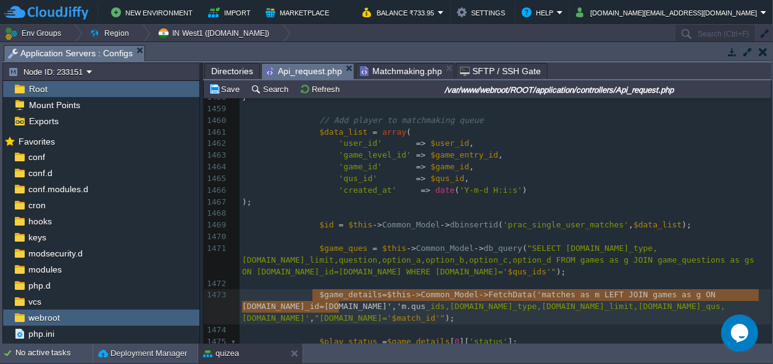
scroll to position [0, 481]
type textarea "$game_details=$this->Common_Model->FetchData('matches as m LEFT JOIN games as g…"
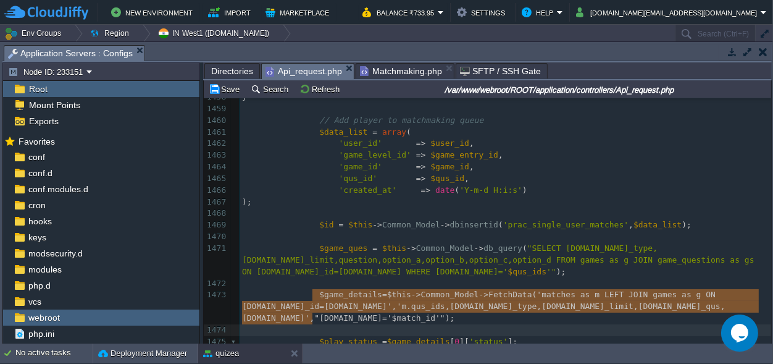
drag, startPoint x: 313, startPoint y: 296, endPoint x: 438, endPoint y: 316, distance: 126.4
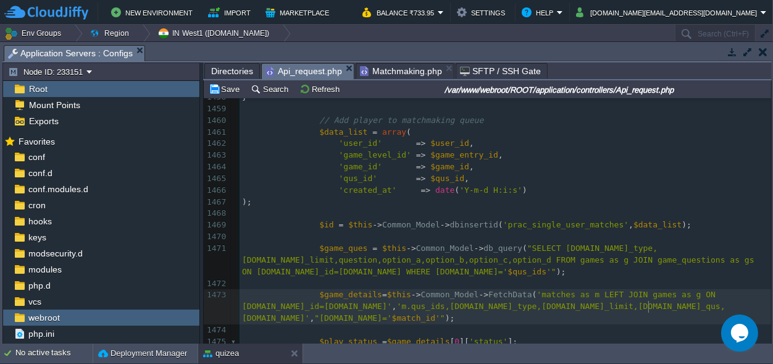
click at [659, 310] on pre "$game_details = $this -> Common_Model -> FetchData ( 'matches as m LEFT JOIN ga…" at bounding box center [506, 306] width 532 height 35
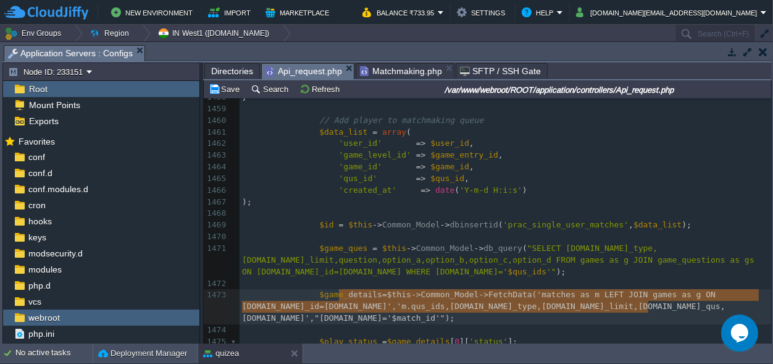
scroll to position [0, 746]
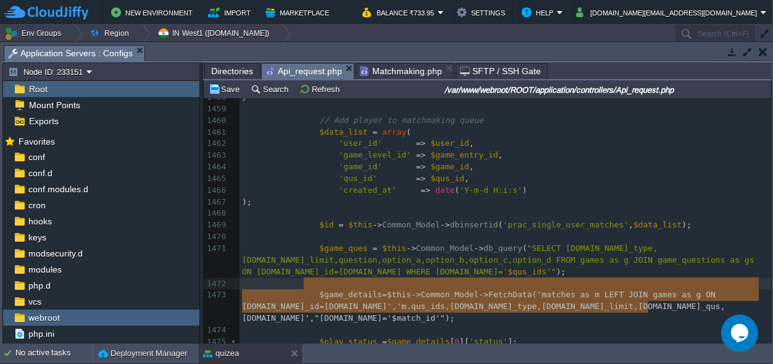
type textarea "$game_details=$this->Common_Model->FetchData('matches as m LEFT JOIN games as g…"
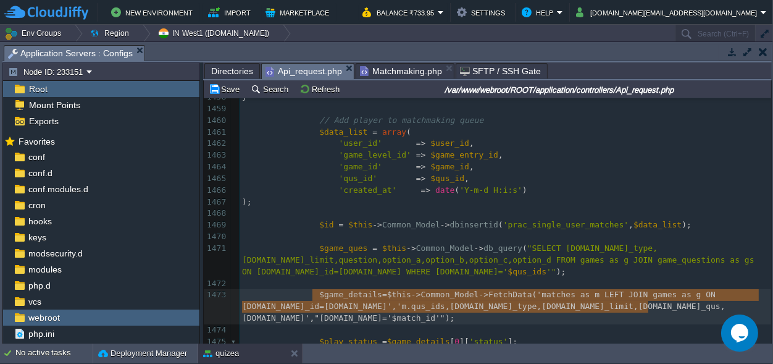
drag, startPoint x: 660, startPoint y: 308, endPoint x: 312, endPoint y: 296, distance: 348.6
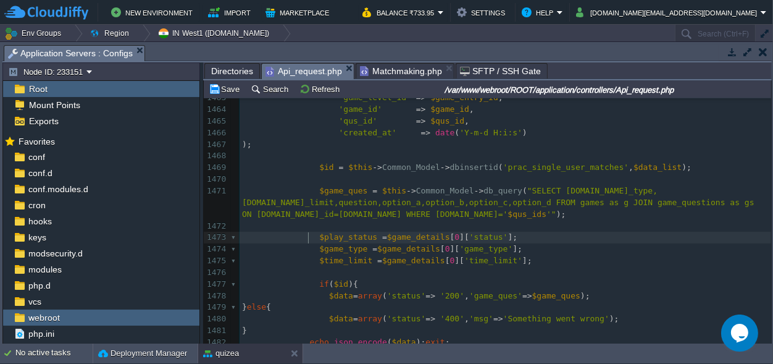
scroll to position [0, 70]
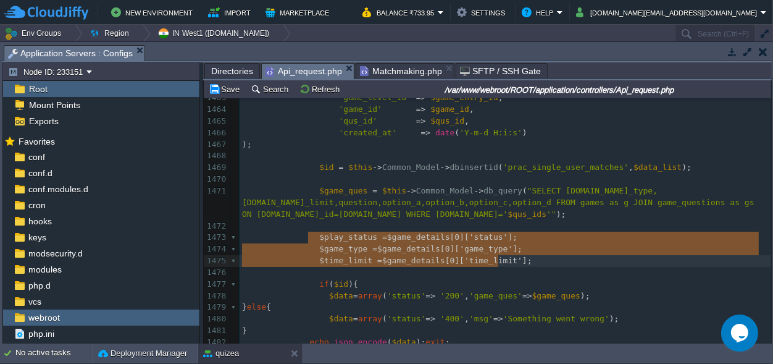
type textarea "$play_status =$game_details[0]['status']; $game_type =$game_details[0]['game_ty…"
drag, startPoint x: 310, startPoint y: 236, endPoint x: 516, endPoint y: 259, distance: 207.6
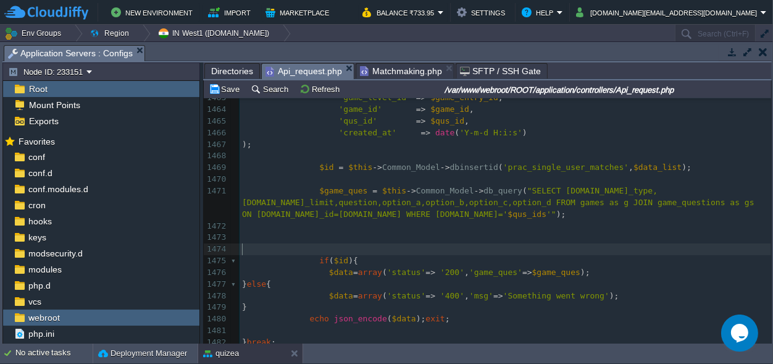
scroll to position [9, 0]
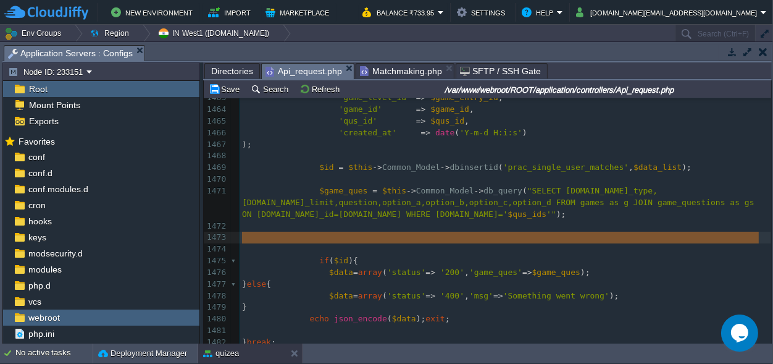
drag, startPoint x: 327, startPoint y: 247, endPoint x: 222, endPoint y: 232, distance: 105.4
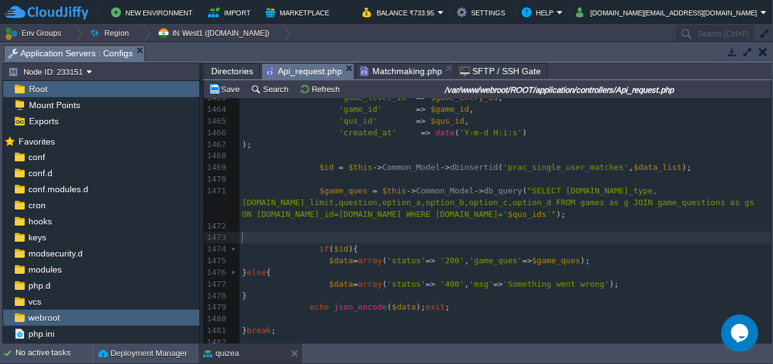
scroll to position [0, 0]
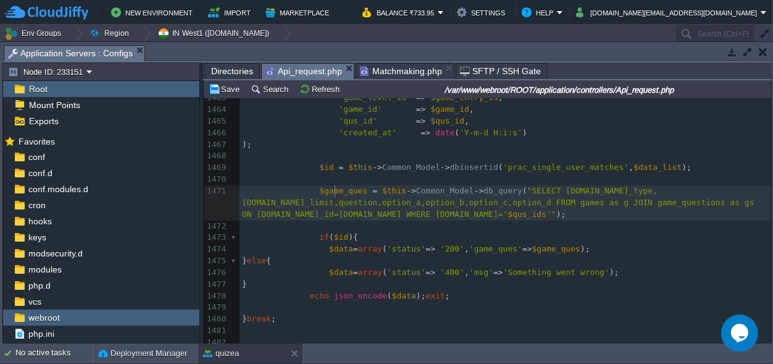
click at [335, 190] on div "xxxxxxxxxx $game_level = $this -> Common_Model -> db_query ( "SELECT * FROM gam…" at bounding box center [506, 167] width 532 height 617
type textarea "$game_ques"
drag, startPoint x: 335, startPoint y: 190, endPoint x: 371, endPoint y: 196, distance: 37.1
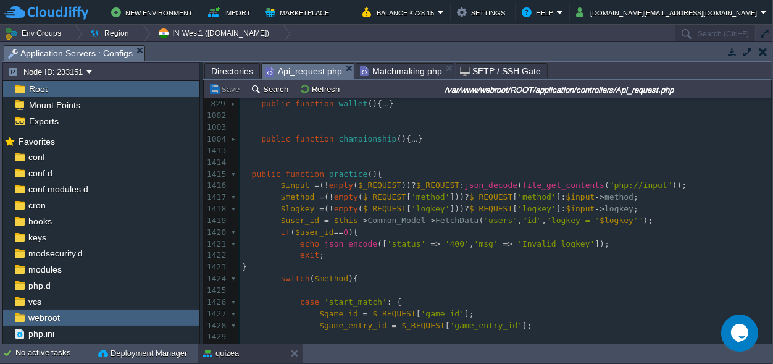
scroll to position [352, 0]
click at [344, 175] on div "xxxxxxxxxx } else { 413 public function user (){ ... } 827 828 829 public funct…" at bounding box center [506, 332] width 532 height 536
type textarea "practice"
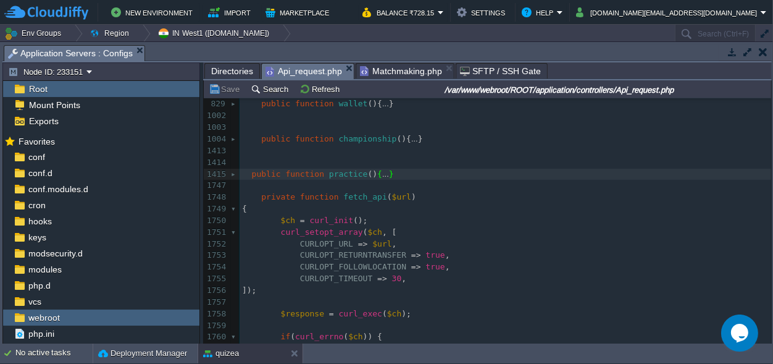
scroll to position [1813, 0]
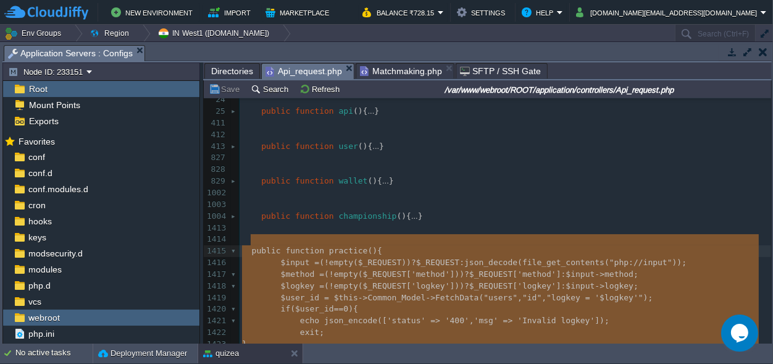
drag, startPoint x: 411, startPoint y: 179, endPoint x: 251, endPoint y: 245, distance: 173.5
type textarea "public function practice(){ $input = (!empty($_REQUEST))?$_REQUEST:json_decode(…"
click at [492, 199] on pre at bounding box center [506, 205] width 532 height 12
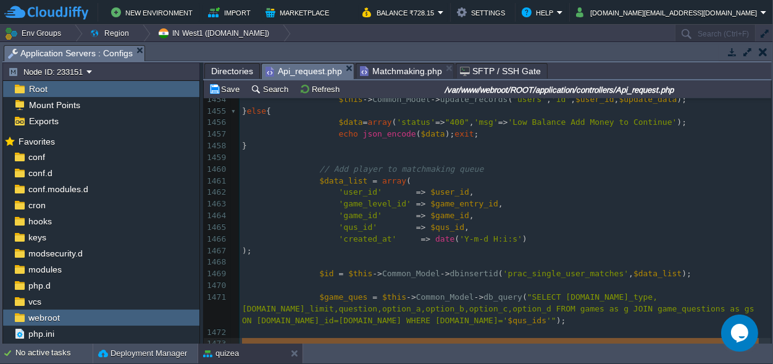
type textarea "$play_status =$game_details[0]['status']; $game_type =$game_details[0]['game_ty…"
type textarea "$game_details=$this->Common_Model->FetchData('matches as m LEFT JOIN games as g…"
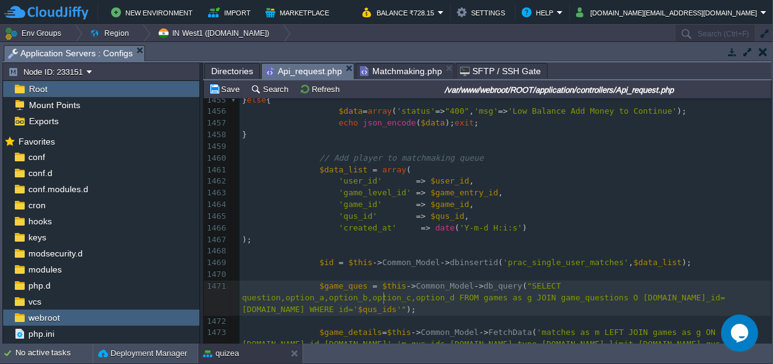
type textarea "ON g.qus_id="
type textarea "prac_single_user_matches"
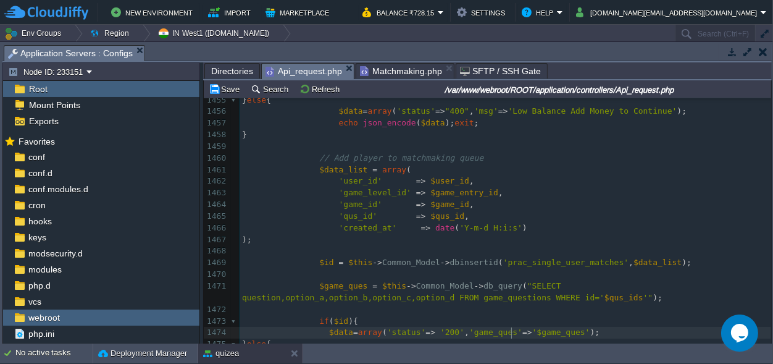
type textarea "match making started"
type textarea "msg"
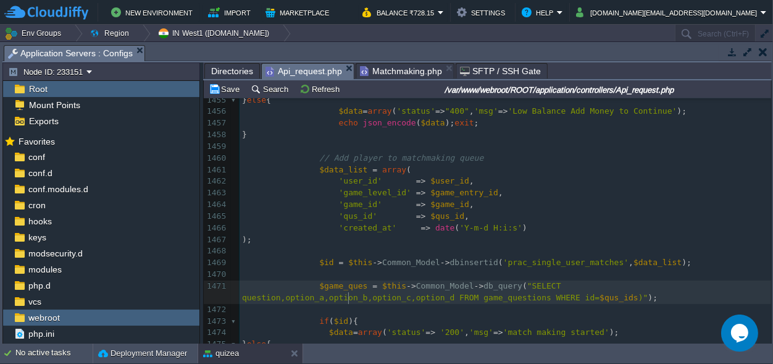
type textarea "IN("
type textarea "matchmaking_queue"
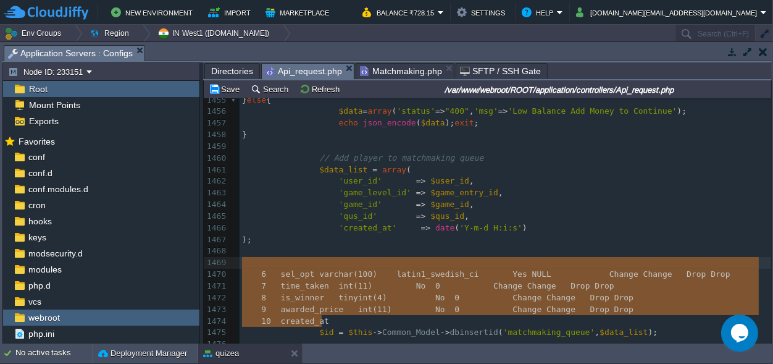
type textarea "joined_at"
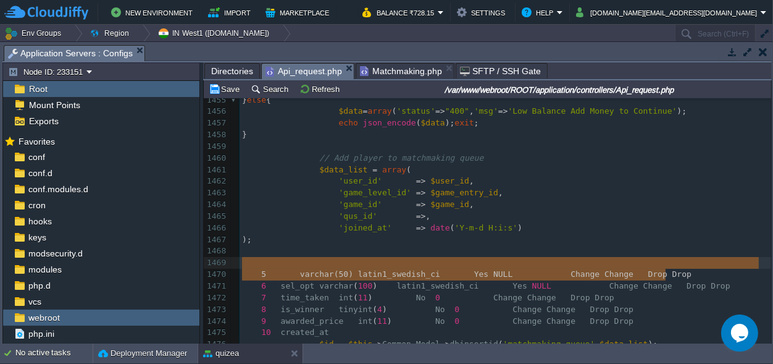
type textarea "5 varchar(50) latin1_swedish_ci Yes NULL Change Change Drop Drop"
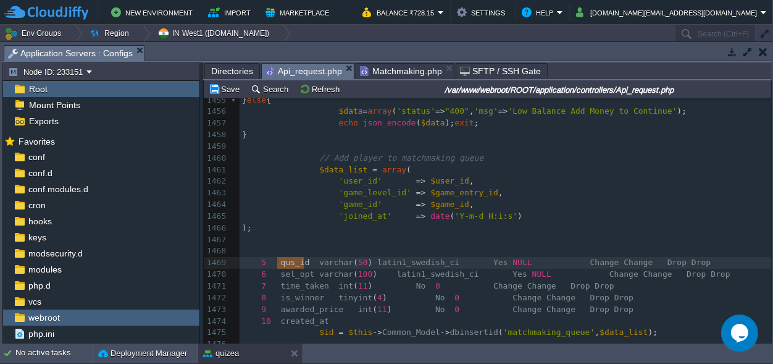
type textarea "No None Change Change Drop Drop"
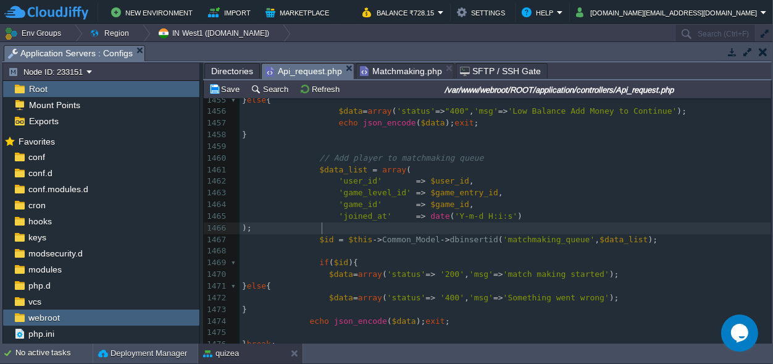
type textarea "$coin_blc-$amt"
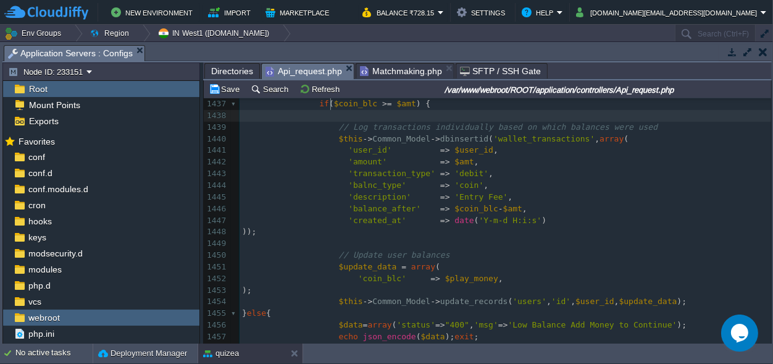
type textarea "'winnings_blc' => $winnings, 'bonus_blc' => $bonus, 'wallet_balance' => $wallet…"
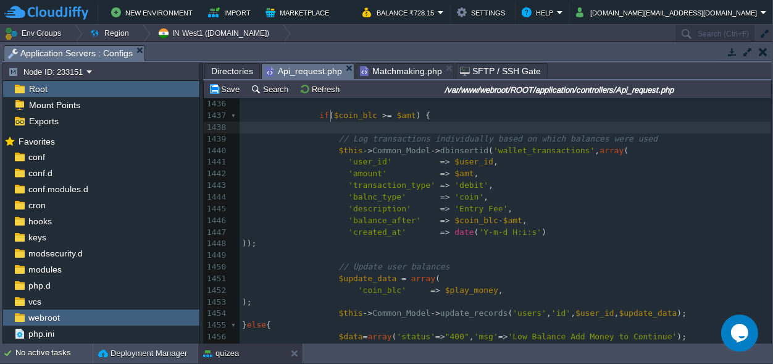
type textarea "play_money_blc"
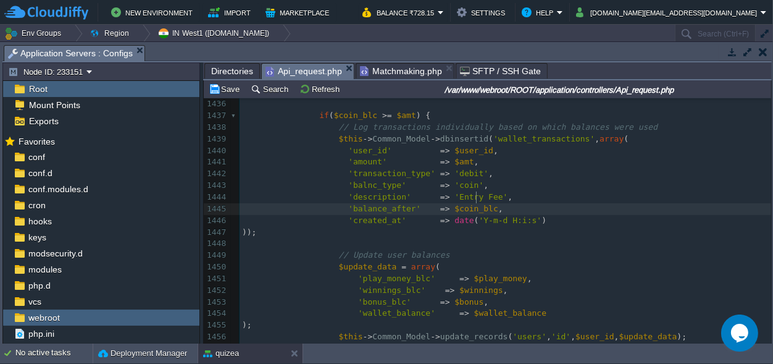
type textarea "$play_money + $winnings"
type textarea "bonus"
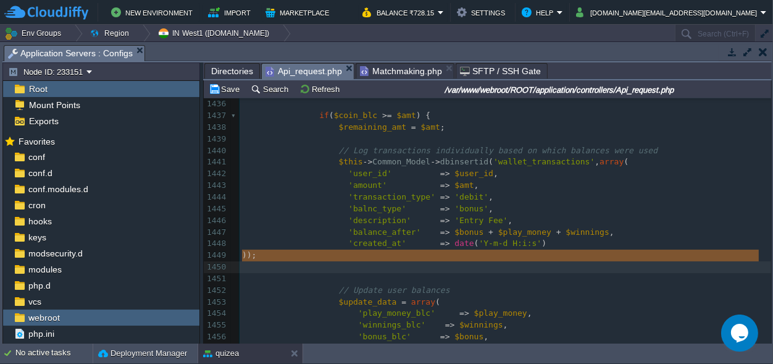
type textarea "$this->Common_Model->dbinsertid('wallet_transactions', array( 'user_id' => $use…"
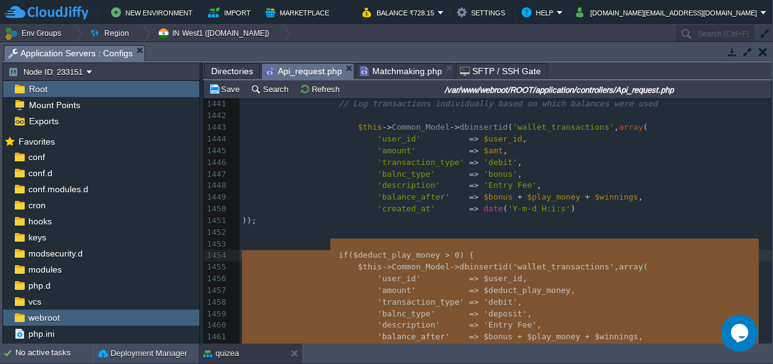
type textarea "// Deduct from bonus (max 10% of entry) $deduct_bonus = min($max_bonus_use, $re…"
type textarea "$coin"
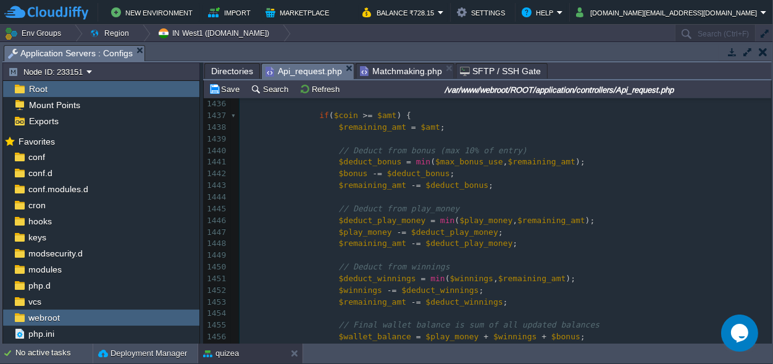
type textarea "$total_available"
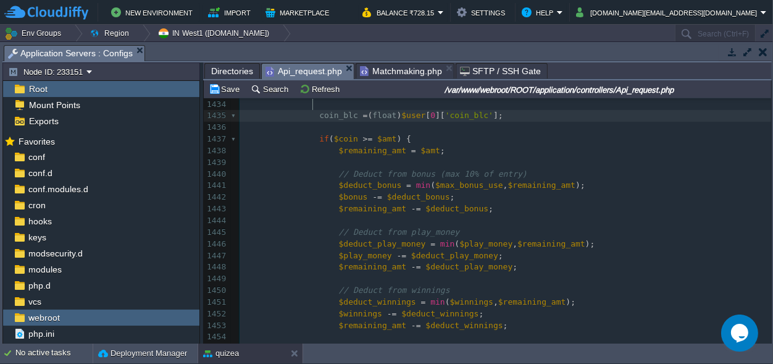
type textarea "// Total available balance $total_available = $play_money + $winnings + $max_bo…"
type textarea "// Calculate usable bonus: only 10% of entry fee $max_bonus_use = min($bonus, $…"
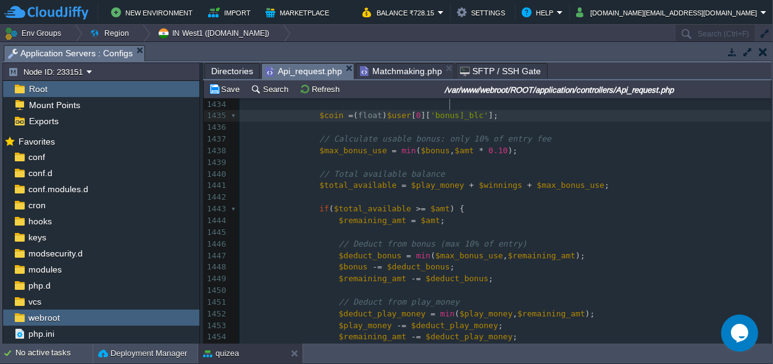
type textarea "$play_money = (float)$user[0]['play_money_blc']; $winnings = (float)$user[0]['w…"
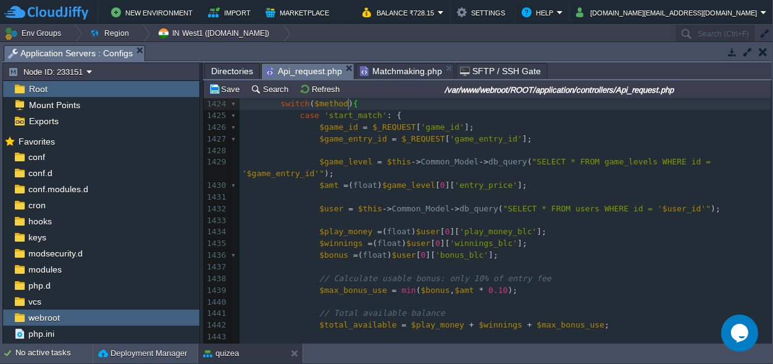
type textarea "-"
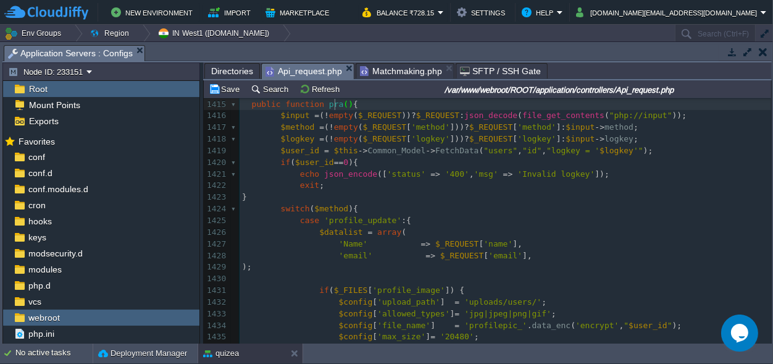
type textarea "user"
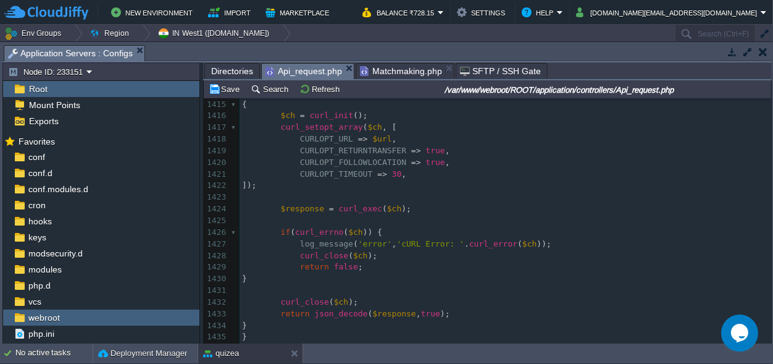
type textarea "//need logkey"
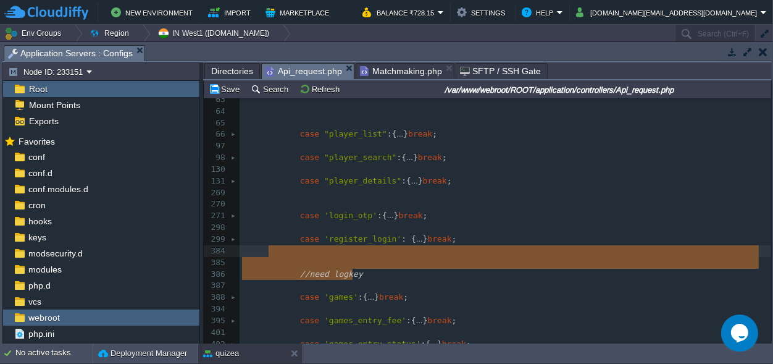
type textarea "//need logkey"
drag, startPoint x: 371, startPoint y: 272, endPoint x: 225, endPoint y: 253, distance: 147.1
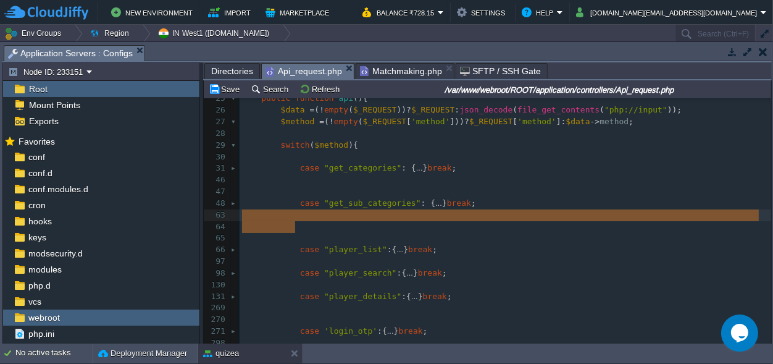
drag, startPoint x: 318, startPoint y: 230, endPoint x: 222, endPoint y: 213, distance: 96.7
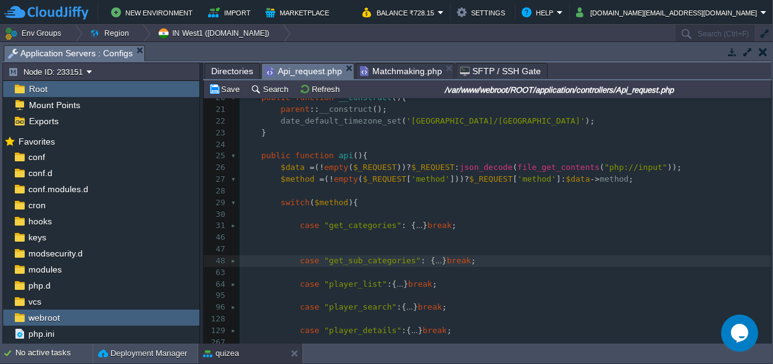
click at [310, 244] on pre at bounding box center [506, 249] width 532 height 12
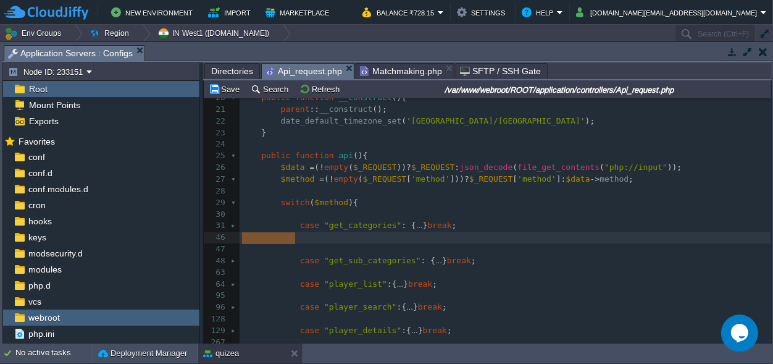
drag, startPoint x: 310, startPoint y: 243, endPoint x: 292, endPoint y: 248, distance: 19.0
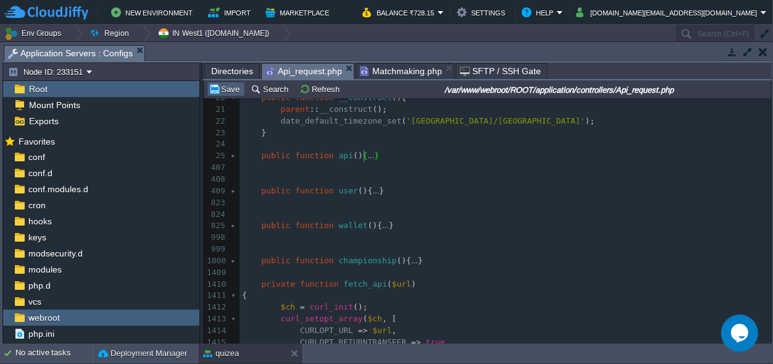
click at [232, 90] on button "Save" at bounding box center [226, 88] width 35 height 11
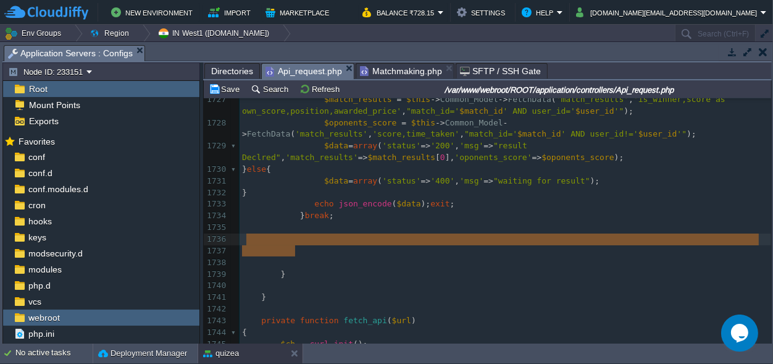
scroll to position [19, 53]
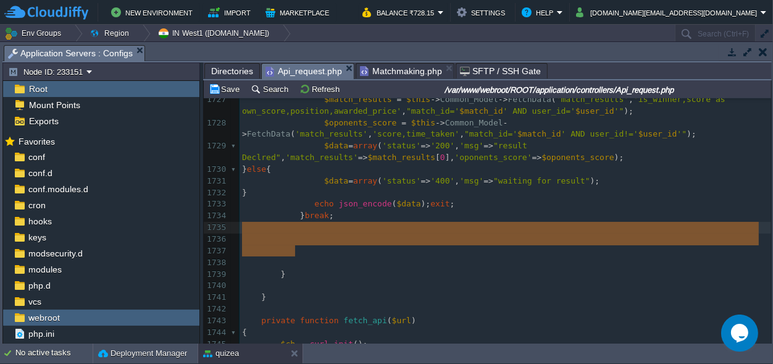
drag, startPoint x: 298, startPoint y: 251, endPoint x: 243, endPoint y: 229, distance: 58.5
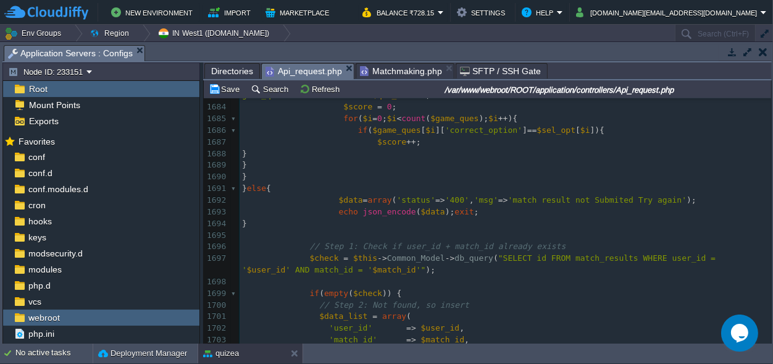
scroll to position [3652, 0]
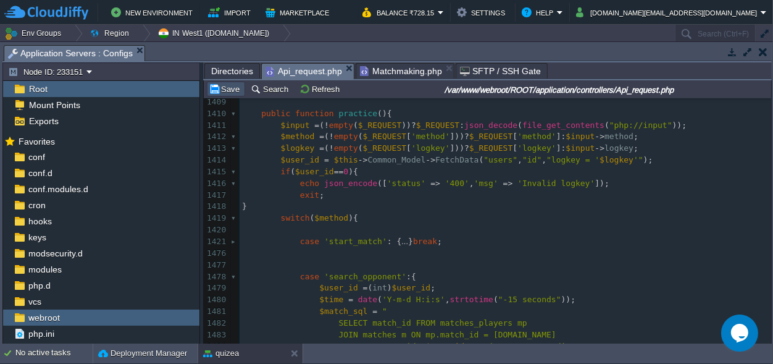
click at [230, 86] on button "Save" at bounding box center [226, 88] width 35 height 11
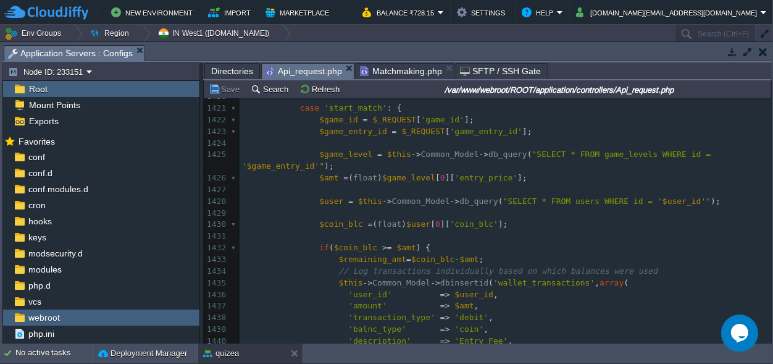
scroll to position [516, 0]
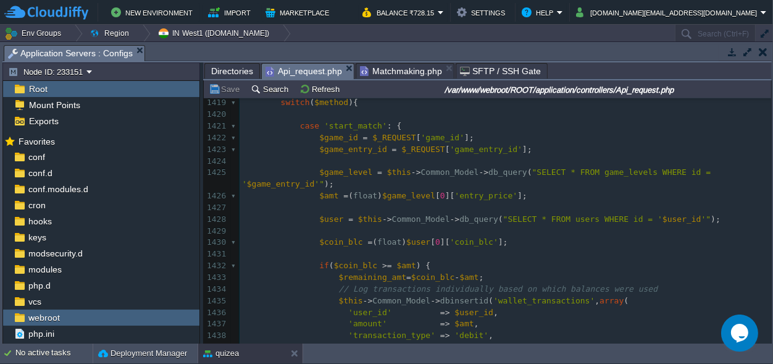
click at [457, 237] on span "'coin_blc'" at bounding box center [474, 241] width 48 height 9
type textarea "coin_blc"
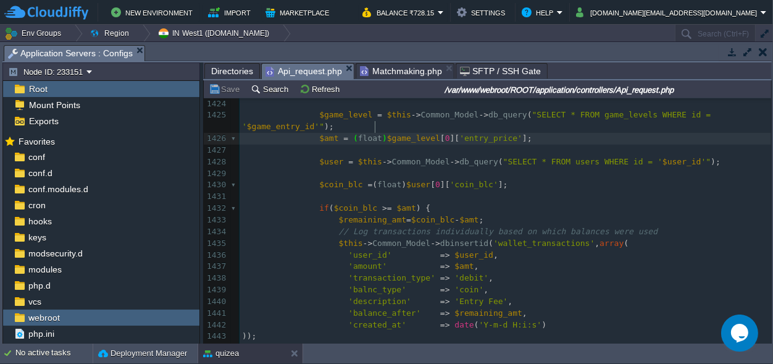
scroll to position [0, 0]
type textarea "(float)"
drag, startPoint x: 373, startPoint y: 126, endPoint x: 343, endPoint y: 129, distance: 29.8
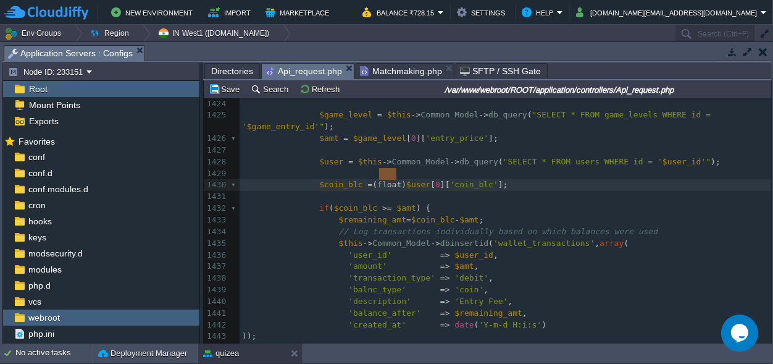
type textarea "(float)"
drag, startPoint x: 395, startPoint y: 174, endPoint x: 374, endPoint y: 172, distance: 21.0
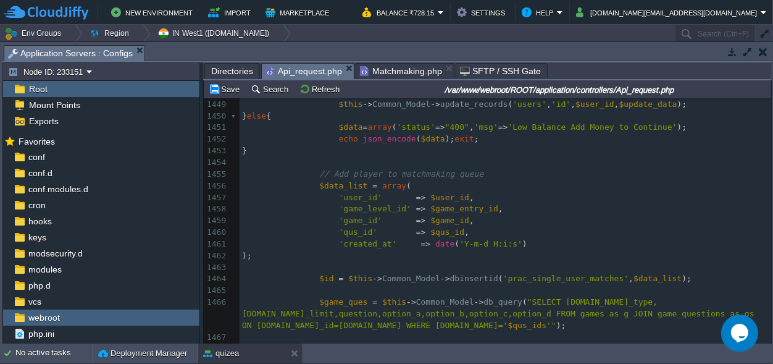
scroll to position [862, 0]
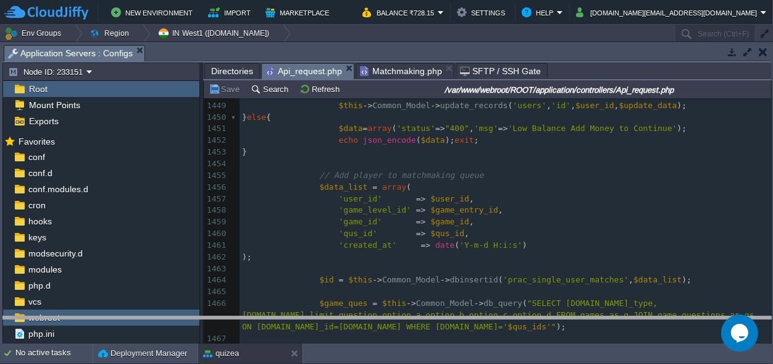
drag, startPoint x: 362, startPoint y: 51, endPoint x: 375, endPoint y: 337, distance: 286.3
click at [372, 344] on body "New Environment Import Marketplace Bonus ₹0.00 Upgrade Account Balance ₹728.15 …" at bounding box center [386, 182] width 773 height 364
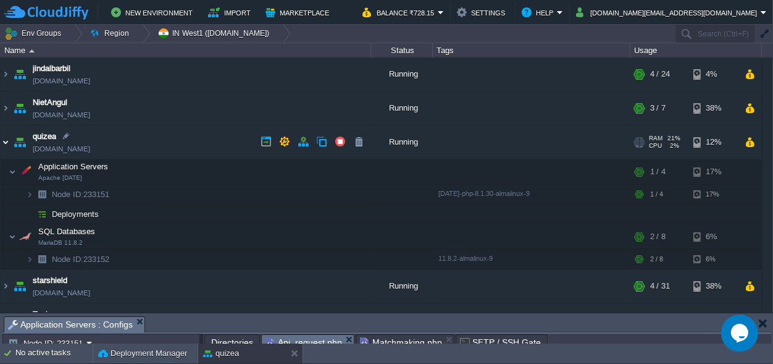
click at [6, 142] on img at bounding box center [6, 141] width 10 height 33
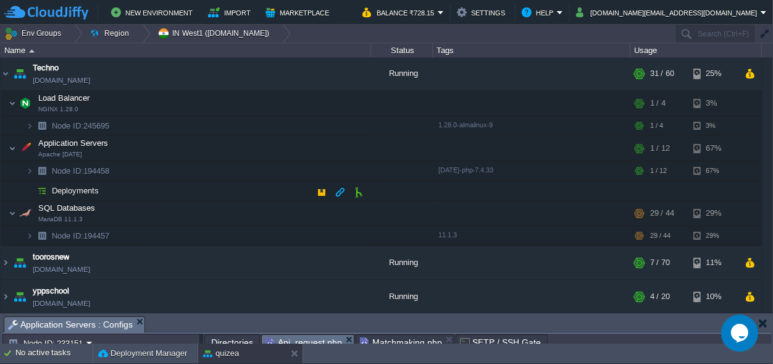
scroll to position [205, 0]
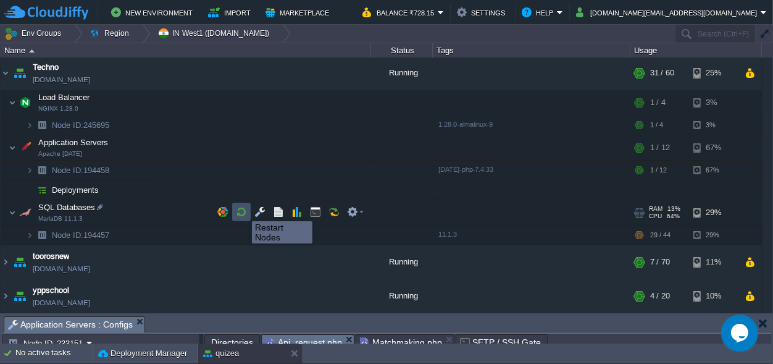
click at [243, 210] on button "button" at bounding box center [241, 211] width 11 height 11
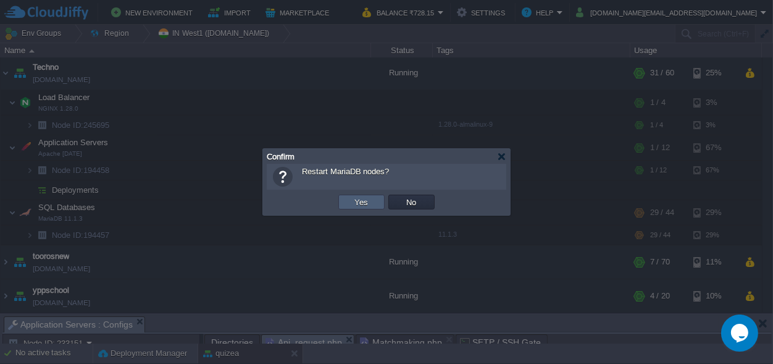
click at [358, 203] on button "Yes" at bounding box center [362, 201] width 21 height 11
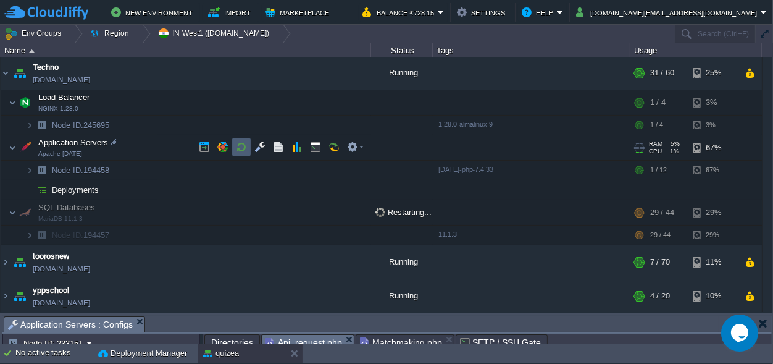
click at [238, 144] on button "button" at bounding box center [241, 146] width 11 height 11
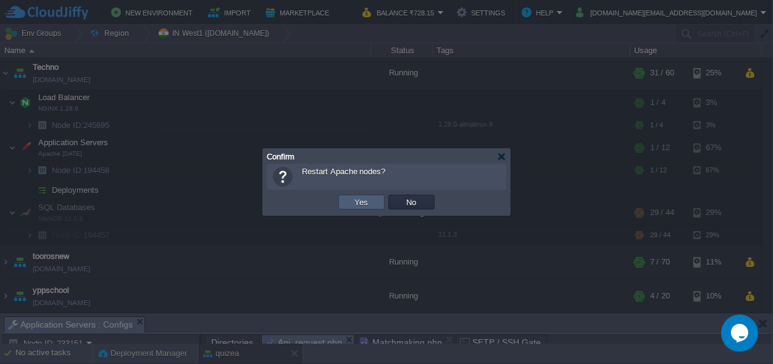
click at [370, 203] on button "Yes" at bounding box center [362, 201] width 21 height 11
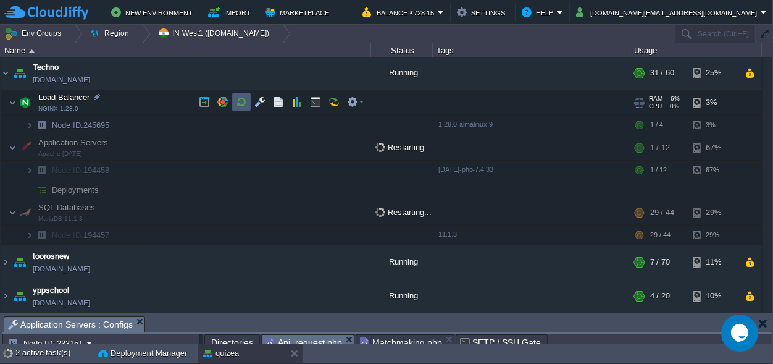
click at [248, 99] on td at bounding box center [241, 102] width 19 height 19
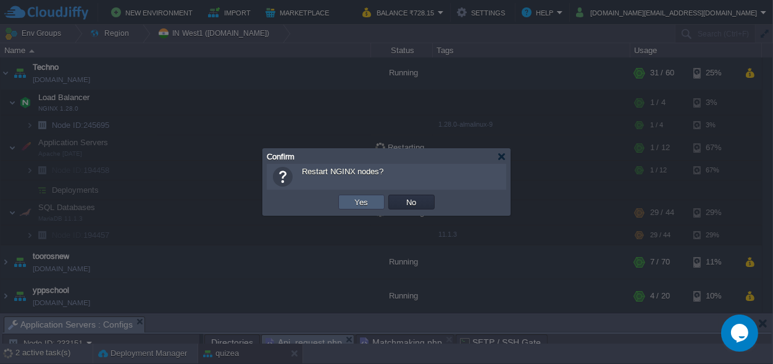
click at [364, 198] on button "Yes" at bounding box center [362, 201] width 21 height 11
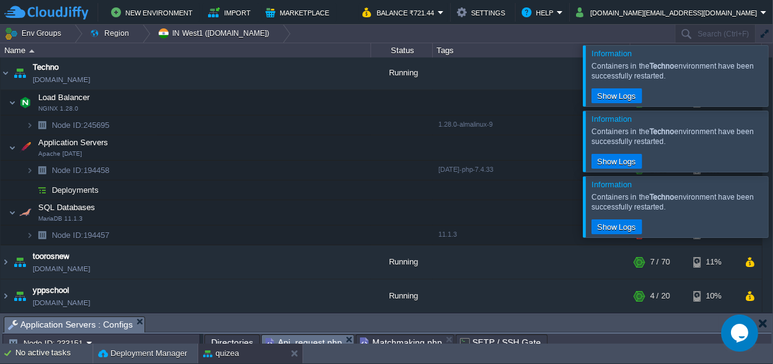
click at [773, 90] on div at bounding box center [788, 75] width 0 height 61
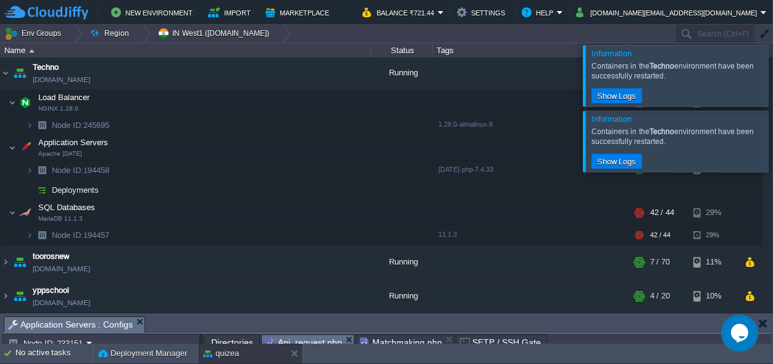
click at [773, 91] on div at bounding box center [788, 75] width 0 height 61
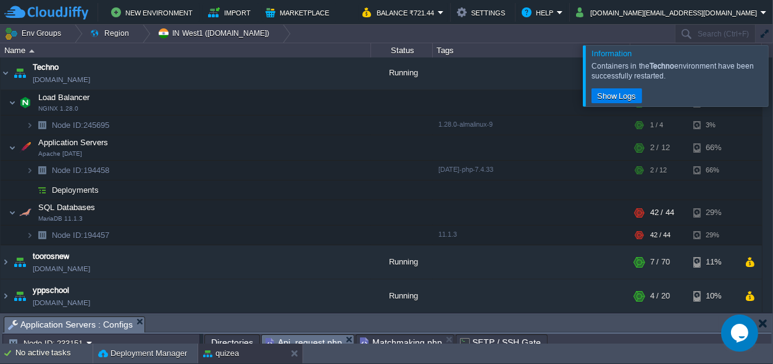
click at [773, 85] on div at bounding box center [788, 75] width 0 height 61
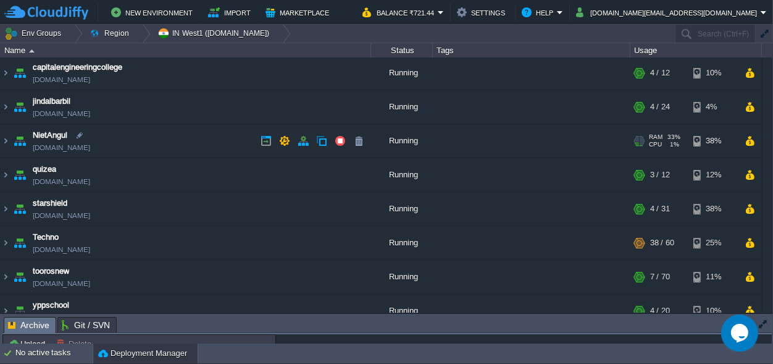
scroll to position [49, 0]
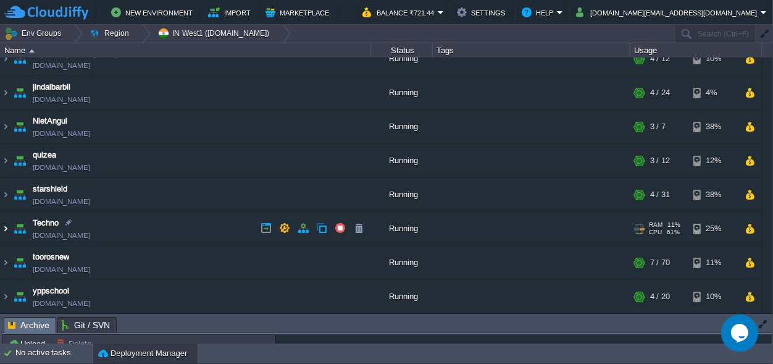
click at [4, 231] on img at bounding box center [6, 228] width 10 height 33
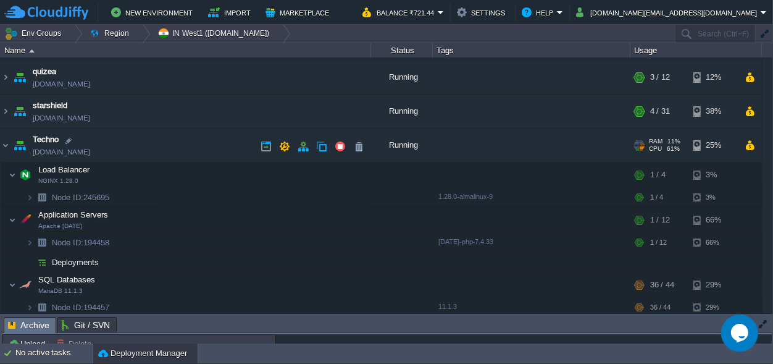
scroll to position [165, 0]
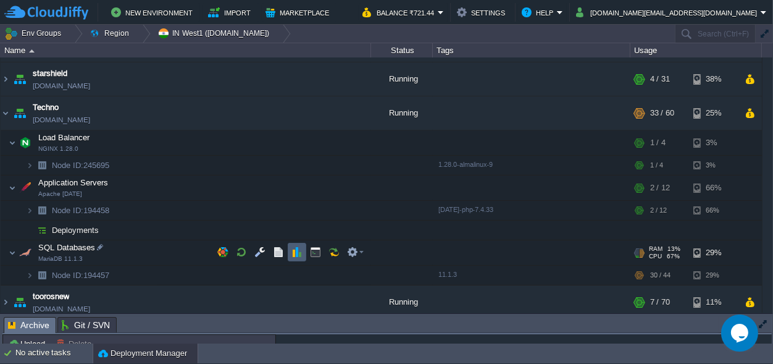
click at [293, 256] on button "button" at bounding box center [297, 252] width 11 height 11
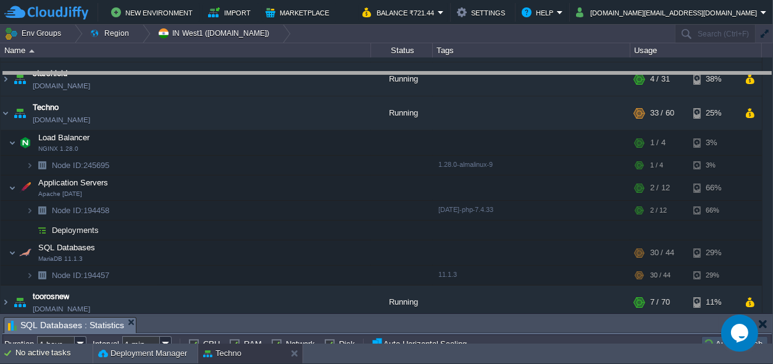
drag, startPoint x: 293, startPoint y: 323, endPoint x: 219, endPoint y: 1, distance: 330.3
click at [221, 12] on body "New Environment Import Marketplace Bonus ₹0.00 Upgrade Account Balance ₹721.44 …" at bounding box center [386, 182] width 773 height 364
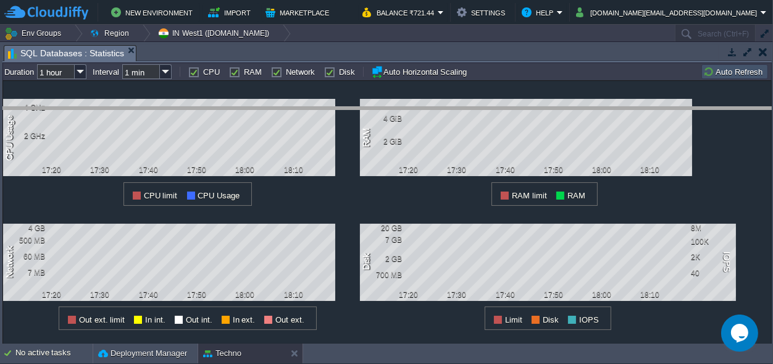
drag, startPoint x: 534, startPoint y: 51, endPoint x: 485, endPoint y: 229, distance: 185.3
click at [485, 229] on body "New Environment Import Marketplace Bonus ₹0.00 Upgrade Account Balance ₹721.44 …" at bounding box center [386, 182] width 773 height 364
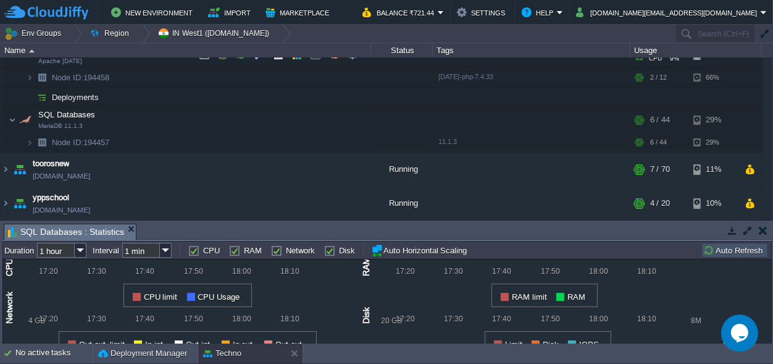
scroll to position [182, 0]
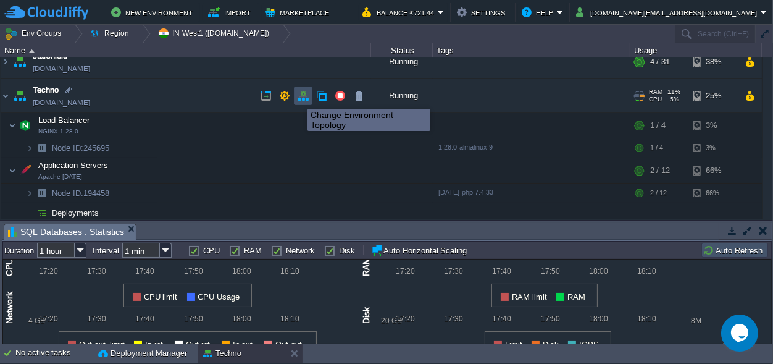
click at [298, 98] on button "button" at bounding box center [303, 95] width 11 height 11
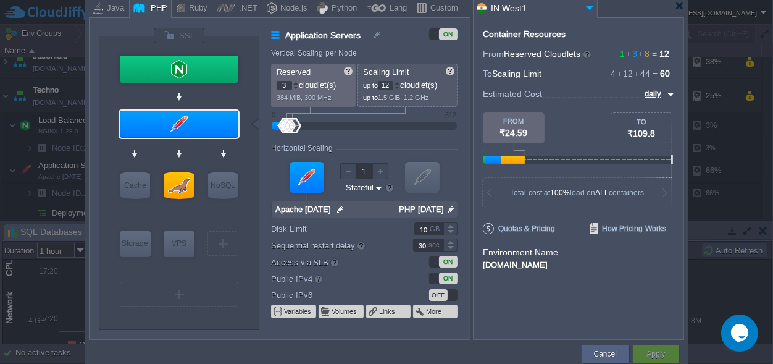
type input "MariaDB 11.1.3"
click at [180, 188] on div at bounding box center [179, 185] width 30 height 27
type input "SQL Databases"
type input "8"
type input "44"
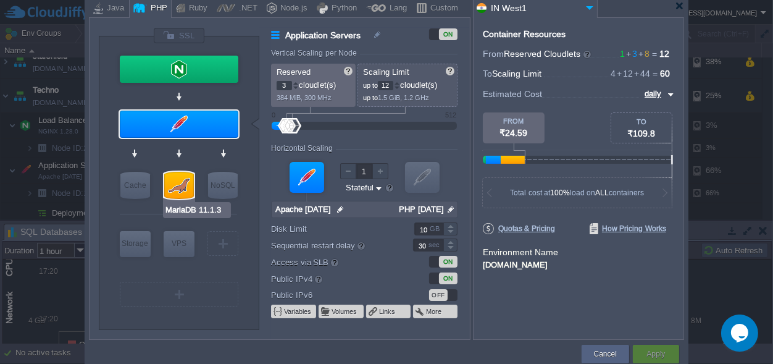
type input "MariaDB 11.1.3"
type input "null"
type input "11.1.3"
type input "Stateless"
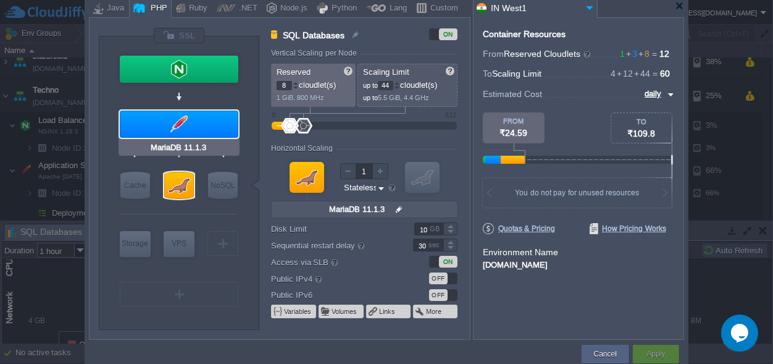
type input "Couchbase CE 7.1.1"
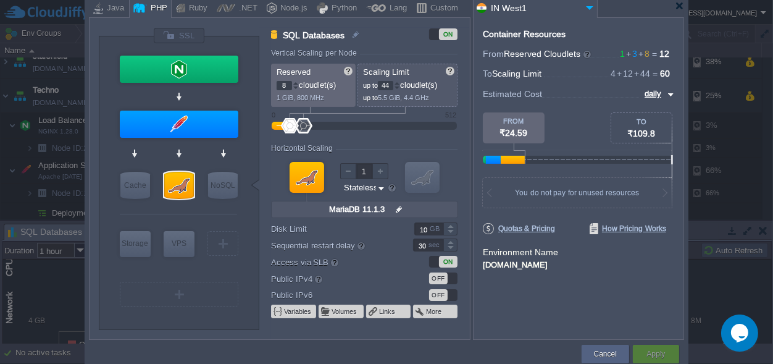
click at [394, 85] on input "44" at bounding box center [385, 85] width 15 height 9
click at [476, 177] on div "Container Resources From Reserved Cloudlets 1 + 3 + 8 ... = 12 not added To Sca…" at bounding box center [578, 178] width 211 height 322
click at [393, 83] on input "46" at bounding box center [385, 85] width 15 height 9
type input "4"
type input "60"
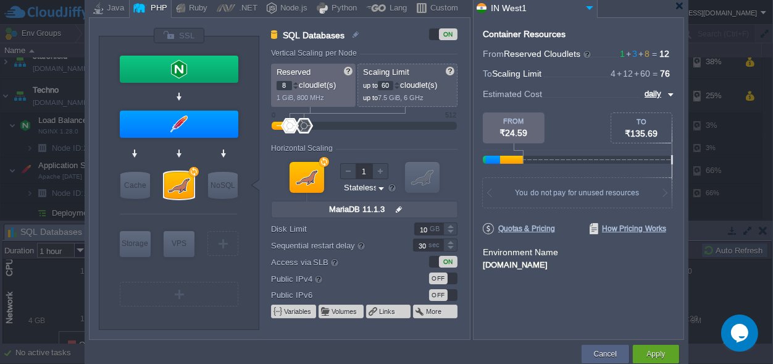
click at [424, 131] on div at bounding box center [364, 126] width 158 height 14
click at [660, 350] on button "Apply" at bounding box center [656, 354] width 19 height 12
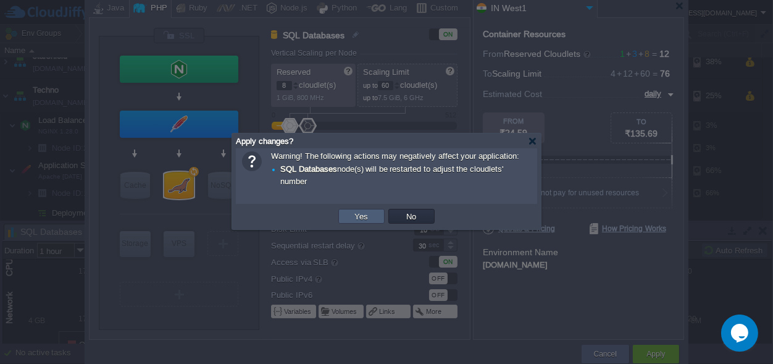
click at [367, 218] on button "Yes" at bounding box center [362, 216] width 21 height 11
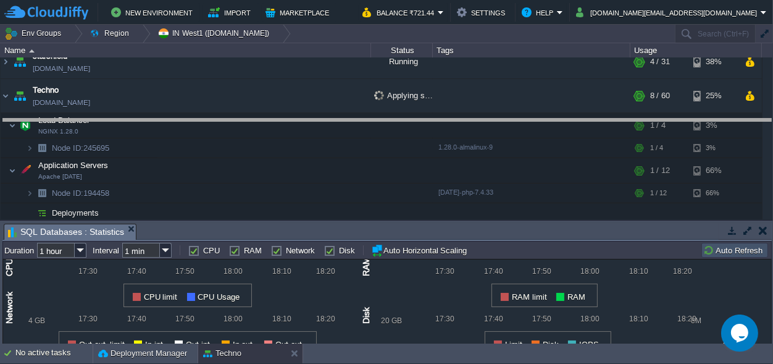
drag, startPoint x: 350, startPoint y: 232, endPoint x: 347, endPoint y: 127, distance: 105.1
click at [347, 127] on body "New Environment Import Marketplace Bonus ₹0.00 Upgrade Account Balance ₹721.44 …" at bounding box center [386, 182] width 773 height 364
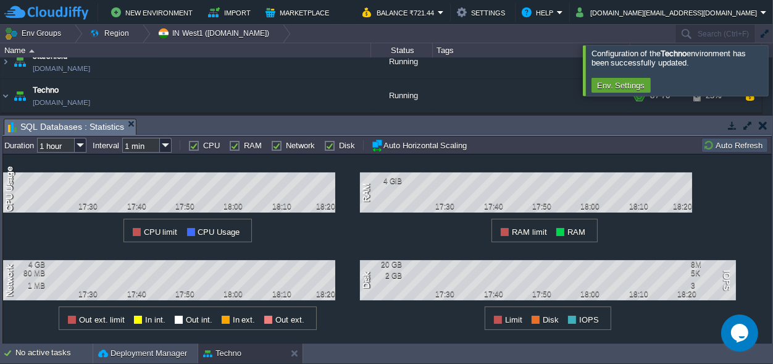
click at [388, 125] on body "New Environment Import Marketplace Bonus ₹0.00 Upgrade Account Balance ₹721.44 …" at bounding box center [386, 182] width 773 height 364
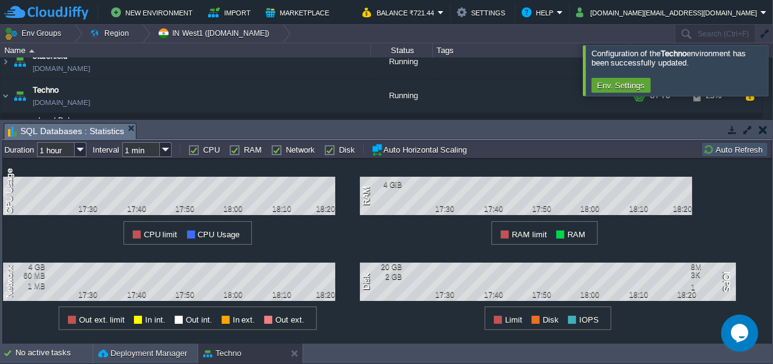
click at [738, 148] on button "Auto Refresh" at bounding box center [735, 149] width 63 height 11
click at [765, 133] on button "button" at bounding box center [763, 129] width 9 height 11
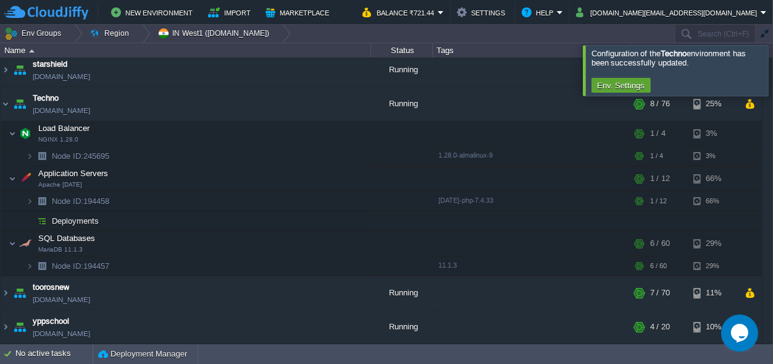
click at [773, 75] on div at bounding box center [788, 70] width 0 height 50
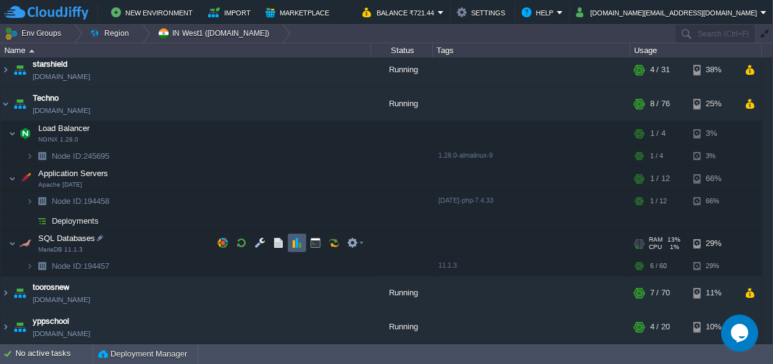
click at [298, 243] on button "button" at bounding box center [297, 242] width 11 height 11
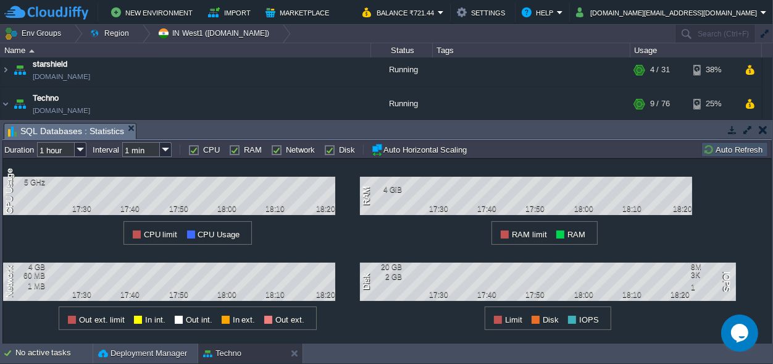
click at [763, 133] on button "button" at bounding box center [763, 129] width 9 height 11
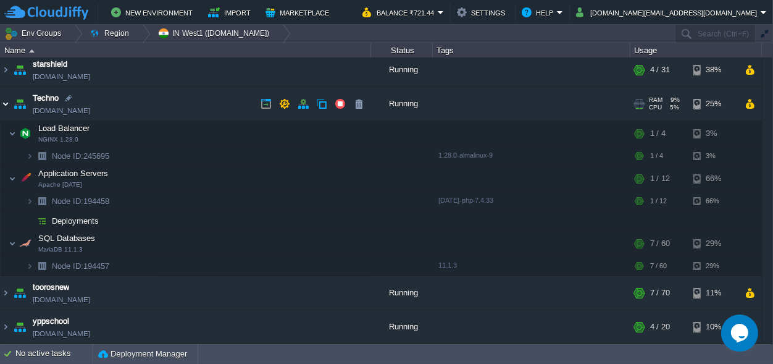
click at [4, 106] on img at bounding box center [6, 103] width 10 height 33
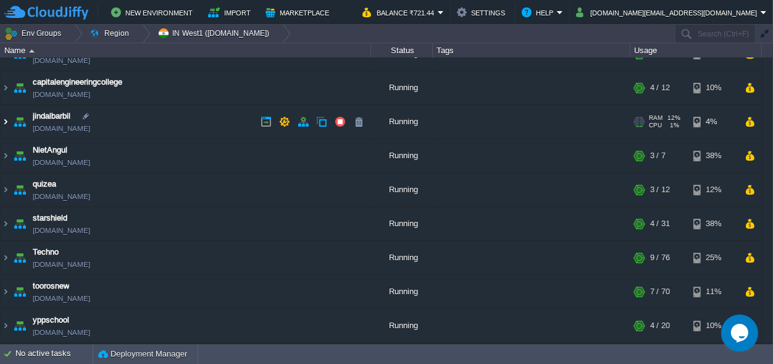
scroll to position [20, 0]
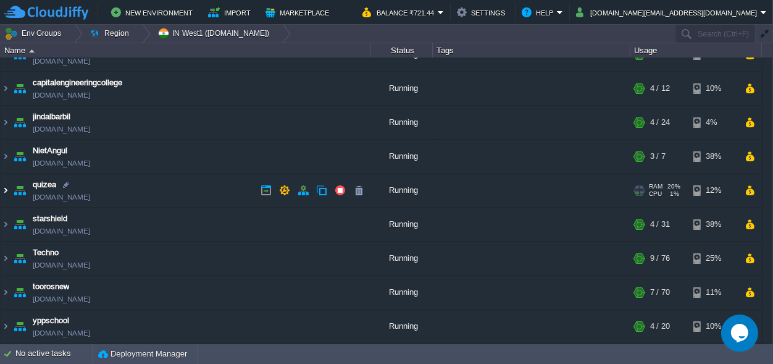
click at [1, 192] on img at bounding box center [6, 190] width 10 height 33
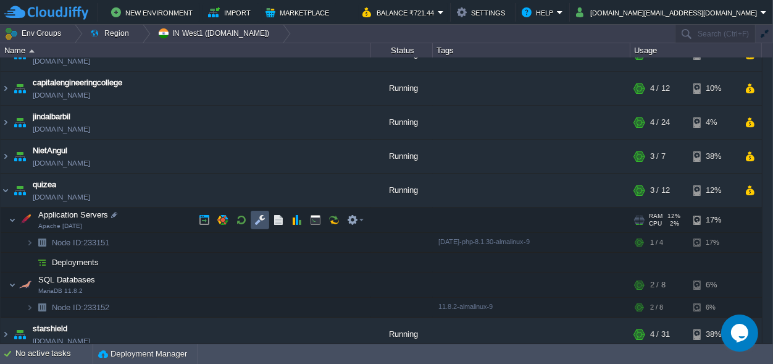
click at [256, 222] on button "button" at bounding box center [260, 219] width 11 height 11
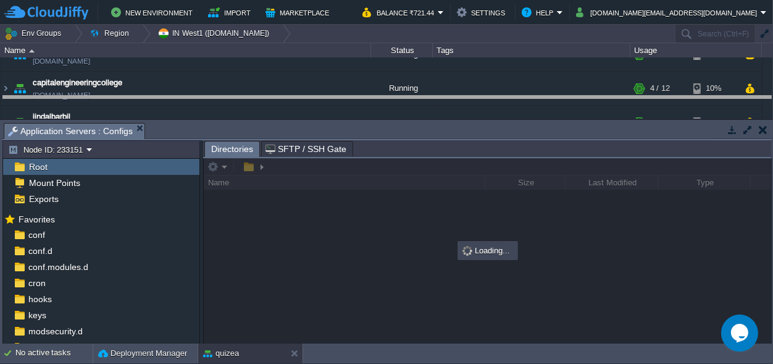
drag, startPoint x: 377, startPoint y: 132, endPoint x: 352, endPoint y: -48, distance: 181.6
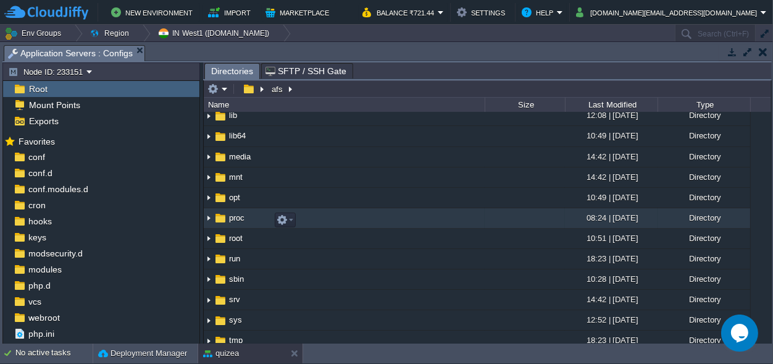
scroll to position [70, 0]
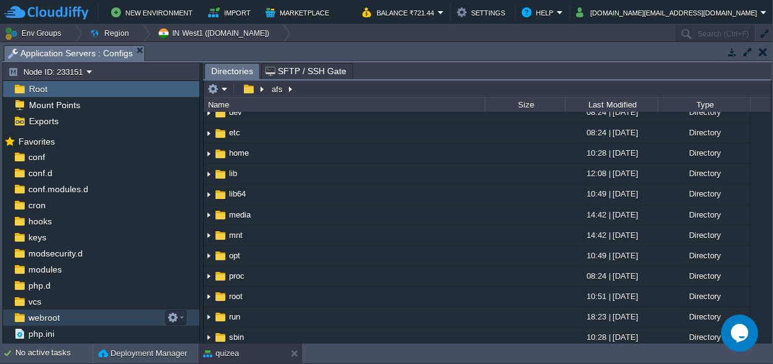
click at [35, 316] on span "webroot" at bounding box center [44, 317] width 36 height 11
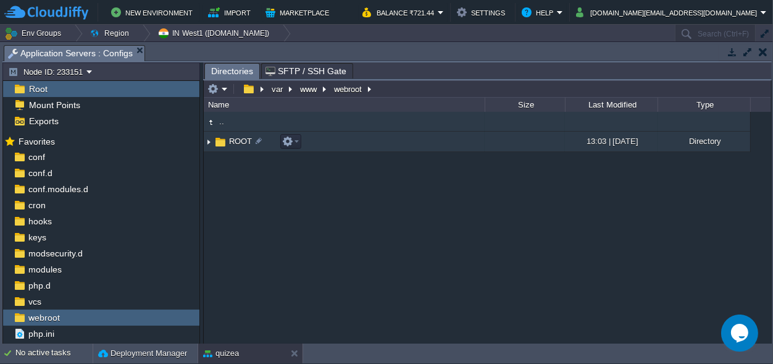
click at [238, 142] on span "ROOT" at bounding box center [240, 141] width 27 height 11
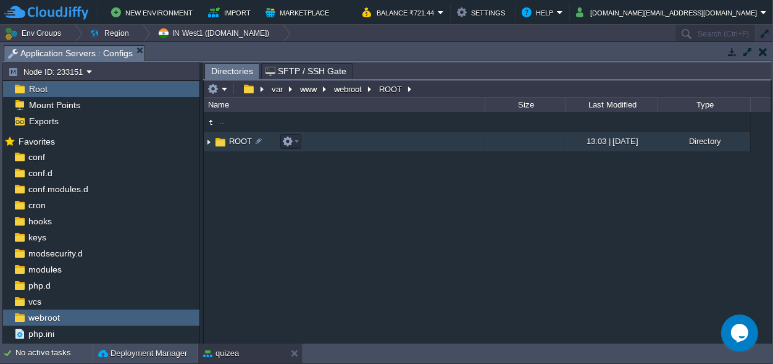
click at [238, 142] on span "ROOT" at bounding box center [240, 141] width 27 height 11
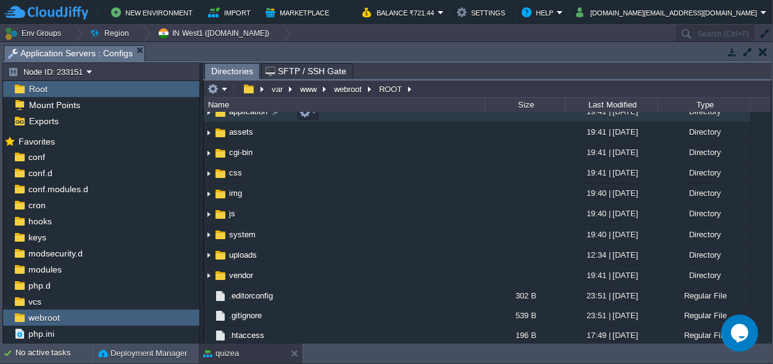
click at [248, 117] on span "application" at bounding box center [248, 111] width 42 height 11
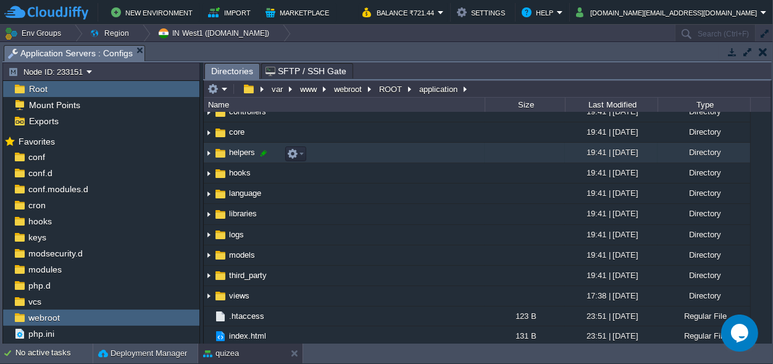
scroll to position [75, 0]
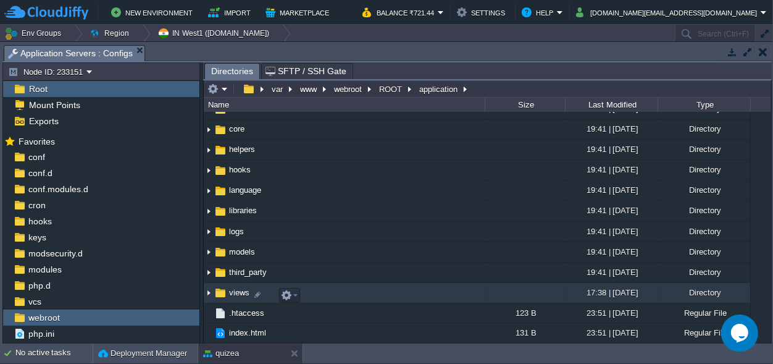
click at [235, 292] on span "views" at bounding box center [239, 292] width 24 height 11
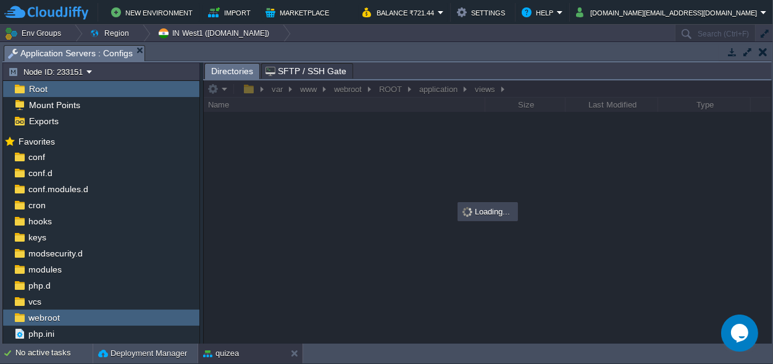
scroll to position [0, 0]
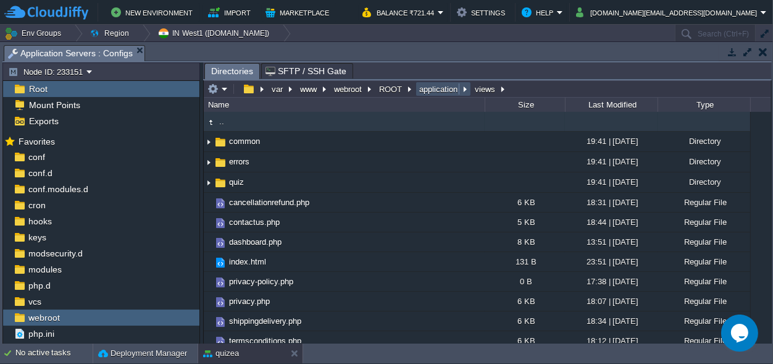
click at [434, 88] on button "application" at bounding box center [439, 88] width 43 height 11
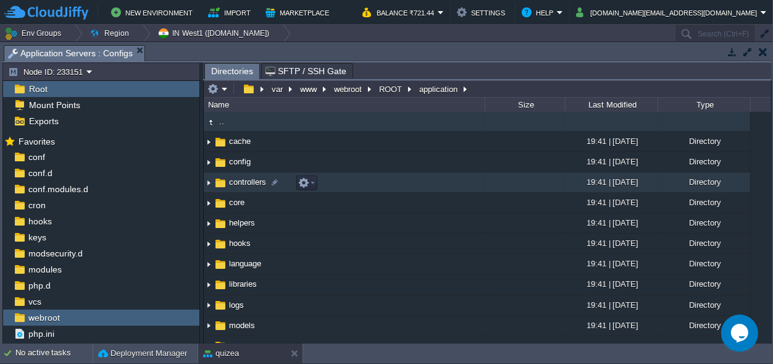
click at [256, 180] on span "controllers" at bounding box center [247, 182] width 41 height 11
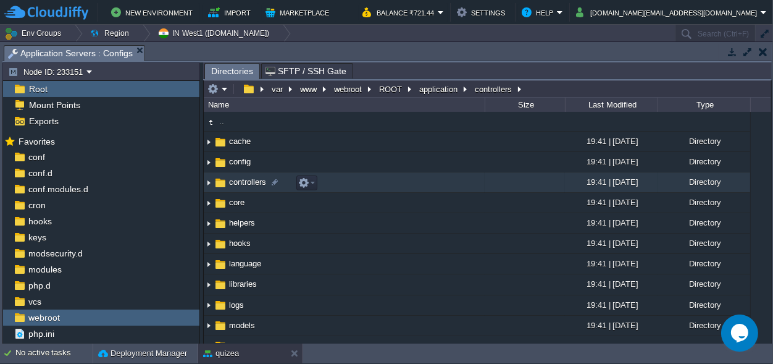
click at [256, 180] on span "controllers" at bounding box center [247, 182] width 41 height 11
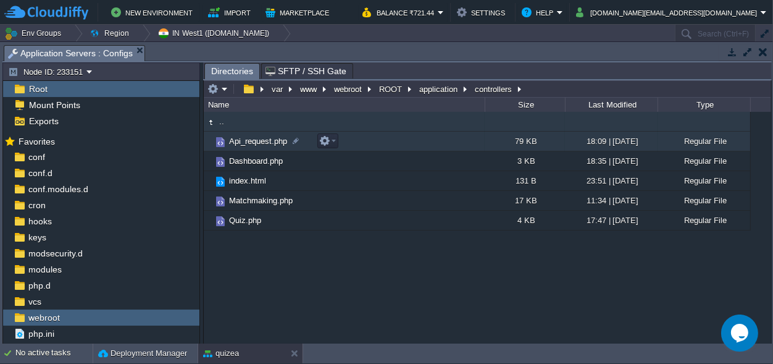
click at [249, 138] on span "Api_request.php" at bounding box center [258, 141] width 62 height 11
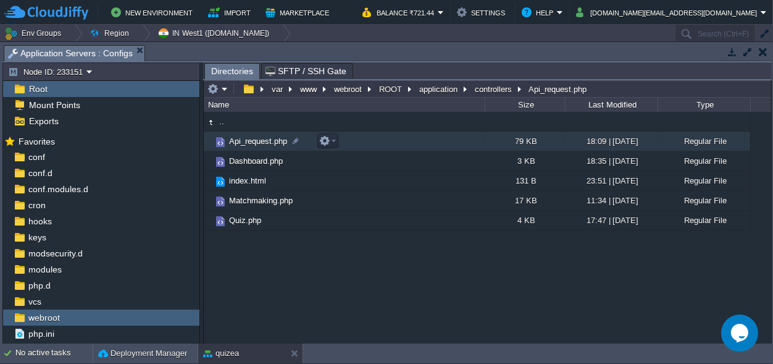
click at [249, 138] on span "Api_request.php" at bounding box center [258, 141] width 62 height 11
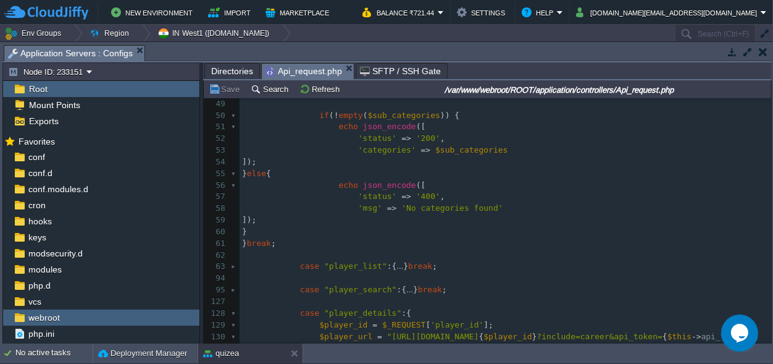
scroll to position [630, 0]
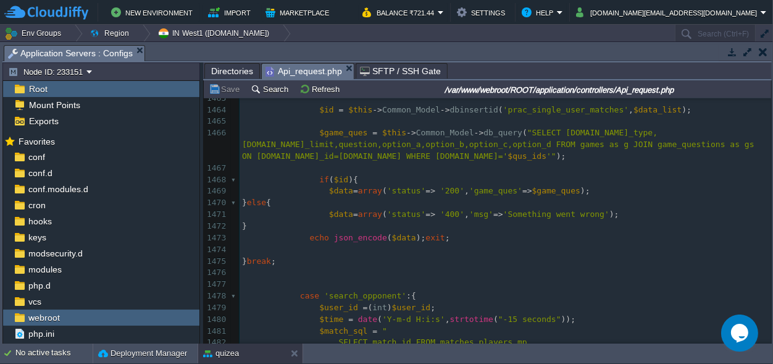
scroll to position [920, 0]
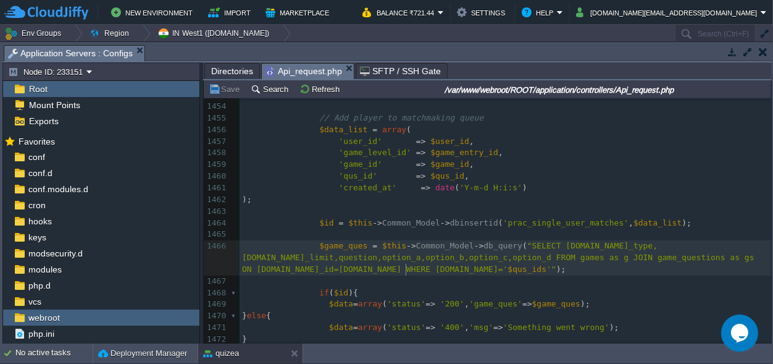
click at [405, 269] on div "1795 <?php 1443 )); 1444 ​ 1445 // Update user balances 1446 $update_data = arr…" at bounding box center [506, 212] width 532 height 478
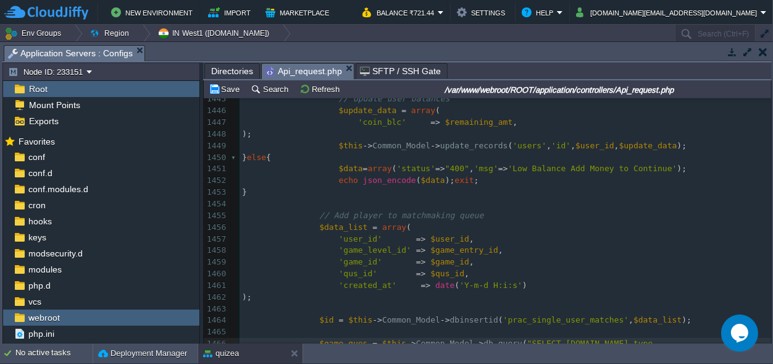
scroll to position [804, 0]
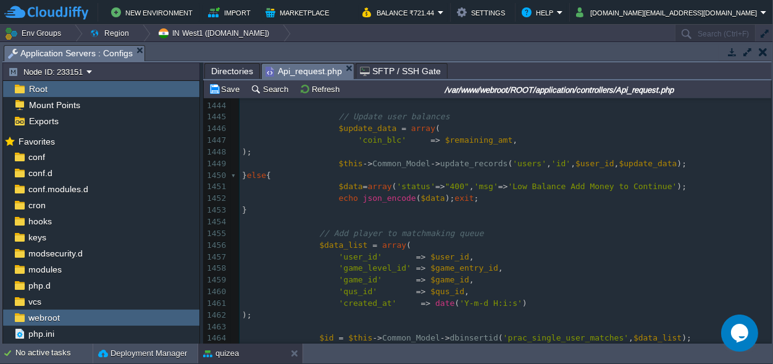
click at [434, 288] on div "xxxxxxxxxx <?php 1426 $amt = $game_level [ 0 ][ 'entry_price' ]; 1427 ​ 1428 $u…" at bounding box center [506, 233] width 532 height 687
type textarea "$qus_id"
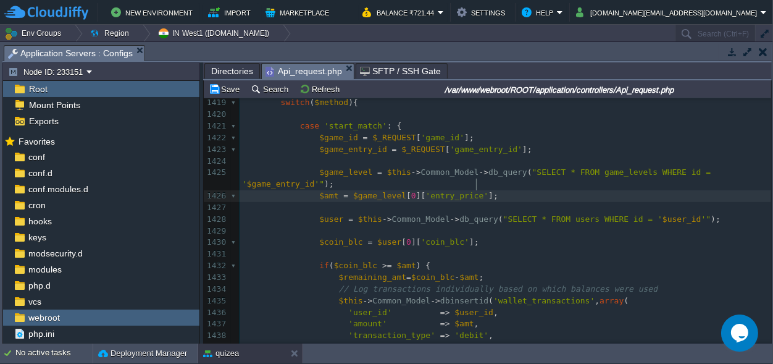
scroll to position [0, 0]
click at [482, 190] on pre "$amt = $game_level [ 0 ][ 'entry_price' ];" at bounding box center [506, 196] width 532 height 12
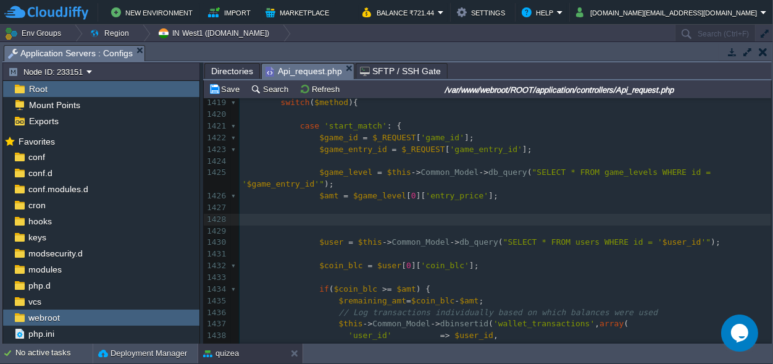
paste textarea "="
type textarea "="
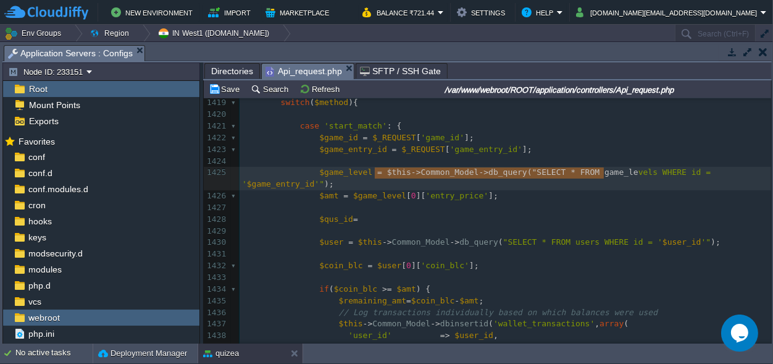
scroll to position [0, 384]
type textarea "$this->Common_Model->db_query("SELECT * FROM game_levels WHERE id = '$game_entr…"
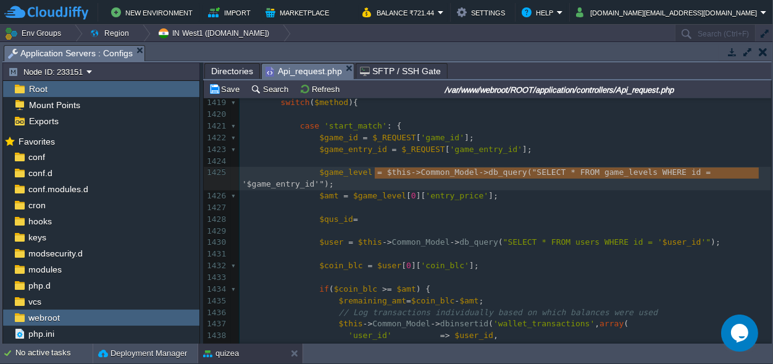
drag, startPoint x: 373, startPoint y: 173, endPoint x: 763, endPoint y: 172, distance: 390.4
click at [369, 214] on pre "$qus_id =" at bounding box center [506, 220] width 532 height 12
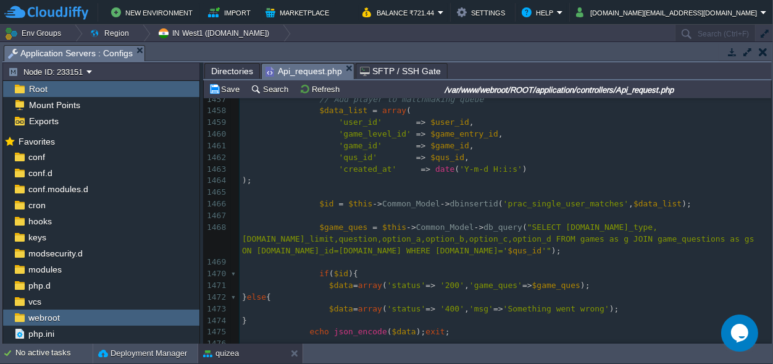
scroll to position [978, 0]
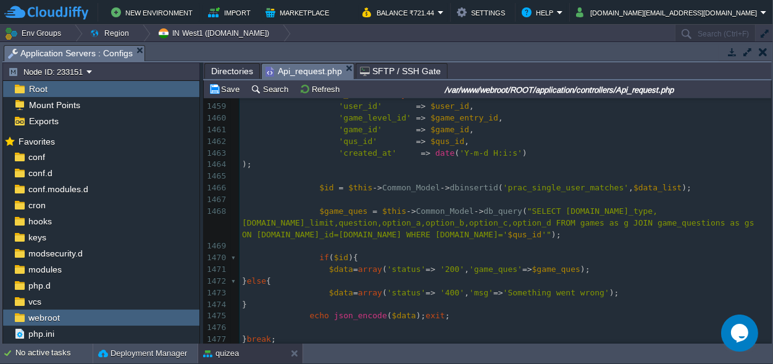
click at [671, 224] on div "x $qus_id = $this -> Common_Model -> db_query ( "SELECT * FROM game_levels WHER…" at bounding box center [506, 112] width 532 height 675
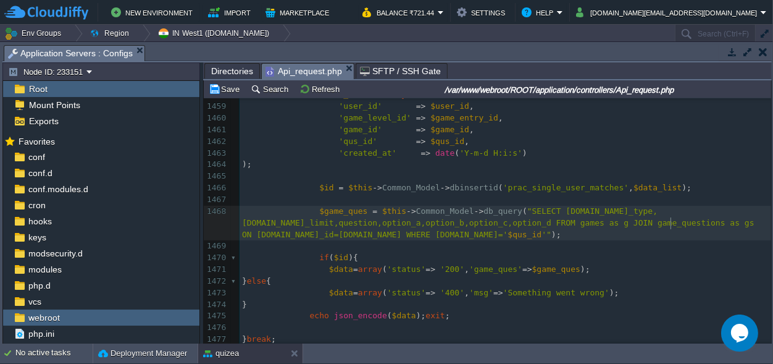
type textarea "game_questions"
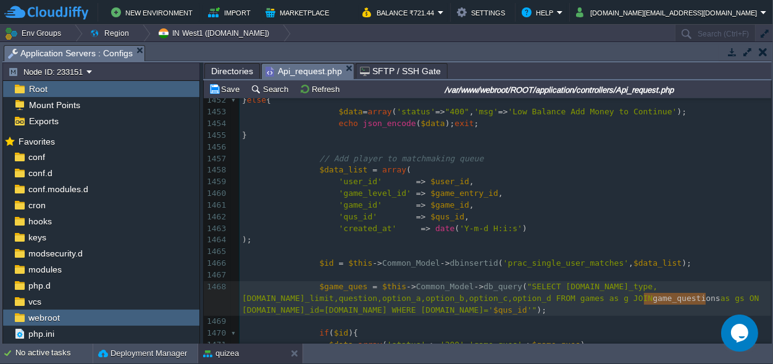
scroll to position [863, 0]
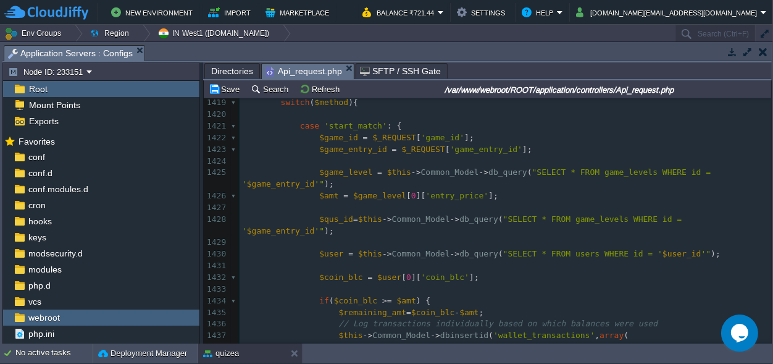
click at [568, 214] on span ""SELECT * FROM game_levels WHERE id = '" at bounding box center [464, 224] width 445 height 21
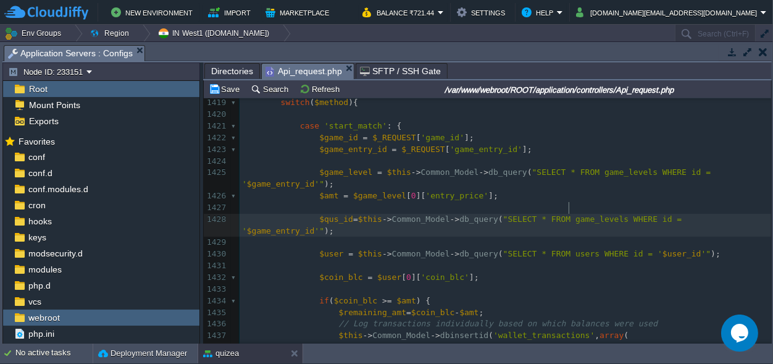
type textarea "game_levels"
click at [456, 209] on div "x $game_ques = $this -> Common_Model -> db_query ( "SELECT g.game_type,g.time_l…" at bounding box center [506, 231] width 532 height 500
type textarea "FetchData"
type textarea "game_questions"
type textarea """"
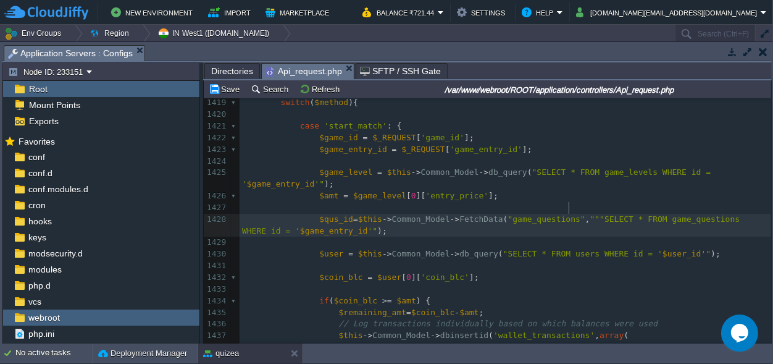
type textarea ","","
type textarea "id"
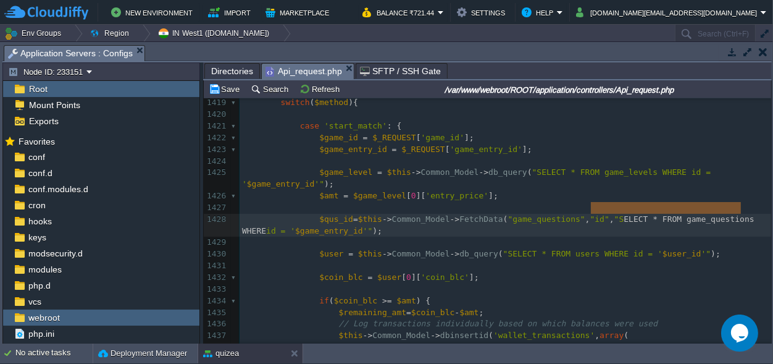
type textarea "SELECT * FROM game_questions WHERE"
drag, startPoint x: 740, startPoint y: 210, endPoint x: 586, endPoint y: 208, distance: 153.9
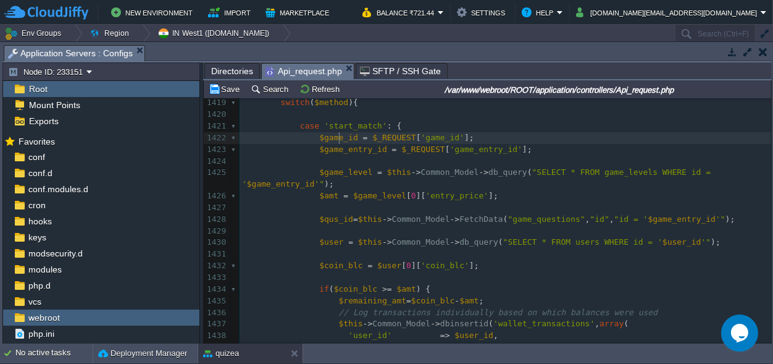
click at [339, 138] on div "x $game_ques = $this -> Common_Model -> db_query ( "SELECT g.game_type,g.time_l…" at bounding box center [506, 225] width 532 height 489
type textarea "$game_id"
click at [615, 214] on span ""id = '" at bounding box center [632, 218] width 34 height 9
type textarea "id"
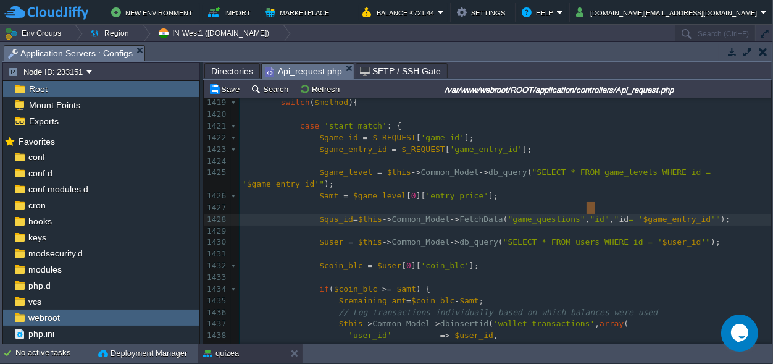
paste textarea
click at [620, 214] on span "$game_id" at bounding box center [639, 218] width 39 height 9
type textarea "game_id = '$game_entry_id'"
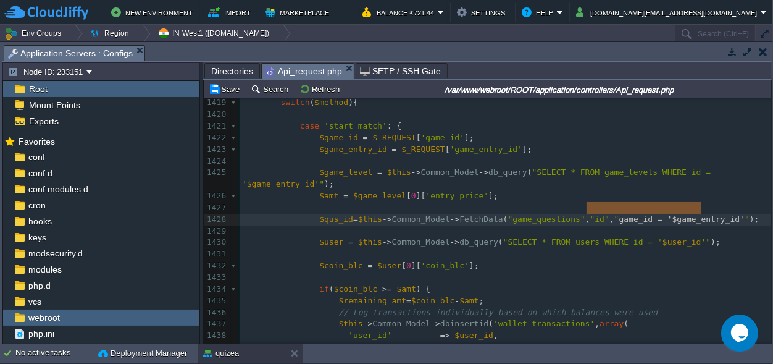
drag, startPoint x: 701, startPoint y: 207, endPoint x: 592, endPoint y: 208, distance: 108.1
paste textarea
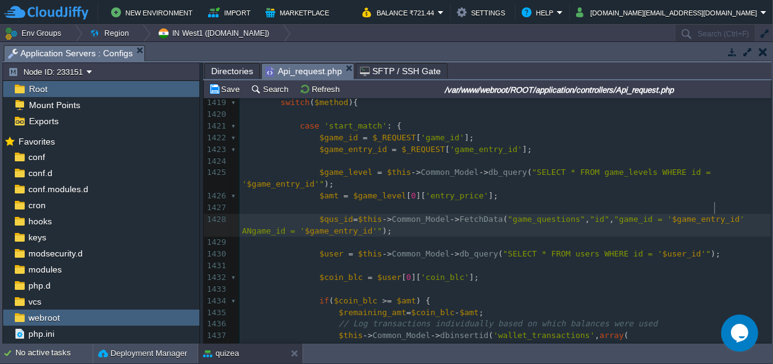
scroll to position [0, 17]
type textarea "AND"
click at [301, 221] on div "x $game_ques = $this -> Common_Model -> db_query ( "SELECT g.game_type,g.time_l…" at bounding box center [506, 231] width 532 height 500
type textarea "$game_entry_id"
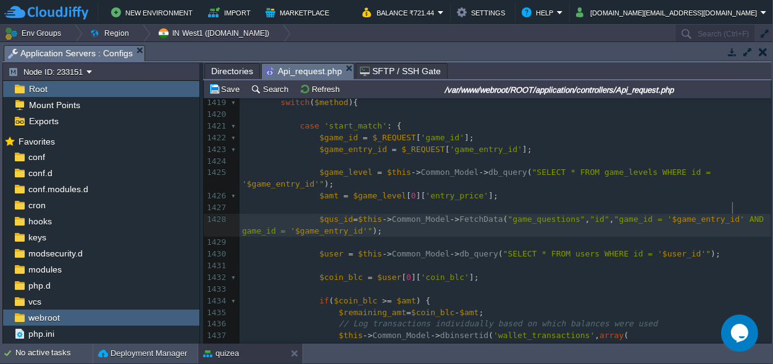
type textarea "game_id"
paste textarea
click at [667, 208] on div "x $game_ques = $this -> Common_Model -> db_query ( "SELECT g.game_type,g.time_l…" at bounding box center [506, 231] width 532 height 500
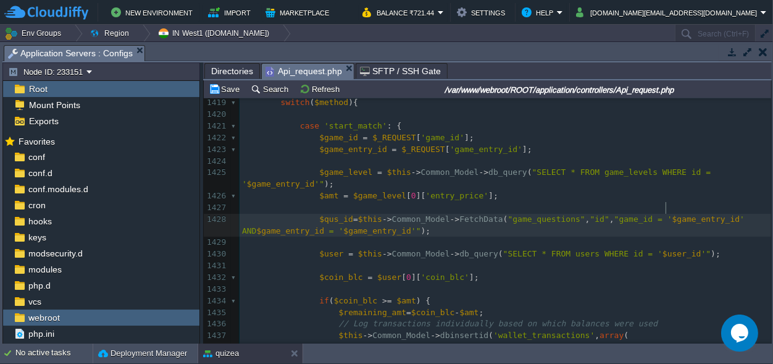
type textarea "$game_entry_id"
click at [702, 209] on div "x $game_ques = $this -> Common_Model -> db_query ( "SELECT g.game_type,g.time_l…" at bounding box center [506, 231] width 532 height 500
click at [392, 226] on span "'"" at bounding box center [397, 230] width 10 height 9
type textarea "ORDER BY id RAND()"
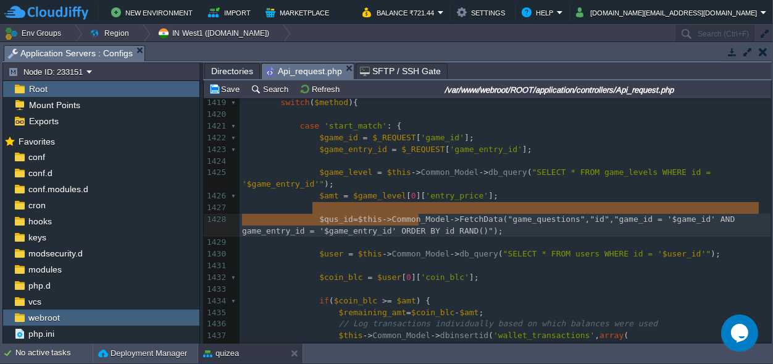
scroll to position [0, 623]
drag, startPoint x: 439, startPoint y: 220, endPoint x: 310, endPoint y: 209, distance: 128.9
type textarea "$qus_id=$this->Common_Model->FetchData("game_questions","id","game_id = '$game_…"
paste textarea
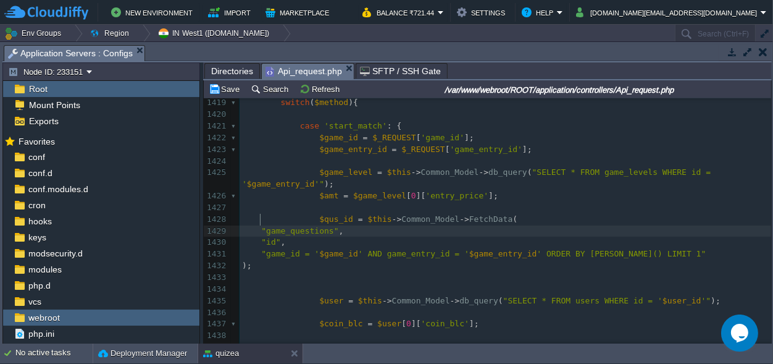
scroll to position [0, 17]
drag, startPoint x: 260, startPoint y: 221, endPoint x: 230, endPoint y: 214, distance: 31.0
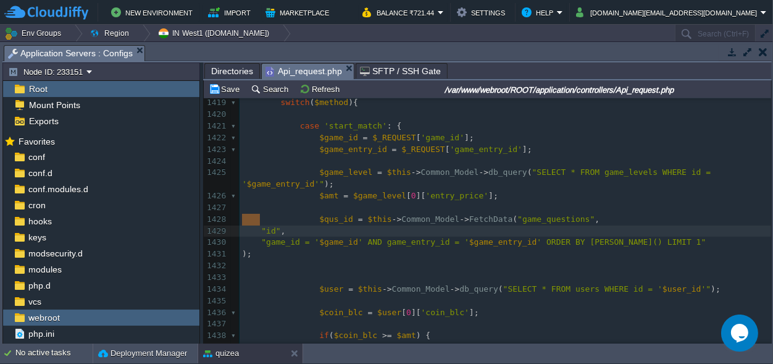
drag, startPoint x: 258, startPoint y: 218, endPoint x: 217, endPoint y: 214, distance: 40.3
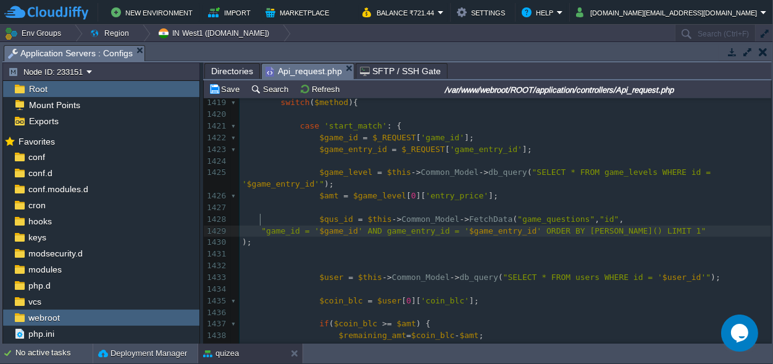
type textarea "$qus_id = $this->Common_Model->FetchData("game_questions","id","
drag, startPoint x: 258, startPoint y: 219, endPoint x: 228, endPoint y: 214, distance: 30.0
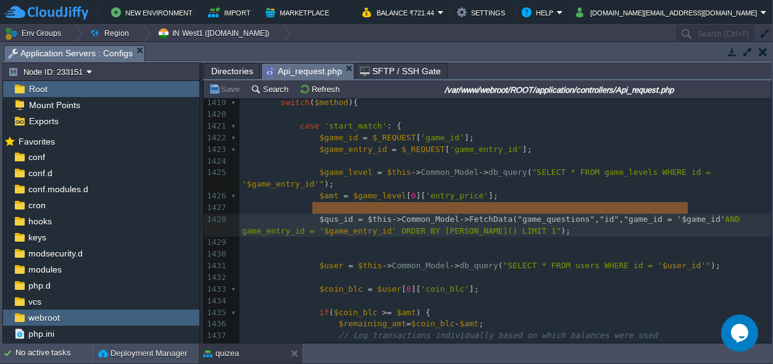
scroll to position [3, 53]
type textarea "AND game_ent"
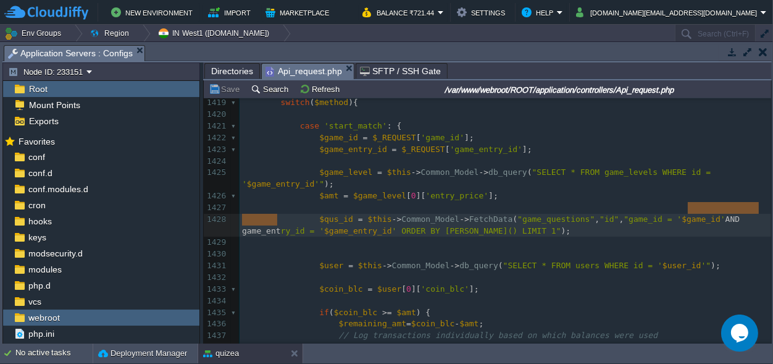
drag, startPoint x: 687, startPoint y: 208, endPoint x: 276, endPoint y: 219, distance: 411.0
type textarea "game_entry_id"
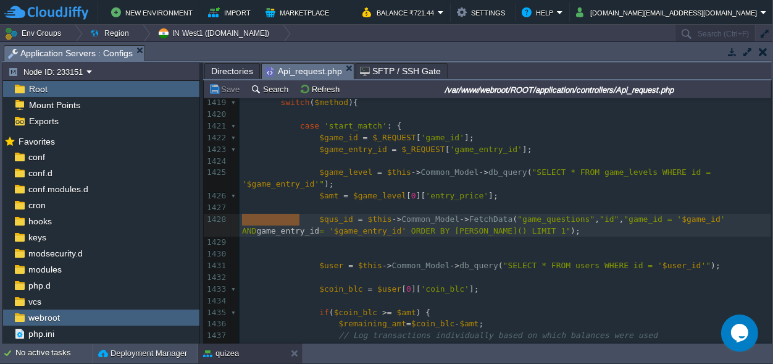
paste textarea
click at [290, 226] on span "$game_entry_id" at bounding box center [324, 230] width 68 height 9
type textarea "$game_entry_id"
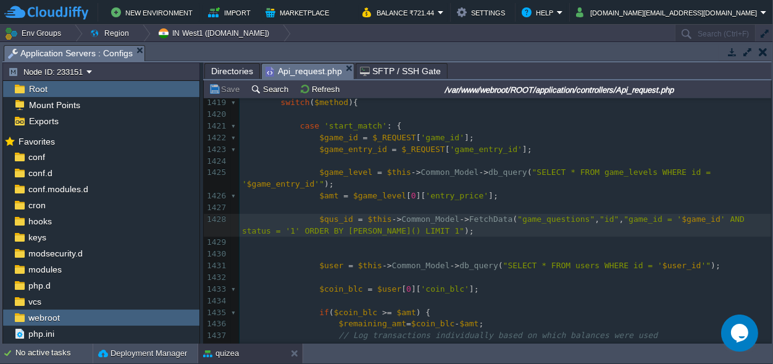
type textarea "1"
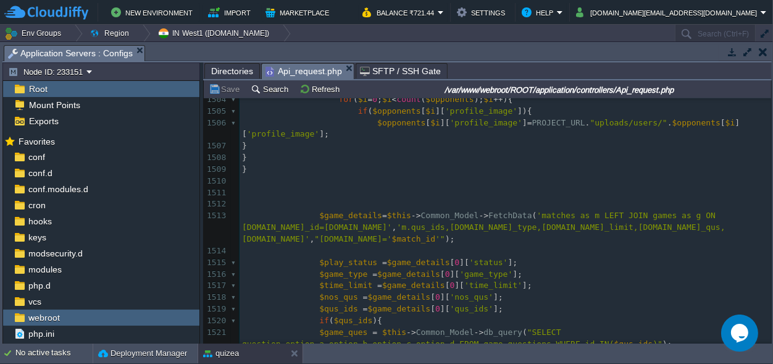
scroll to position [1613, 0]
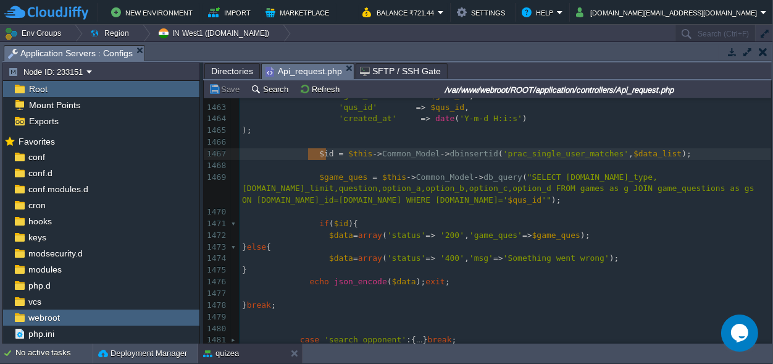
type textarea "$id"
drag, startPoint x: 327, startPoint y: 153, endPoint x: 313, endPoint y: 153, distance: 14.8
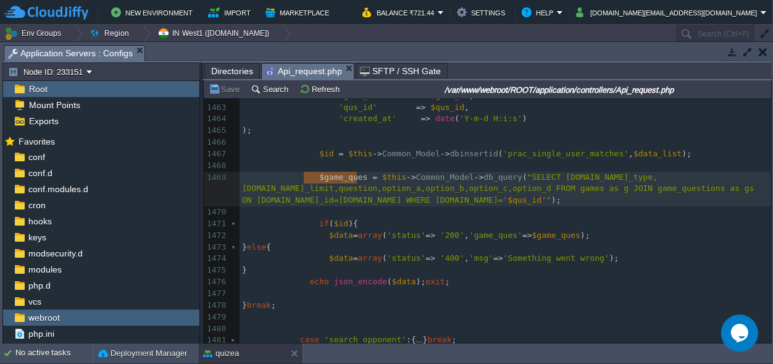
type textarea "$game_ques"
drag, startPoint x: 356, startPoint y: 177, endPoint x: 313, endPoint y: 177, distance: 43.2
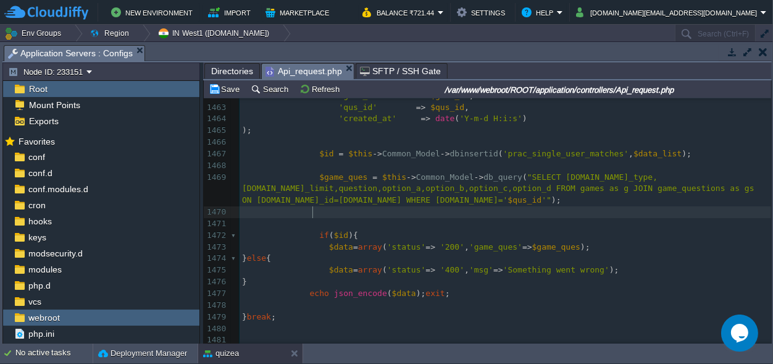
paste textarea "["
type textarea "[][]"
type textarea "0"
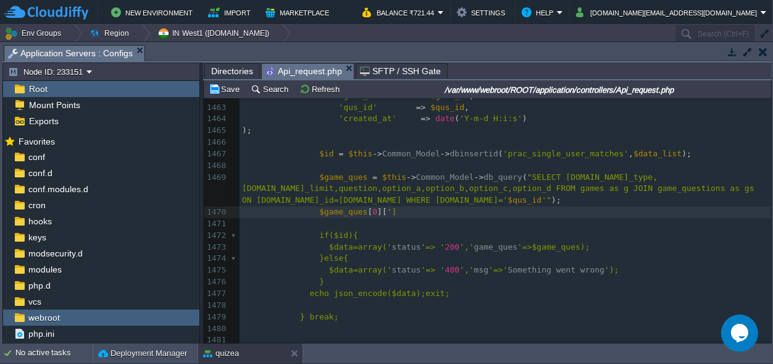
type textarea "''"
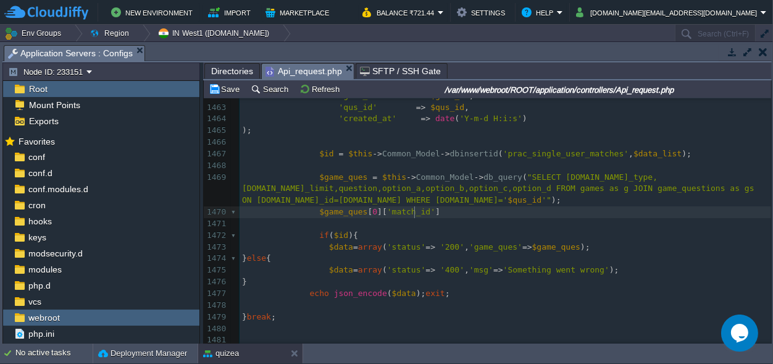
type textarea "match_id"
type textarea "="
click at [320, 153] on span "$id" at bounding box center [326, 153] width 14 height 9
click at [446, 208] on div "x $qus_id = $this -> Common_Model -> FetchData ( "game_questions" , "id" , "gam…" at bounding box center [506, 96] width 532 height 524
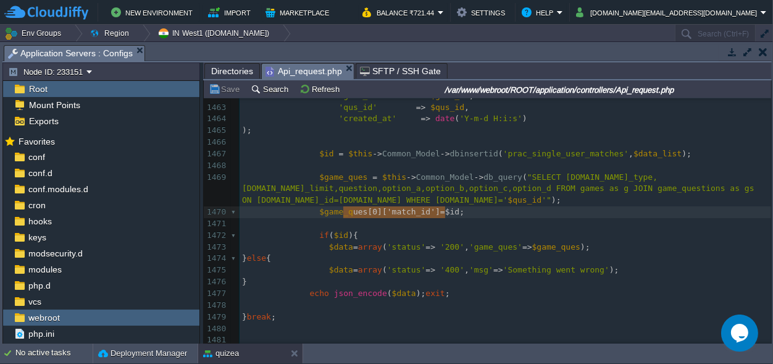
type textarea "$game_ques[0]['match_id']=$id;"
drag, startPoint x: 454, startPoint y: 216, endPoint x: 311, endPoint y: 214, distance: 143.3
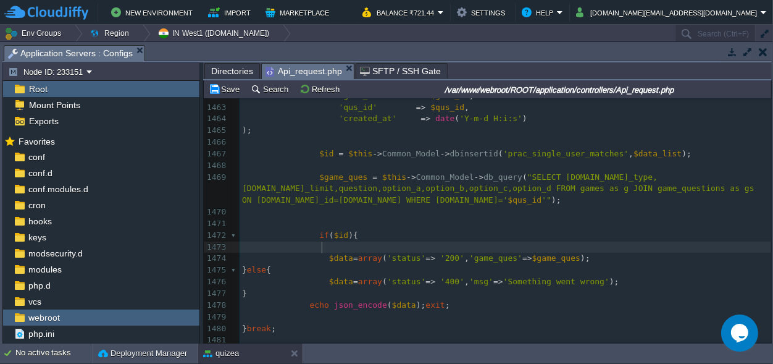
paste textarea
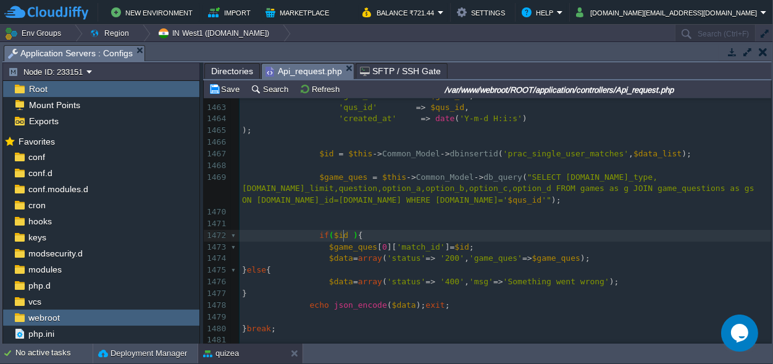
scroll to position [0, 4]
type textarea "&&"
click at [340, 248] on div "x $qus_id = $this -> Common_Model -> FetchData ( "game_questions" , "id" , "gam…" at bounding box center [506, 102] width 532 height 536
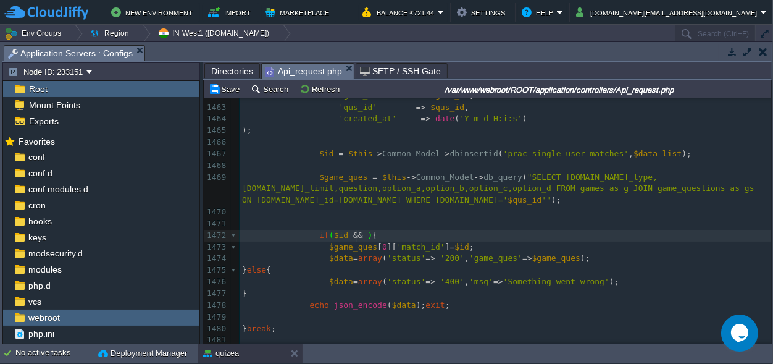
type textarea "$game_ques"
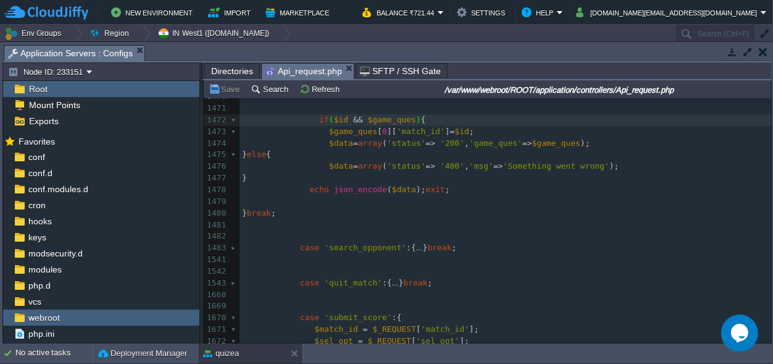
scroll to position [1266, 0]
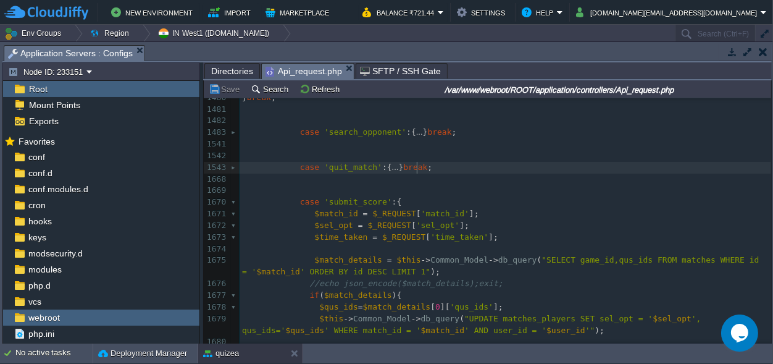
type textarea "-"
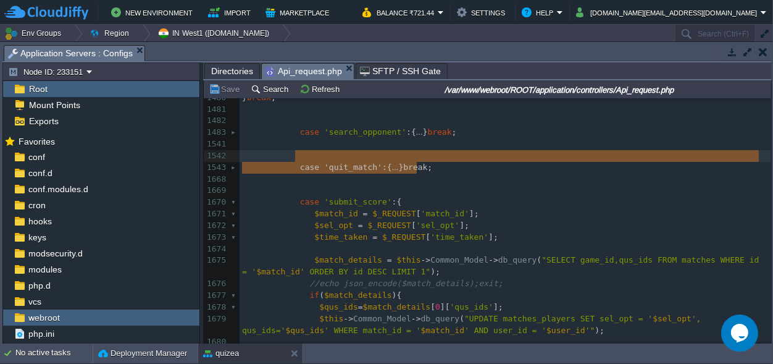
scroll to position [0, 4]
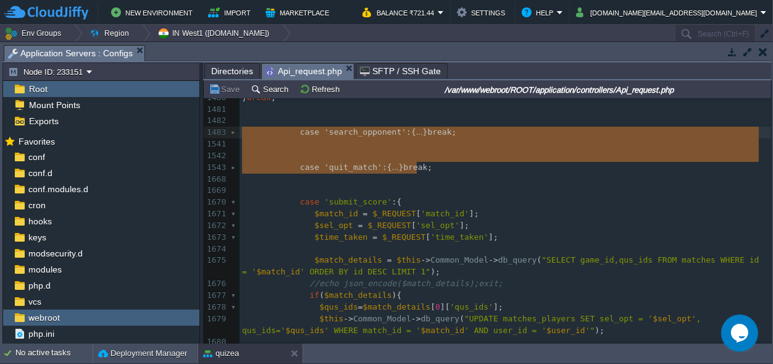
drag, startPoint x: 429, startPoint y: 168, endPoint x: 227, endPoint y: 133, distance: 205.7
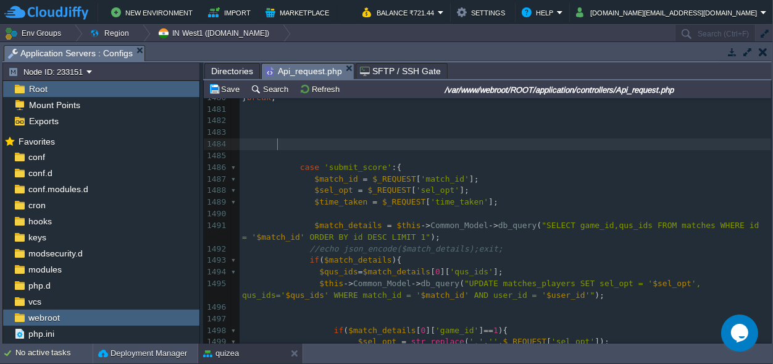
scroll to position [0, 9]
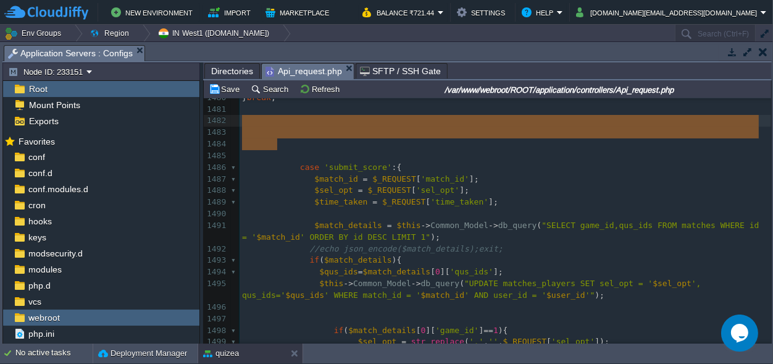
drag, startPoint x: 279, startPoint y: 144, endPoint x: 235, endPoint y: 116, distance: 51.4
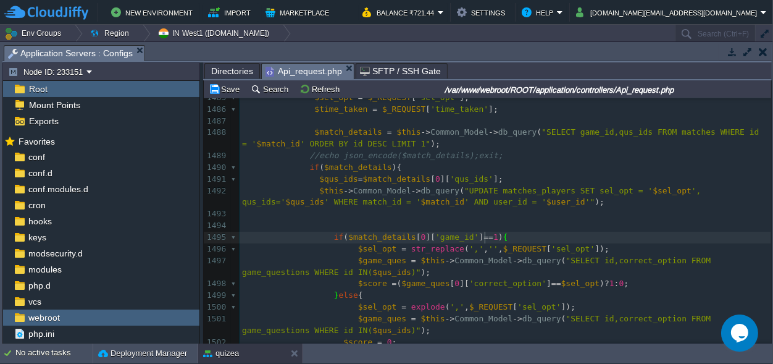
scroll to position [1381, 0]
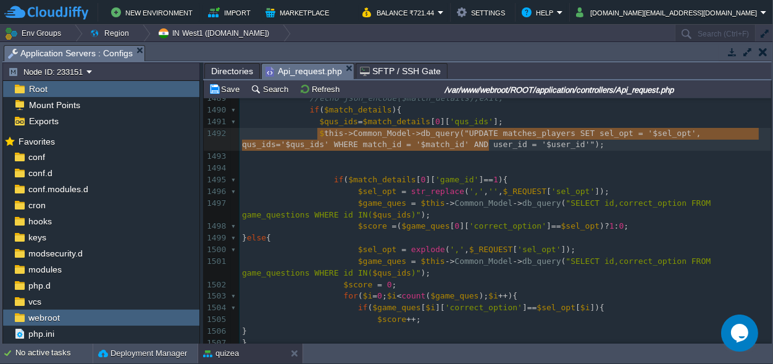
type textarea "$this->Common_Model->db_query("UPDATE matches_players SET sel_opt = '$sel_opt',…"
drag, startPoint x: 513, startPoint y: 148, endPoint x: 314, endPoint y: 131, distance: 199.7
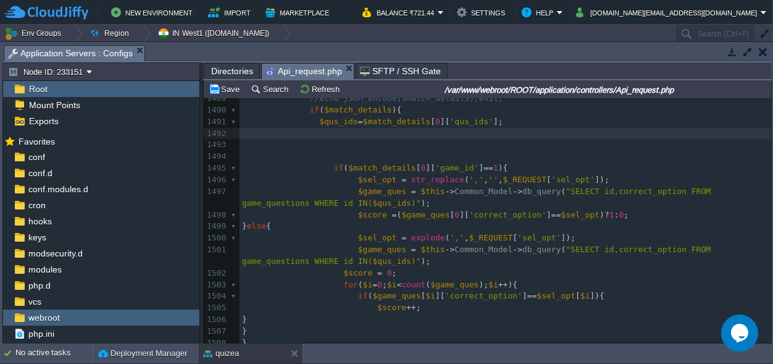
scroll to position [1325, 0]
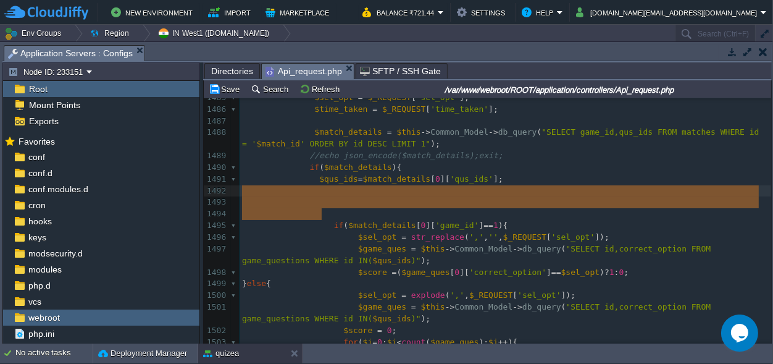
drag, startPoint x: 330, startPoint y: 216, endPoint x: 234, endPoint y: 191, distance: 99.5
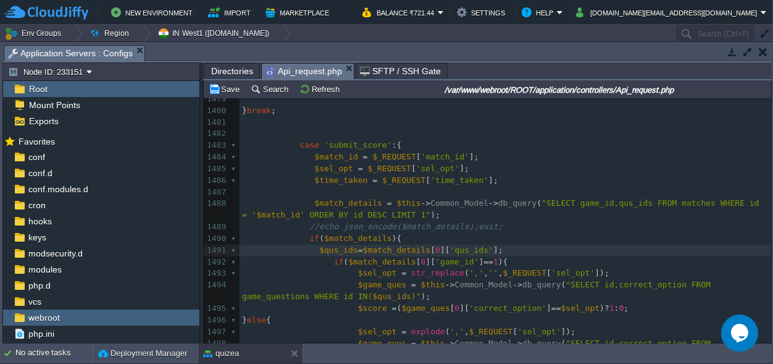
scroll to position [1209, 0]
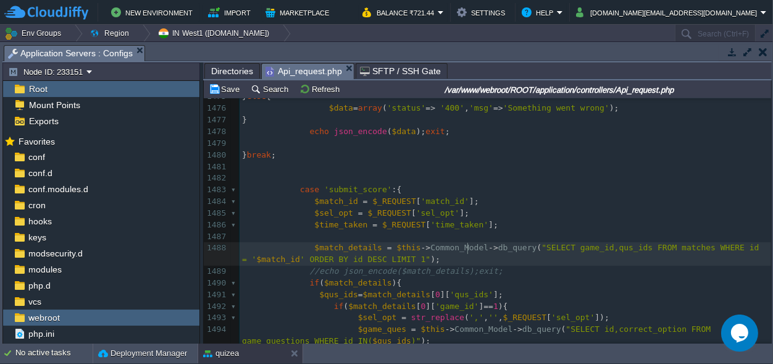
click at [465, 248] on span "Common_Model" at bounding box center [460, 247] width 58 height 9
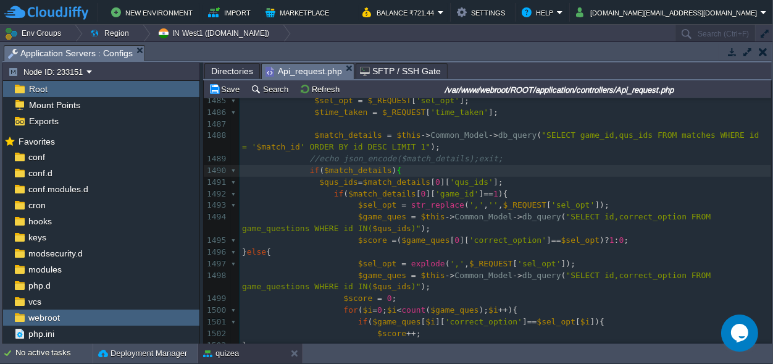
scroll to position [1325, 0]
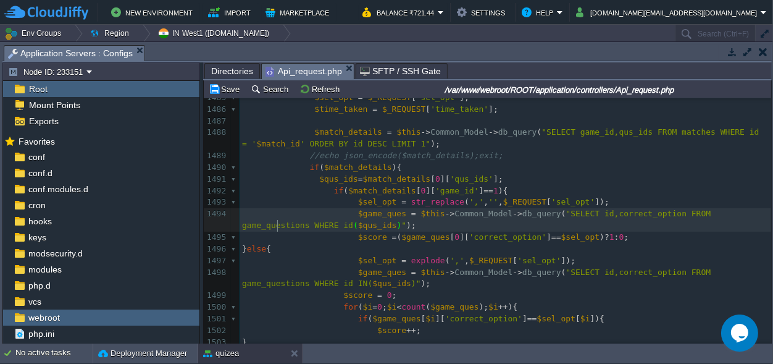
type textarea "="
click at [319, 224] on div "x $qus_id = $this -> Common_Model -> FetchData ( "game_questions" , "id" , "gam…" at bounding box center [506, 133] width 532 height 710
click at [347, 177] on span "$qus_ids" at bounding box center [338, 178] width 39 height 9
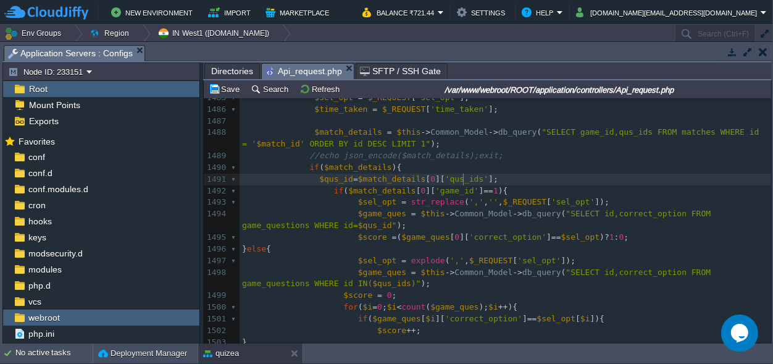
click at [463, 179] on div "x $qus_id = $this -> Common_Model -> FetchData ( "game_questions" , "id" , "gam…" at bounding box center [506, 133] width 532 height 710
click at [657, 133] on div "x $qus_id = $this -> Common_Model -> FetchData ( "game_questions" , "id" , "gam…" at bounding box center [506, 133] width 532 height 710
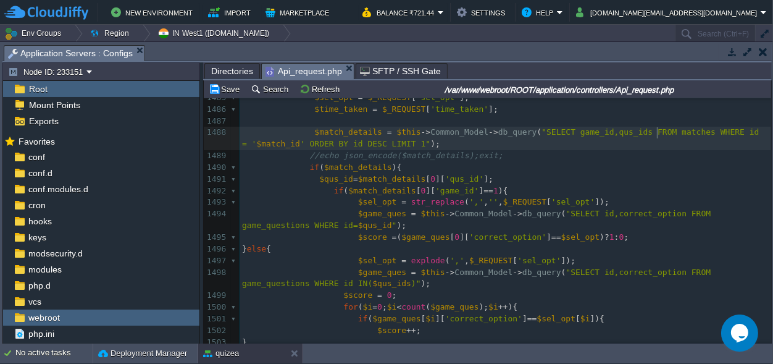
type textarea "matches"
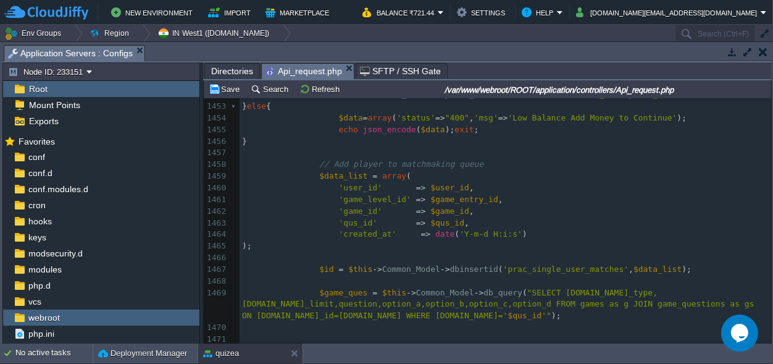
click at [527, 267] on span "'prac_single_user_matches'" at bounding box center [567, 268] width 126 height 9
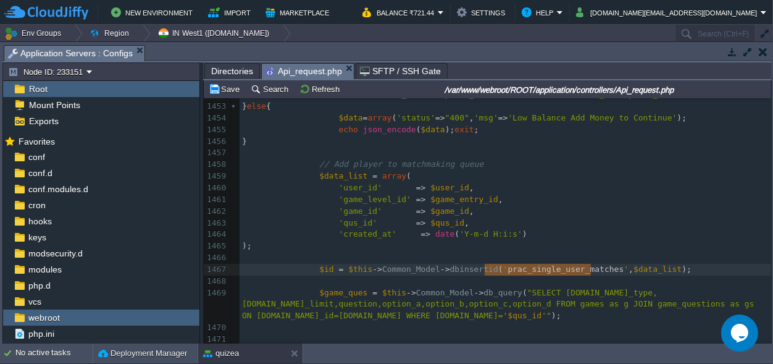
type textarea "prac_single_user_matches"
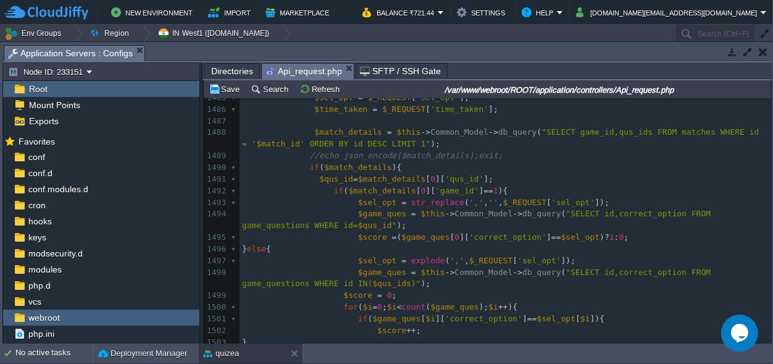
click at [656, 133] on span ""SELECT game_id,qus_ids FROM matches WHERE id = '" at bounding box center [503, 137] width 522 height 21
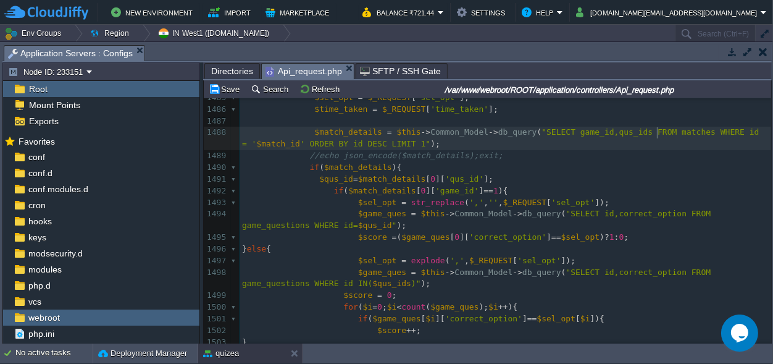
type textarea "matches"
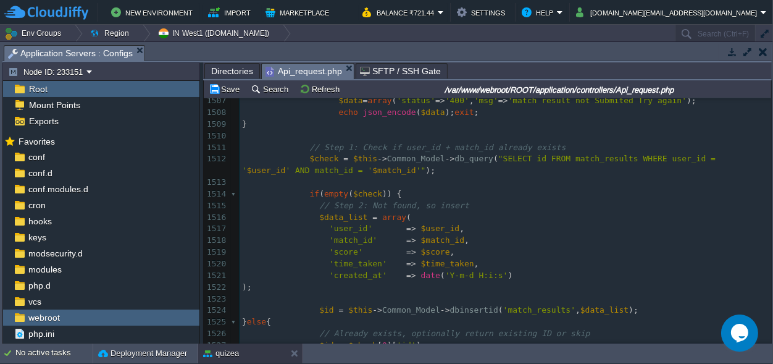
scroll to position [1613, 0]
